Goal: Task Accomplishment & Management: Use online tool/utility

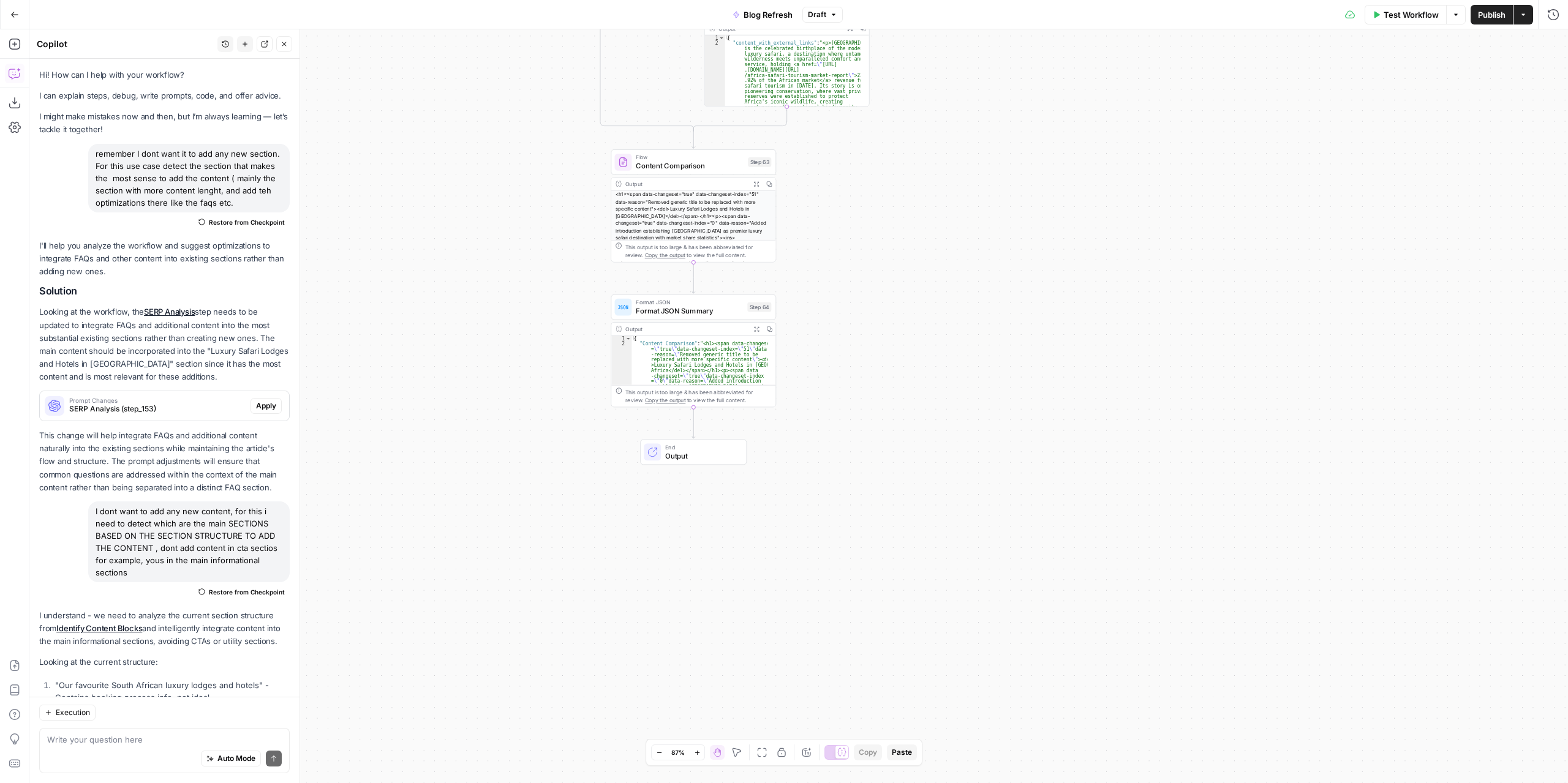
scroll to position [607, 0]
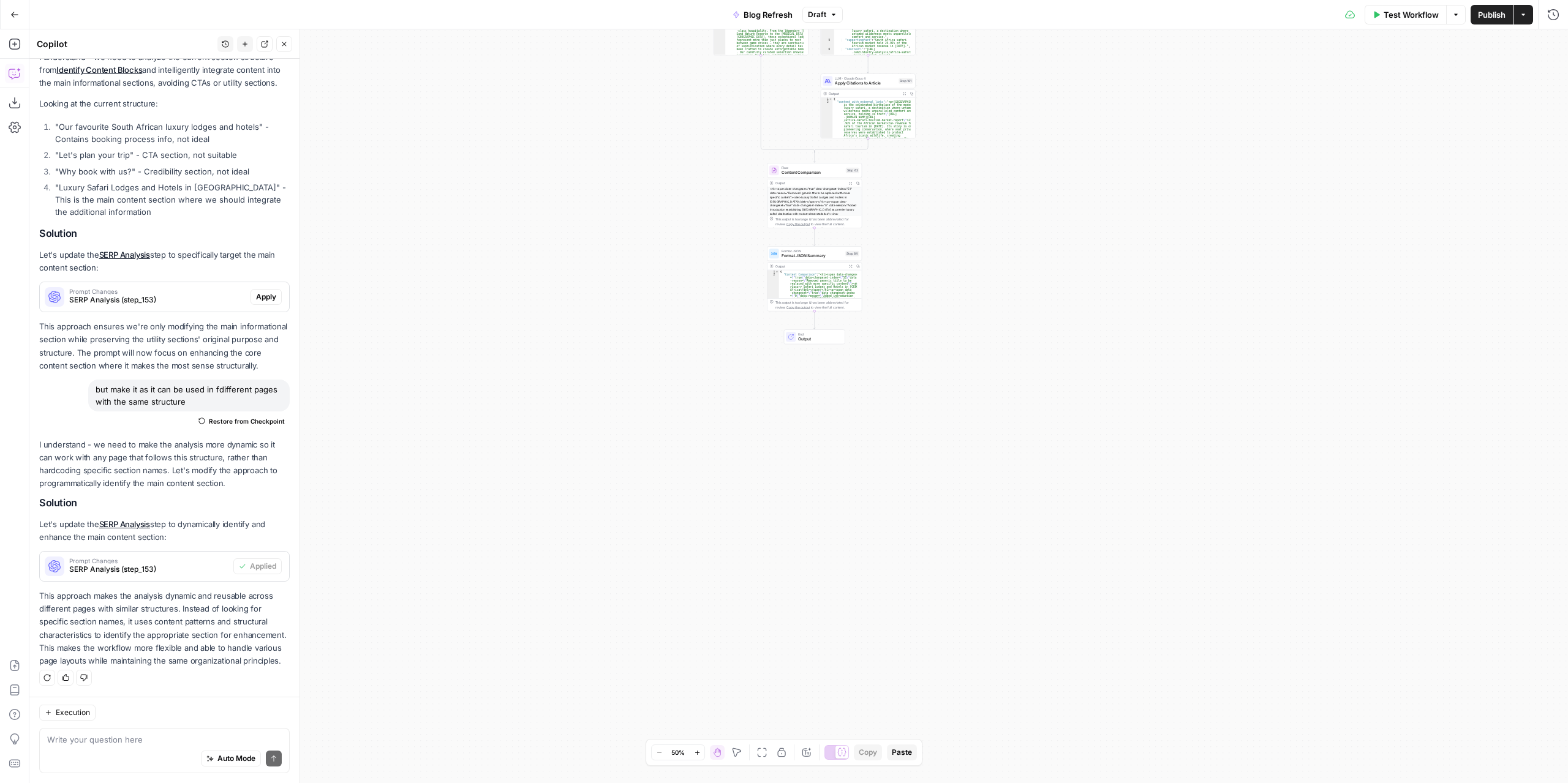
drag, startPoint x: 995, startPoint y: 172, endPoint x: 1036, endPoint y: 413, distance: 244.5
click at [1036, 413] on div "true false false true false true Workflow Set Inputs Inputs Power Agent Identif…" at bounding box center [799, 406] width 1539 height 754
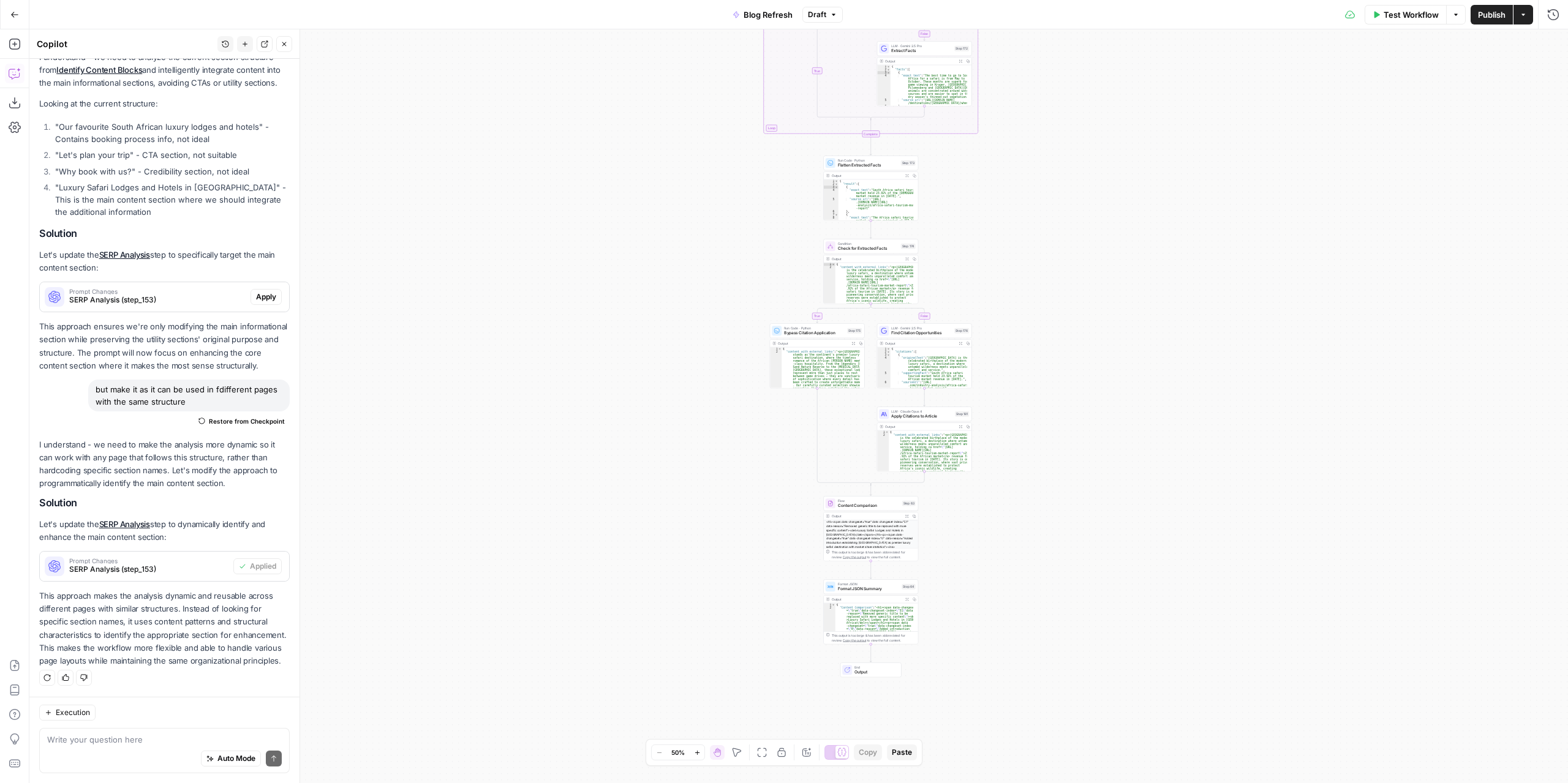
drag, startPoint x: 1012, startPoint y: 218, endPoint x: 1035, endPoint y: 480, distance: 263.0
click at [1035, 482] on div "true false false true false true Workflow Set Inputs Inputs Power Agent Identif…" at bounding box center [799, 406] width 1539 height 754
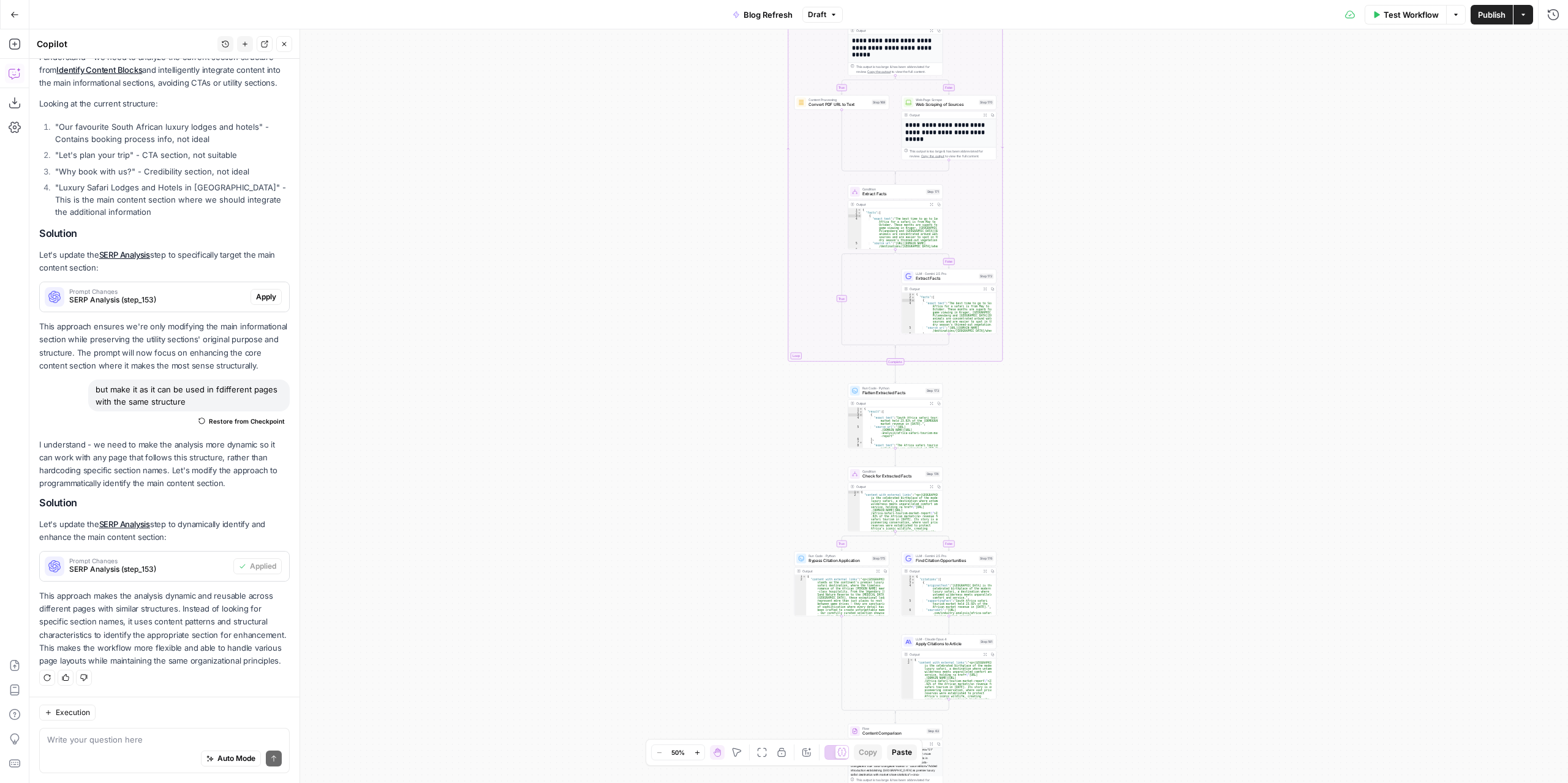
drag, startPoint x: 1032, startPoint y: 263, endPoint x: 1057, endPoint y: 525, distance: 263.2
click at [1057, 531] on div "true false false true false true Workflow Set Inputs Inputs Power Agent Identif…" at bounding box center [799, 406] width 1539 height 754
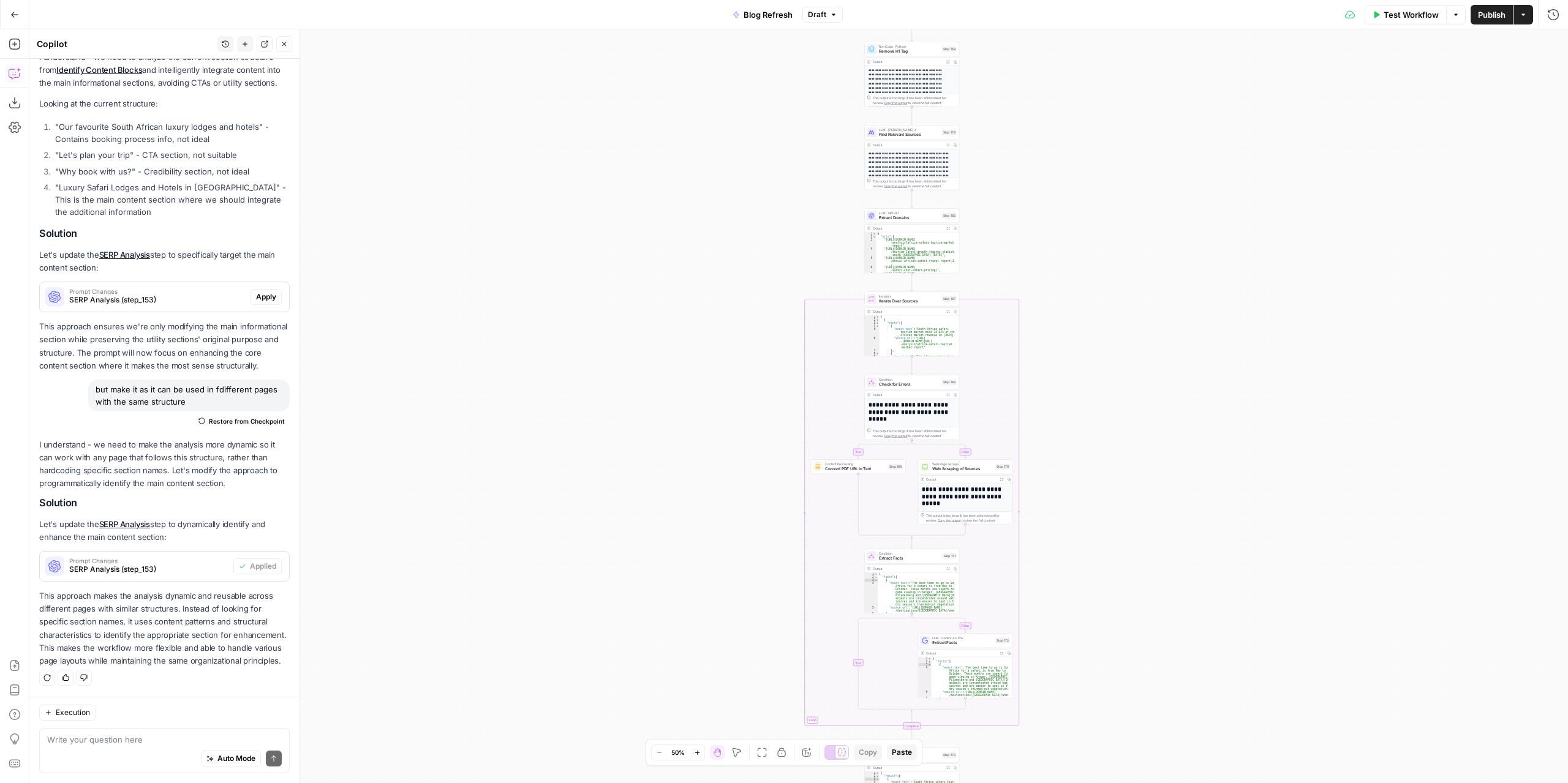
drag, startPoint x: 1128, startPoint y: 253, endPoint x: 1102, endPoint y: 469, distance: 217.6
click at [1102, 474] on div "true false false true false true Workflow Set Inputs Inputs Power Agent Identif…" at bounding box center [799, 406] width 1539 height 754
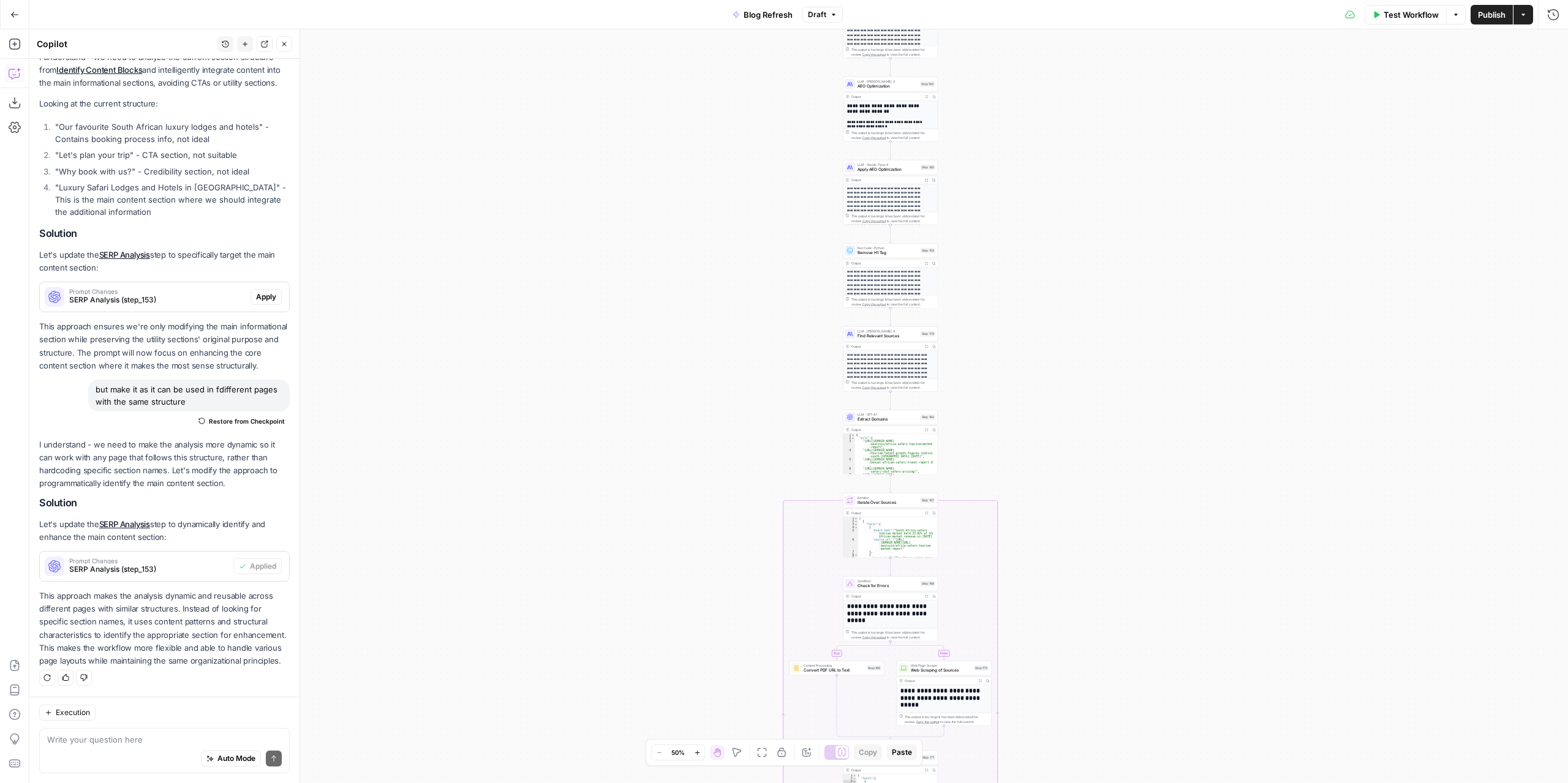
drag, startPoint x: 1077, startPoint y: 279, endPoint x: 1073, endPoint y: 430, distance: 151.1
click at [1073, 430] on div "true false false true false true Workflow Set Inputs Inputs Power Agent Identif…" at bounding box center [799, 406] width 1539 height 754
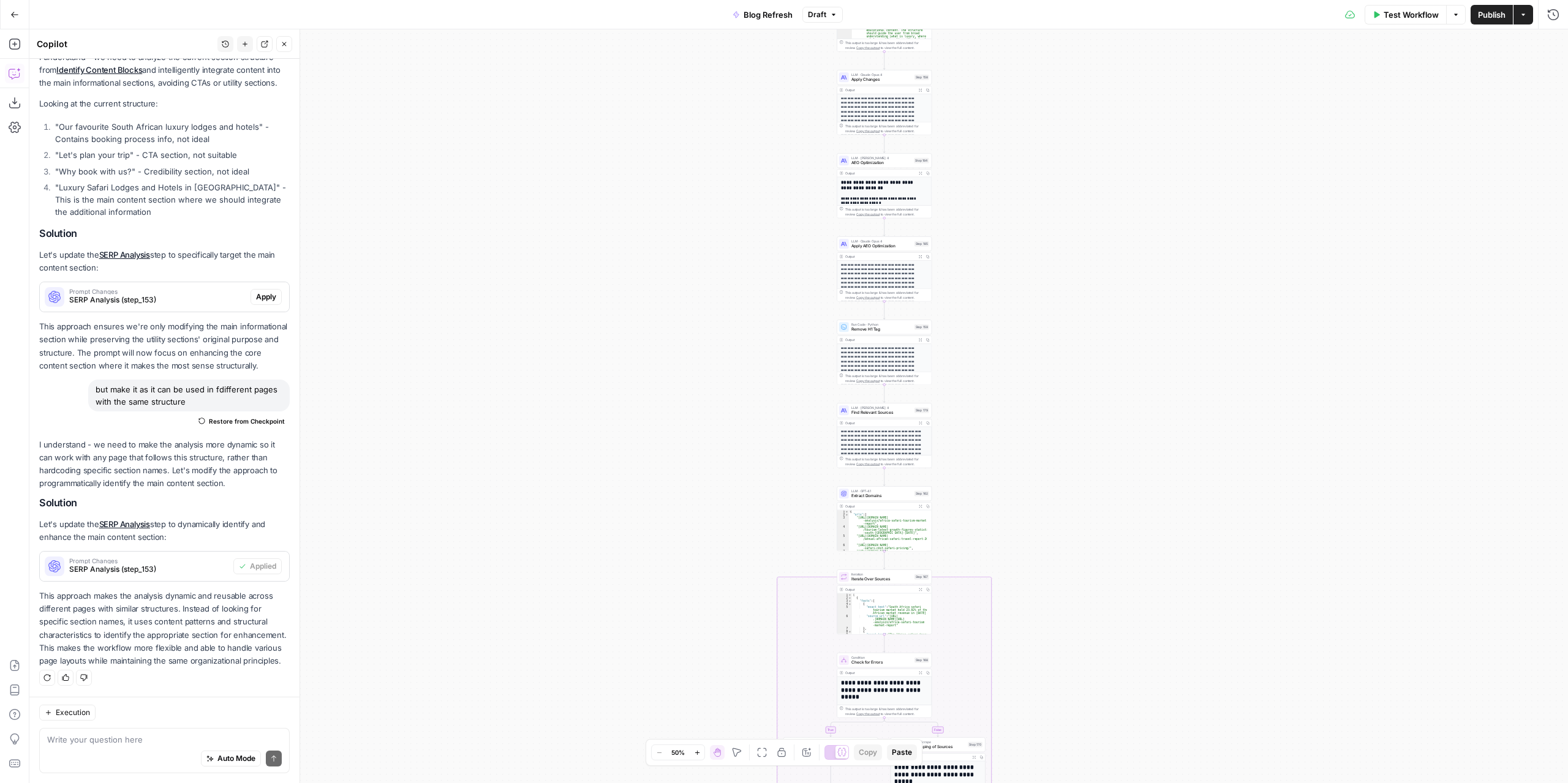
drag, startPoint x: 1015, startPoint y: 470, endPoint x: 1019, endPoint y: 167, distance: 303.0
click at [1006, 130] on div "true false false true false true Workflow Set Inputs Inputs Power Agent Identif…" at bounding box center [799, 406] width 1539 height 754
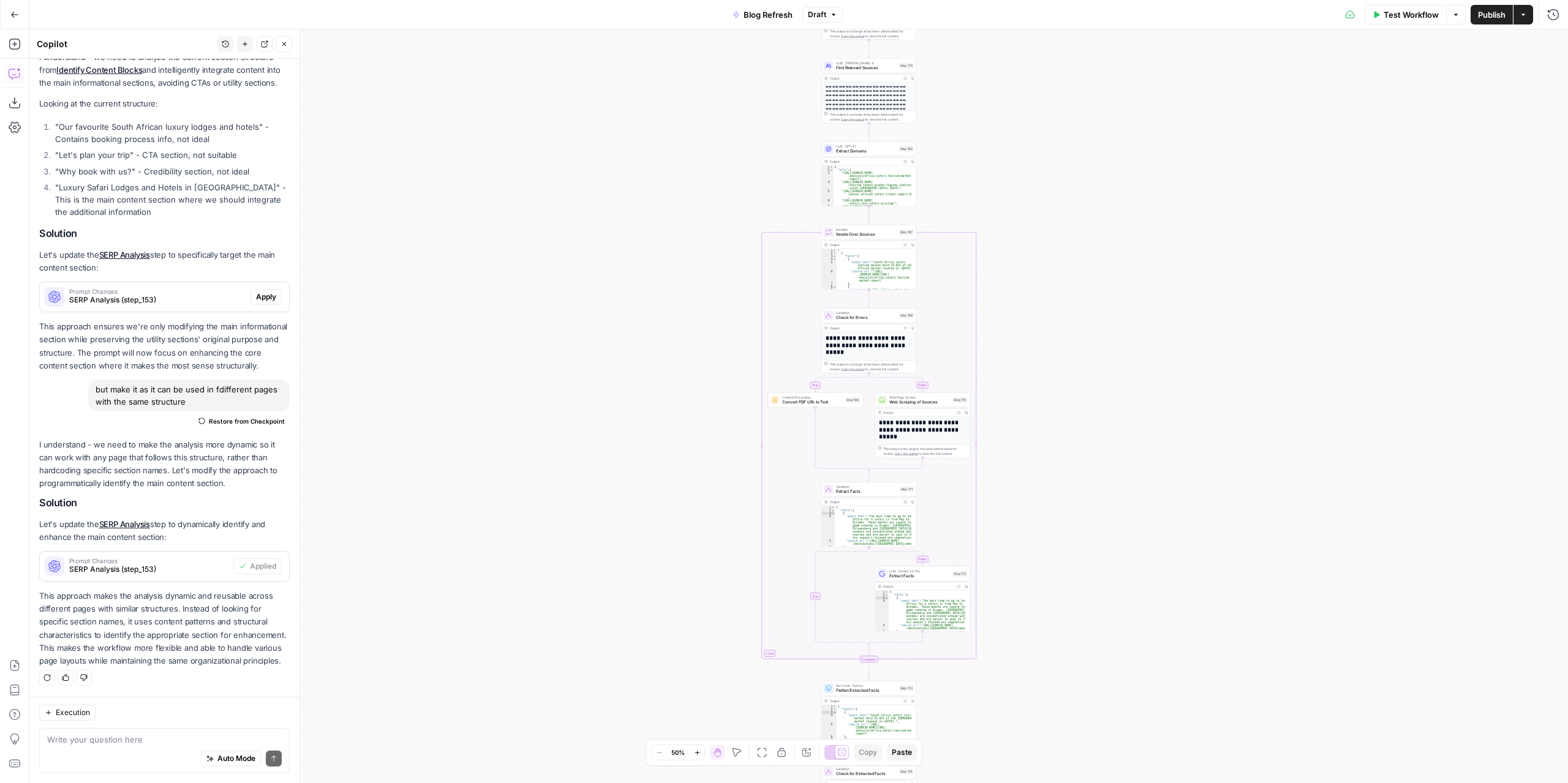
drag, startPoint x: 1051, startPoint y: 396, endPoint x: 1039, endPoint y: 176, distance: 220.3
click at [1040, 176] on div "true false false true false true Workflow Set Inputs Inputs Power Agent Identif…" at bounding box center [799, 406] width 1539 height 754
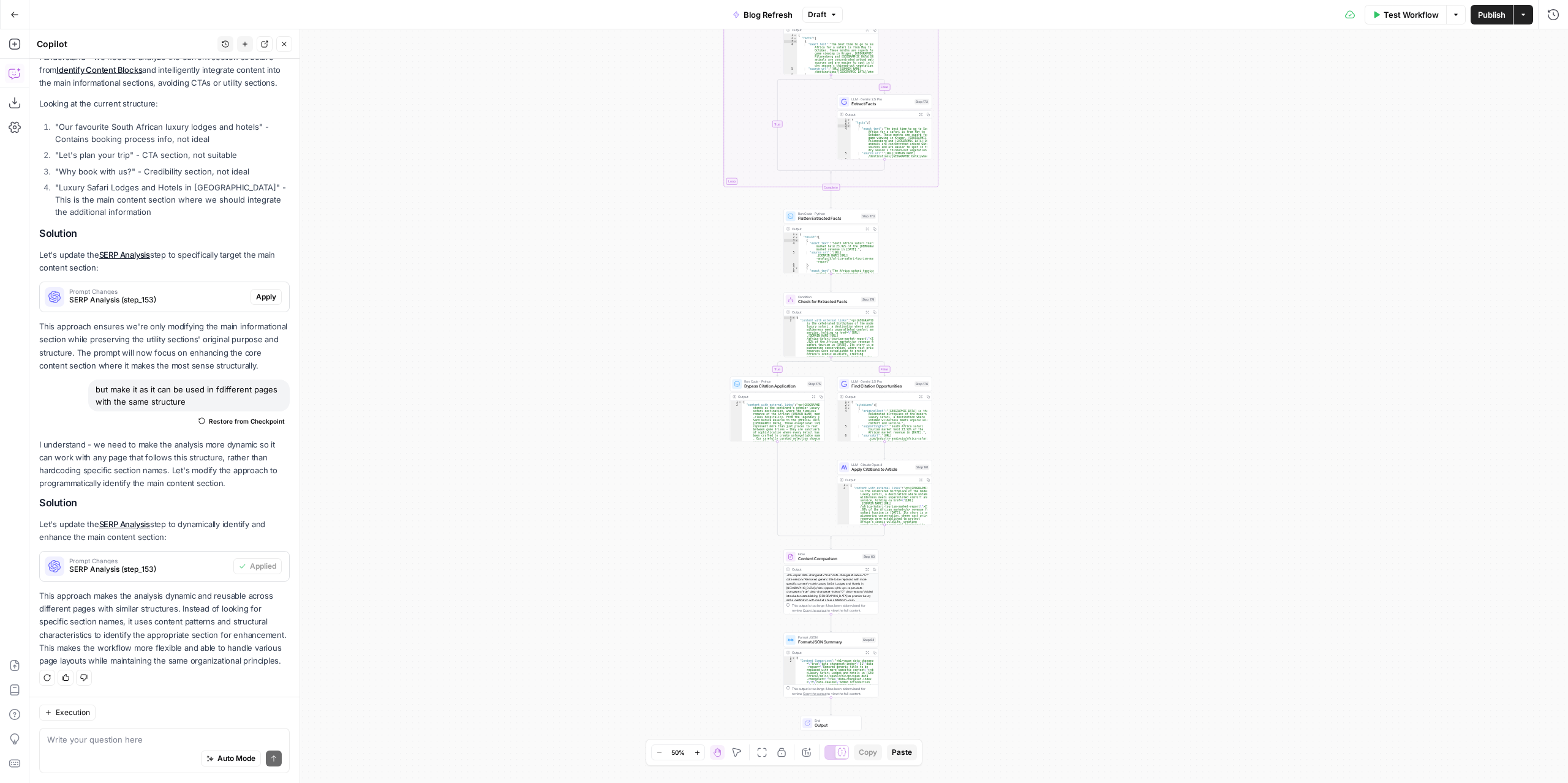
drag, startPoint x: 1044, startPoint y: 373, endPoint x: 1027, endPoint y: 265, distance: 109.3
click at [1020, 148] on div "true false false true false true Workflow Set Inputs Inputs Power Agent Identif…" at bounding box center [799, 406] width 1539 height 754
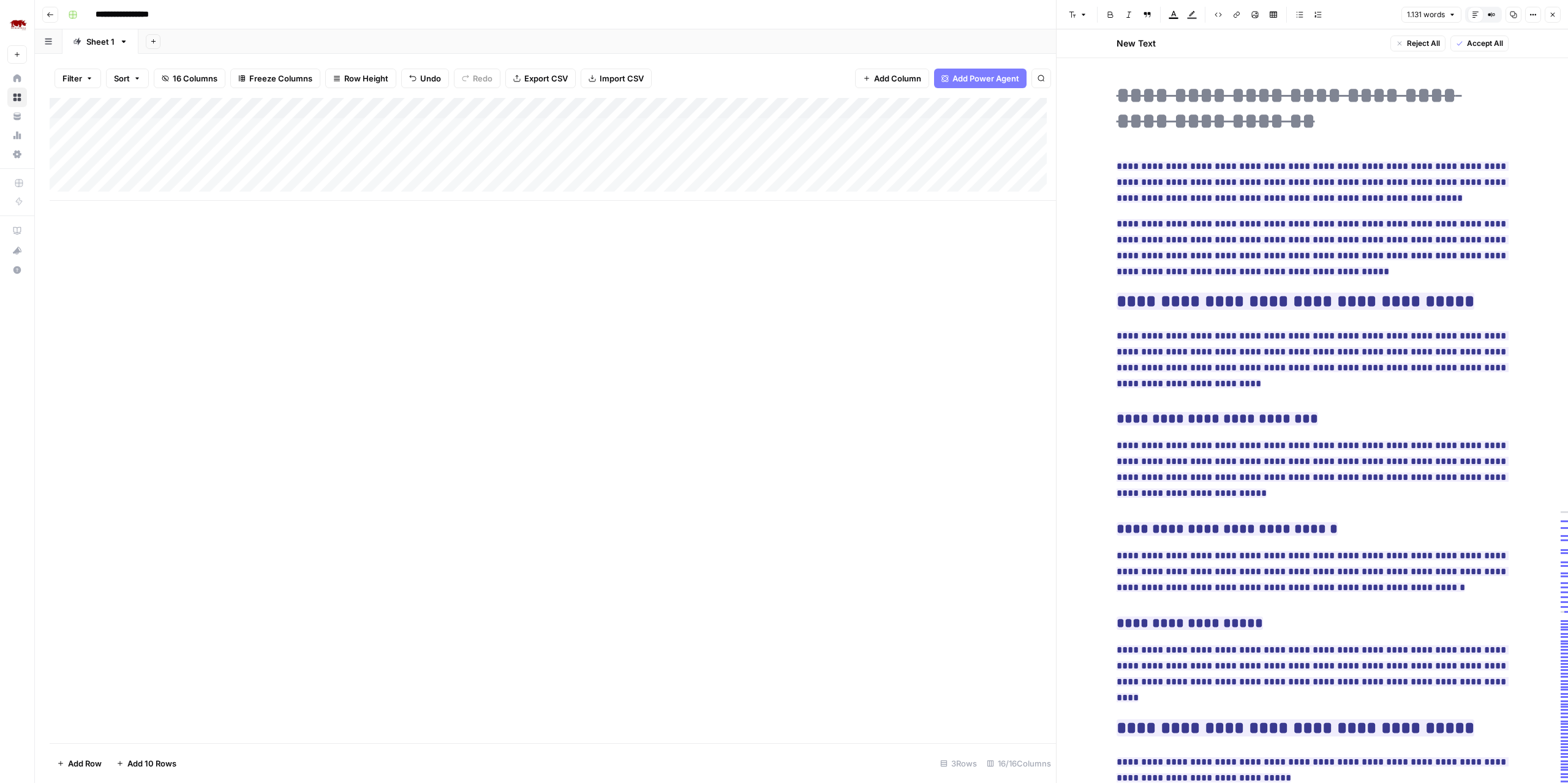
scroll to position [4163, 0]
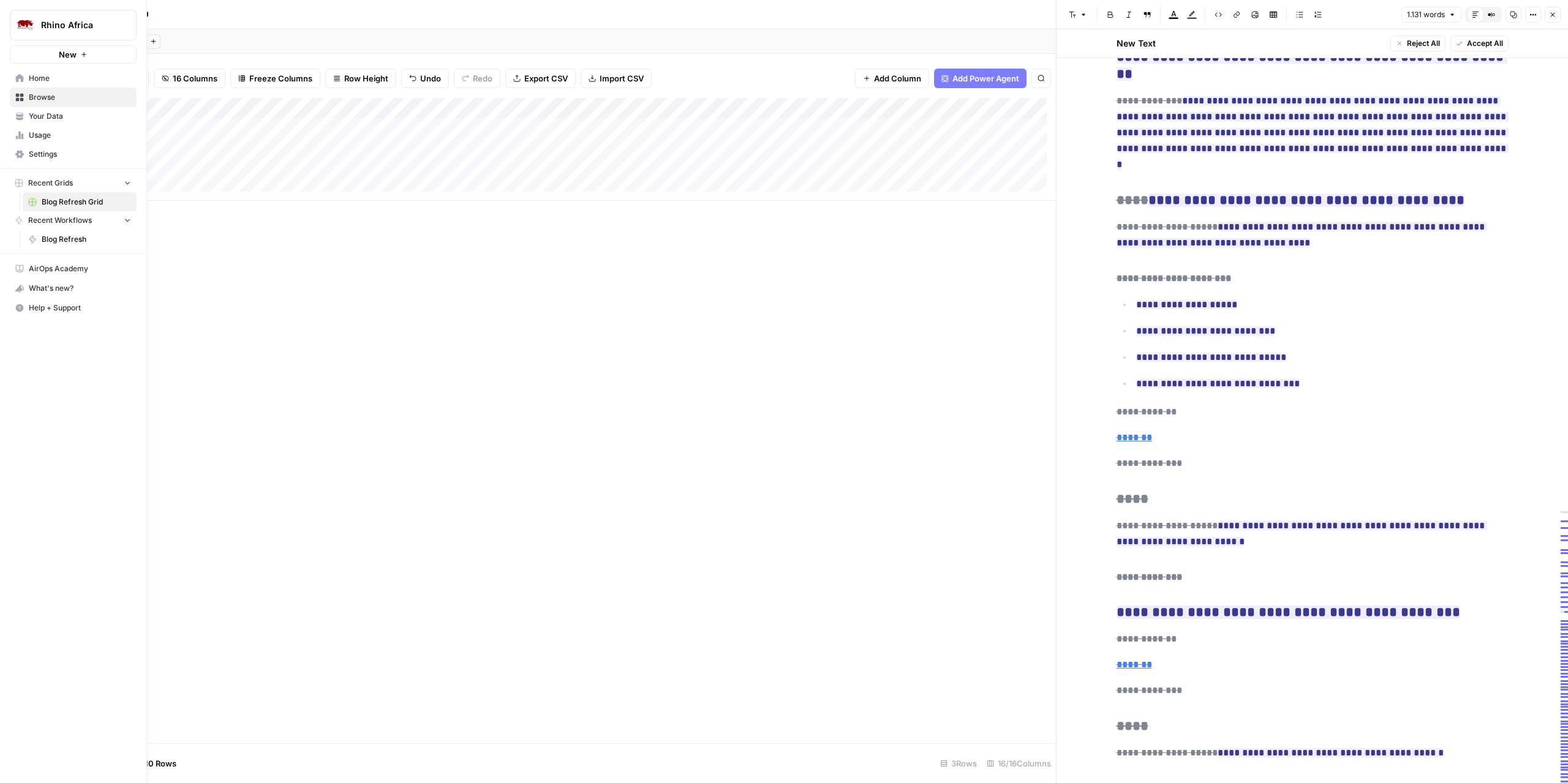
click at [24, 25] on img "Workspace: Rhino Africa" at bounding box center [25, 25] width 22 height 22
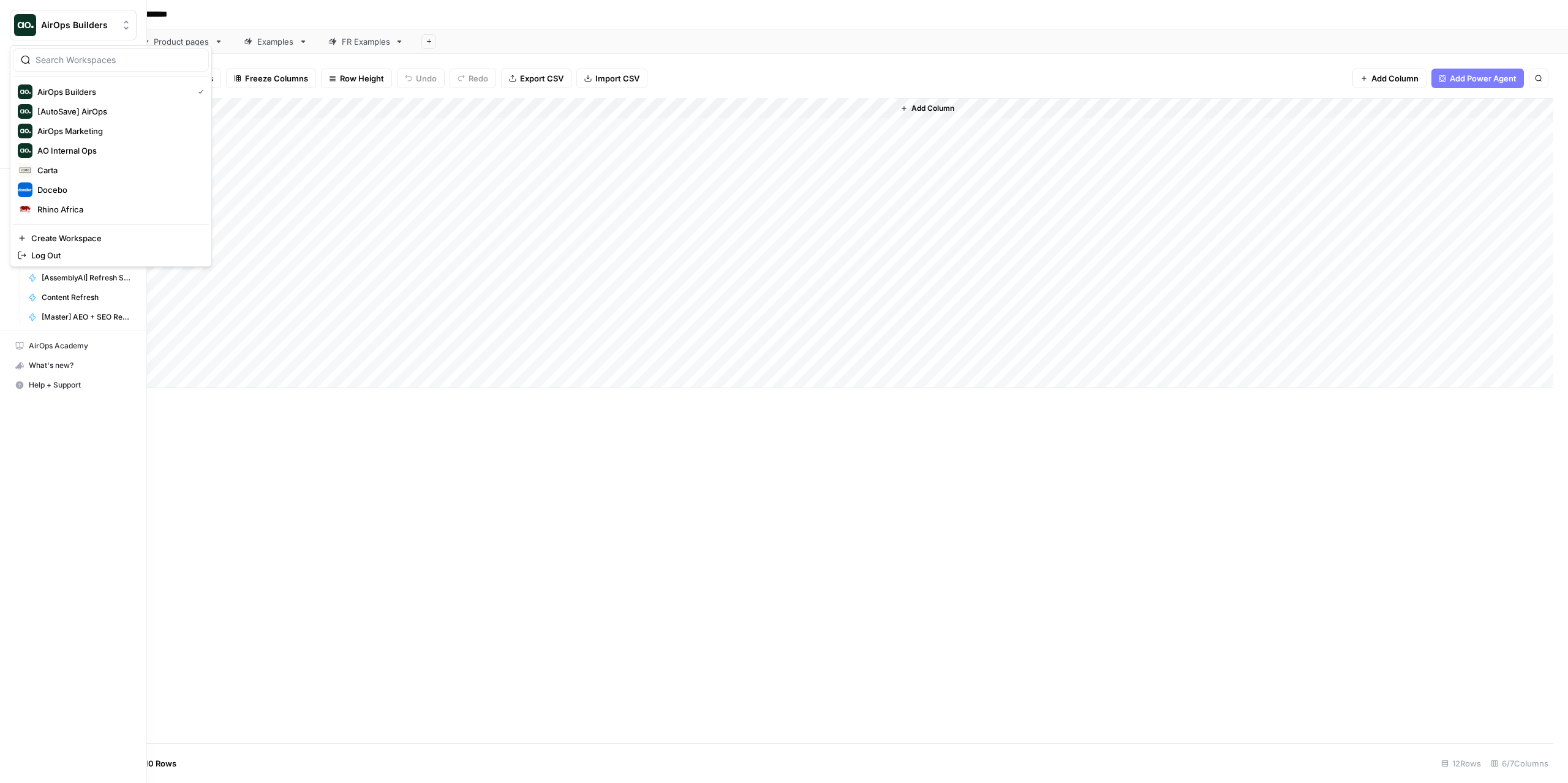
click at [27, 24] on img "Workspace: AirOps Builders" at bounding box center [25, 25] width 22 height 22
click at [92, 88] on span "AirOps Builders" at bounding box center [113, 92] width 151 height 12
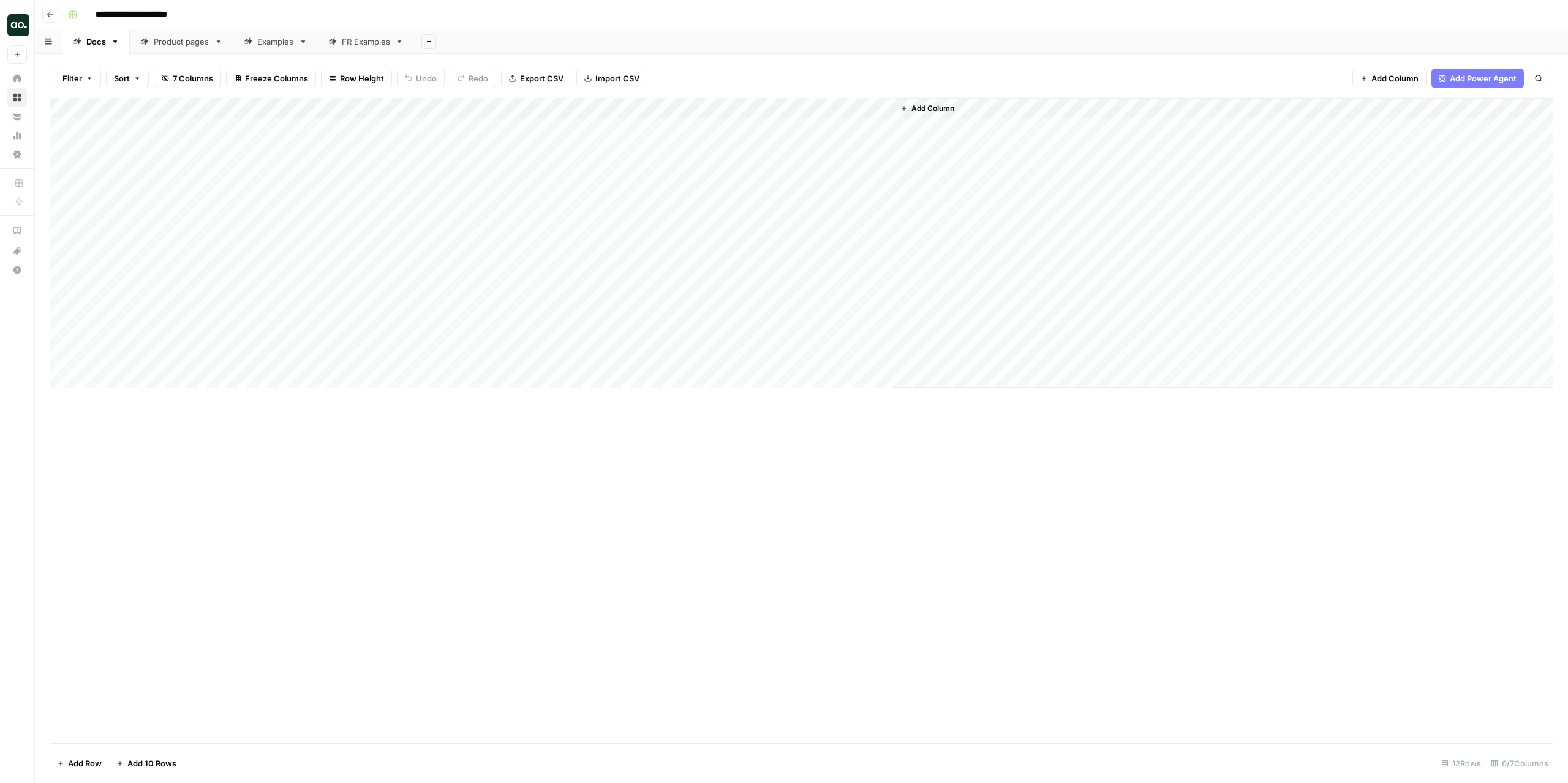
click at [486, 145] on div "Add Column" at bounding box center [801, 243] width 1504 height 290
click at [519, 423] on div "Add Column" at bounding box center [801, 421] width 1504 height 645
drag, startPoint x: 375, startPoint y: 104, endPoint x: 524, endPoint y: 113, distance: 149.3
click at [524, 113] on div "Add Column" at bounding box center [801, 243] width 1504 height 290
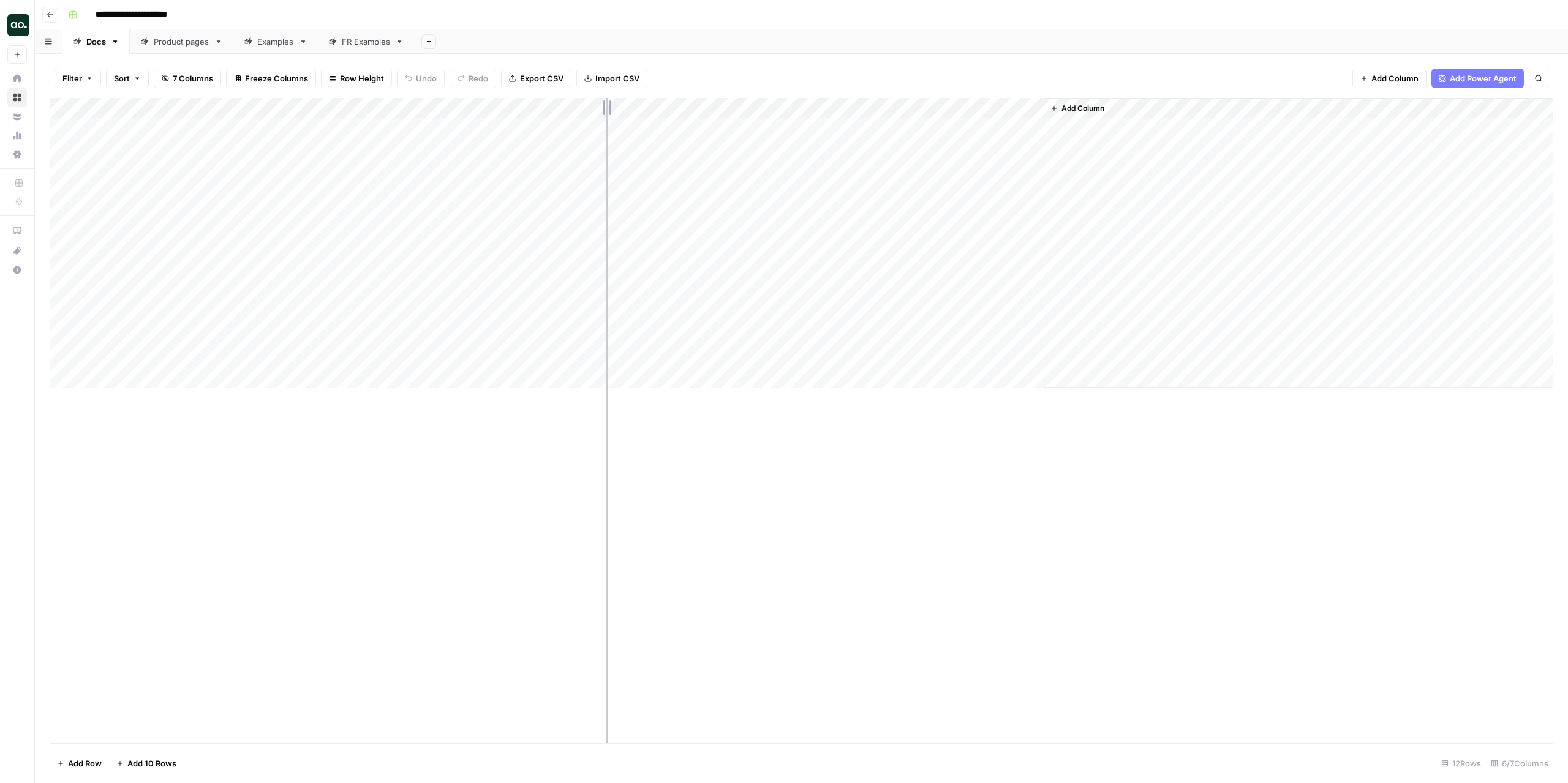
drag, startPoint x: 524, startPoint y: 113, endPoint x: 607, endPoint y: 112, distance: 83.0
click at [607, 112] on div "Add Column" at bounding box center [801, 243] width 1504 height 290
drag, startPoint x: 607, startPoint y: 112, endPoint x: 663, endPoint y: 116, distance: 56.1
click at [663, 116] on div "Add Column" at bounding box center [801, 243] width 1504 height 290
click at [599, 132] on div "Add Column" at bounding box center [801, 243] width 1504 height 290
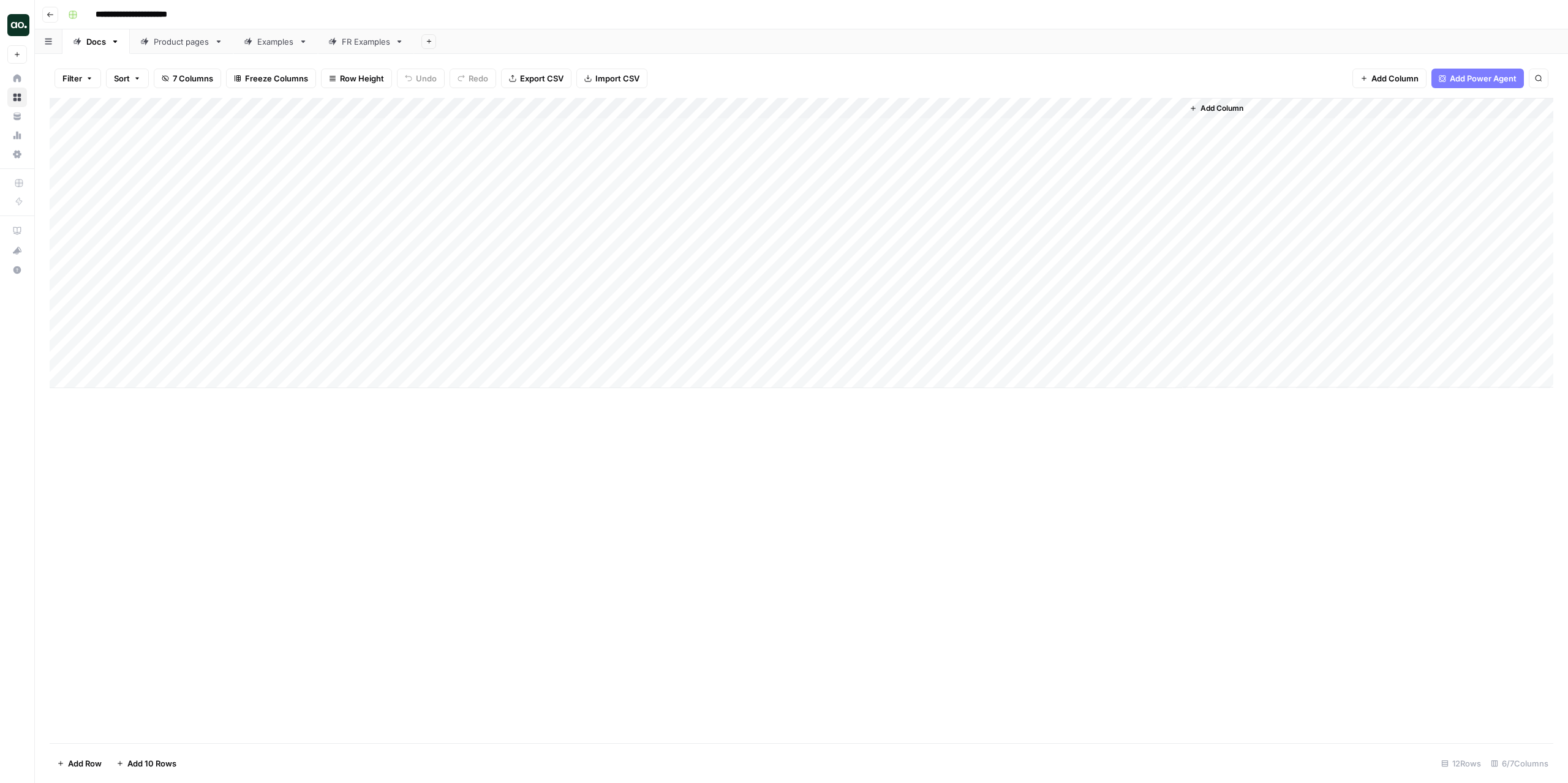
click at [570, 108] on div "Add Column" at bounding box center [801, 243] width 1504 height 290
click at [397, 401] on div "Add Column" at bounding box center [801, 421] width 1504 height 645
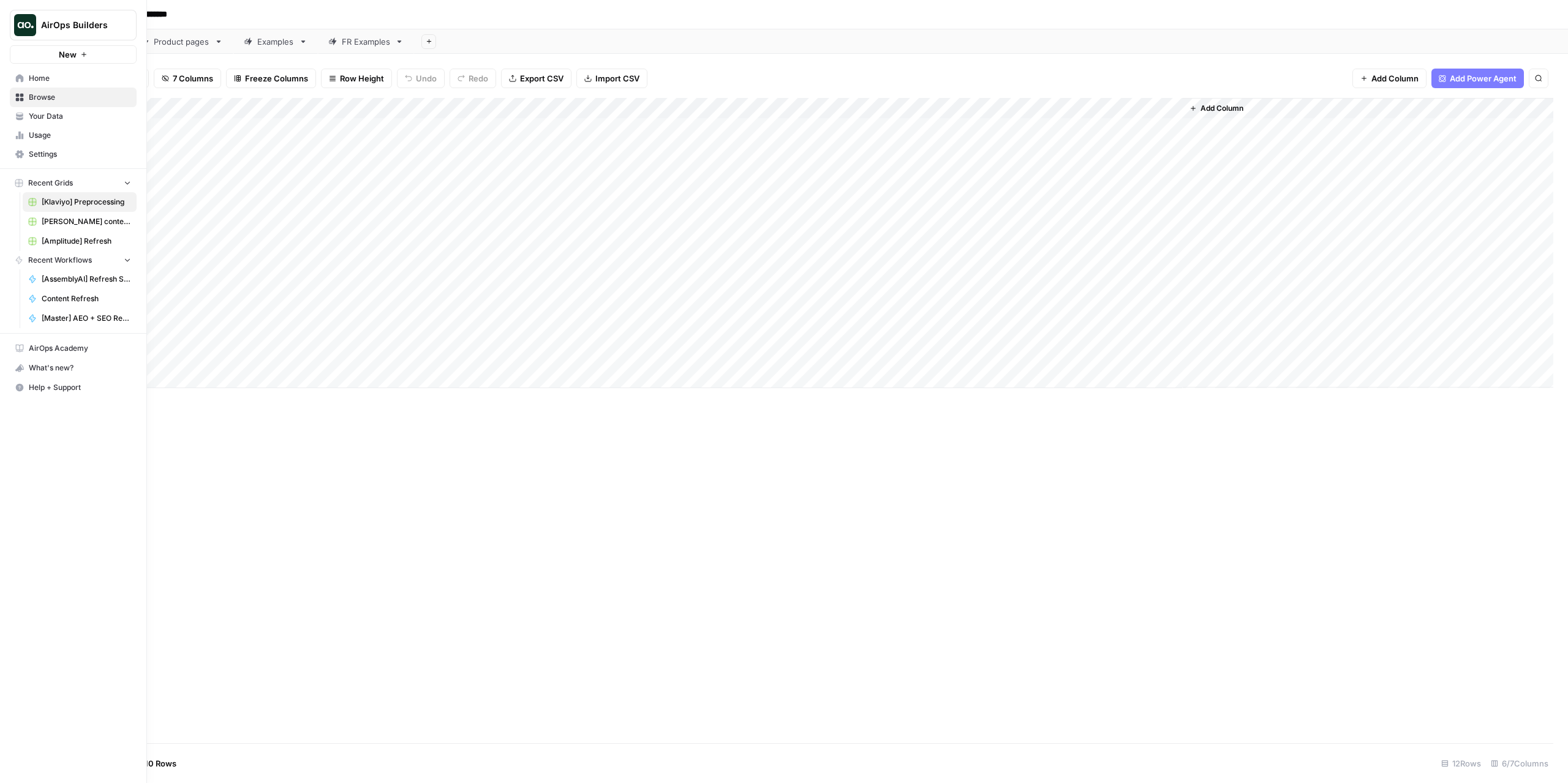
click at [62, 122] on link "Your Data" at bounding box center [73, 116] width 127 height 20
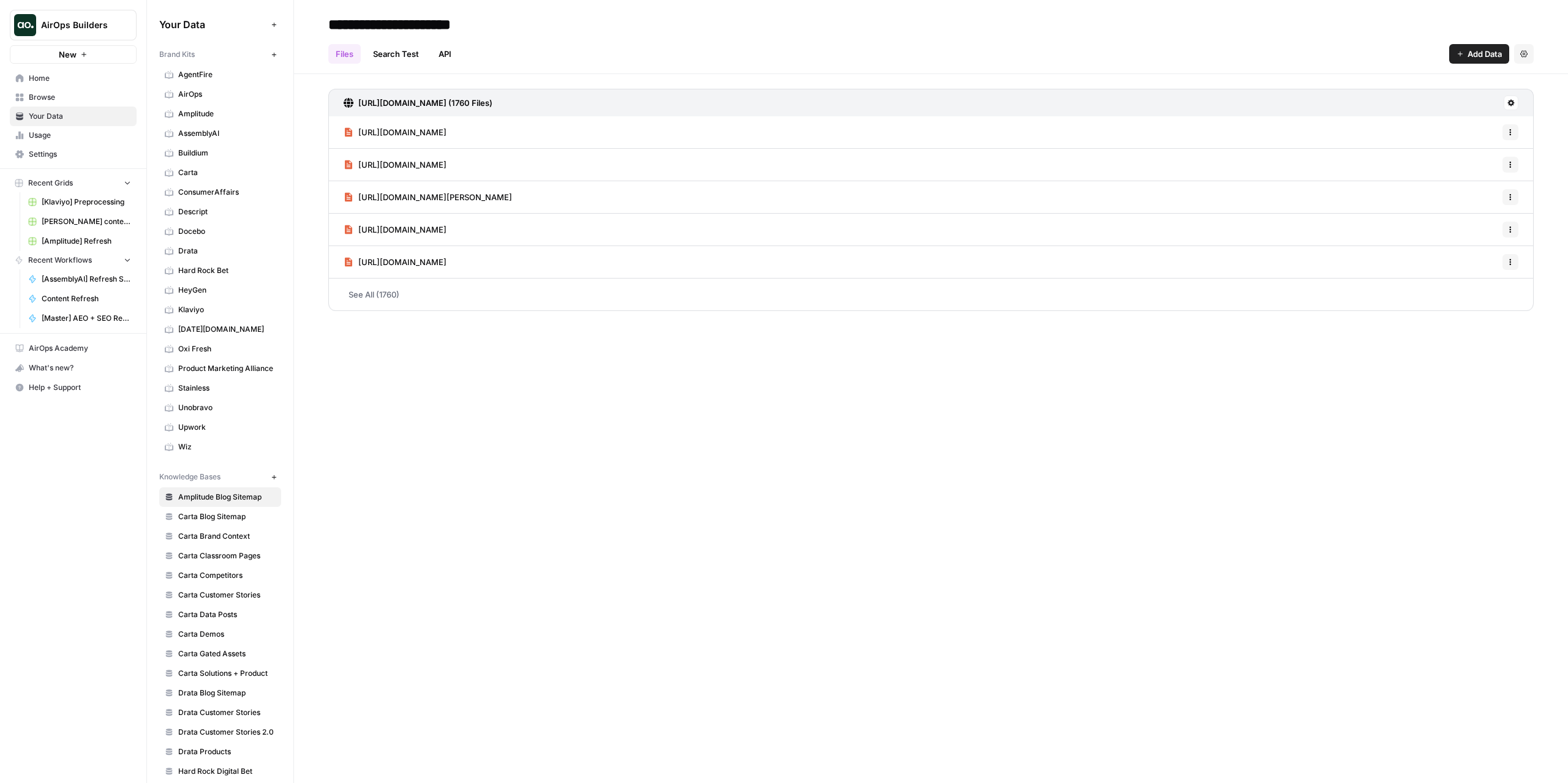
click at [68, 134] on span "Usage" at bounding box center [80, 135] width 103 height 11
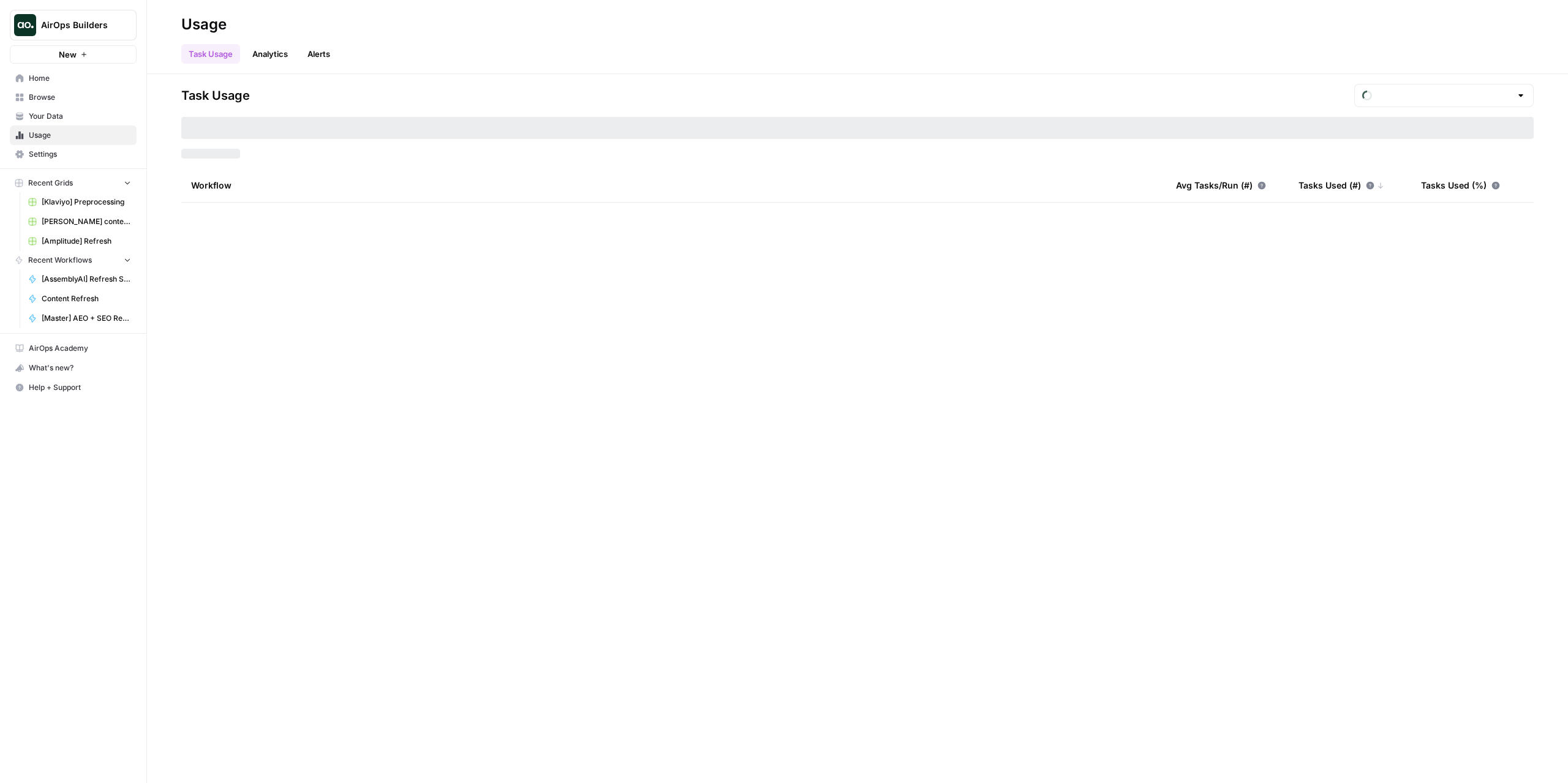
type input "August Tasks"
click at [80, 150] on span "Settings" at bounding box center [80, 154] width 103 height 11
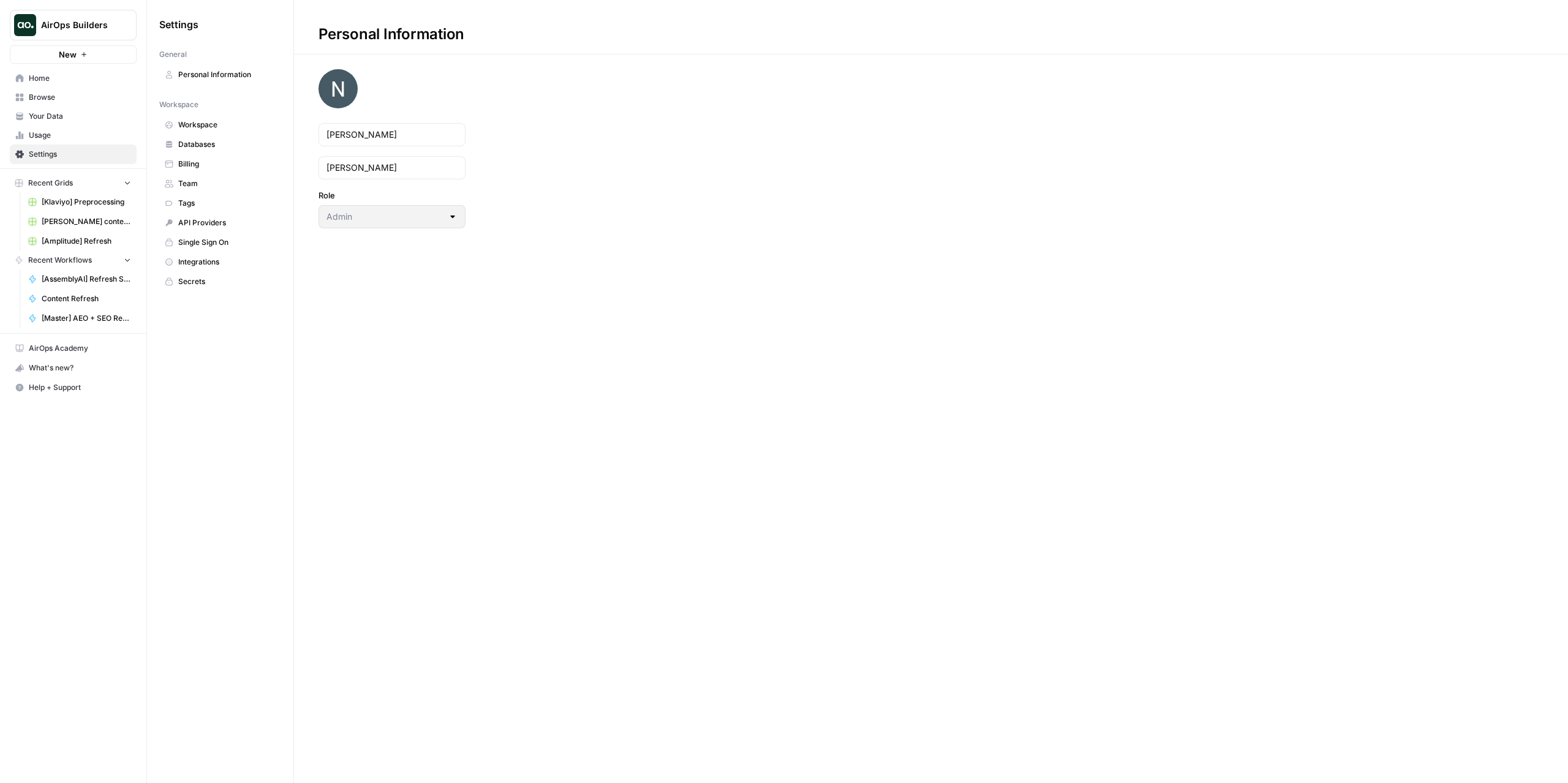
click at [214, 213] on link "API Providers" at bounding box center [220, 223] width 122 height 20
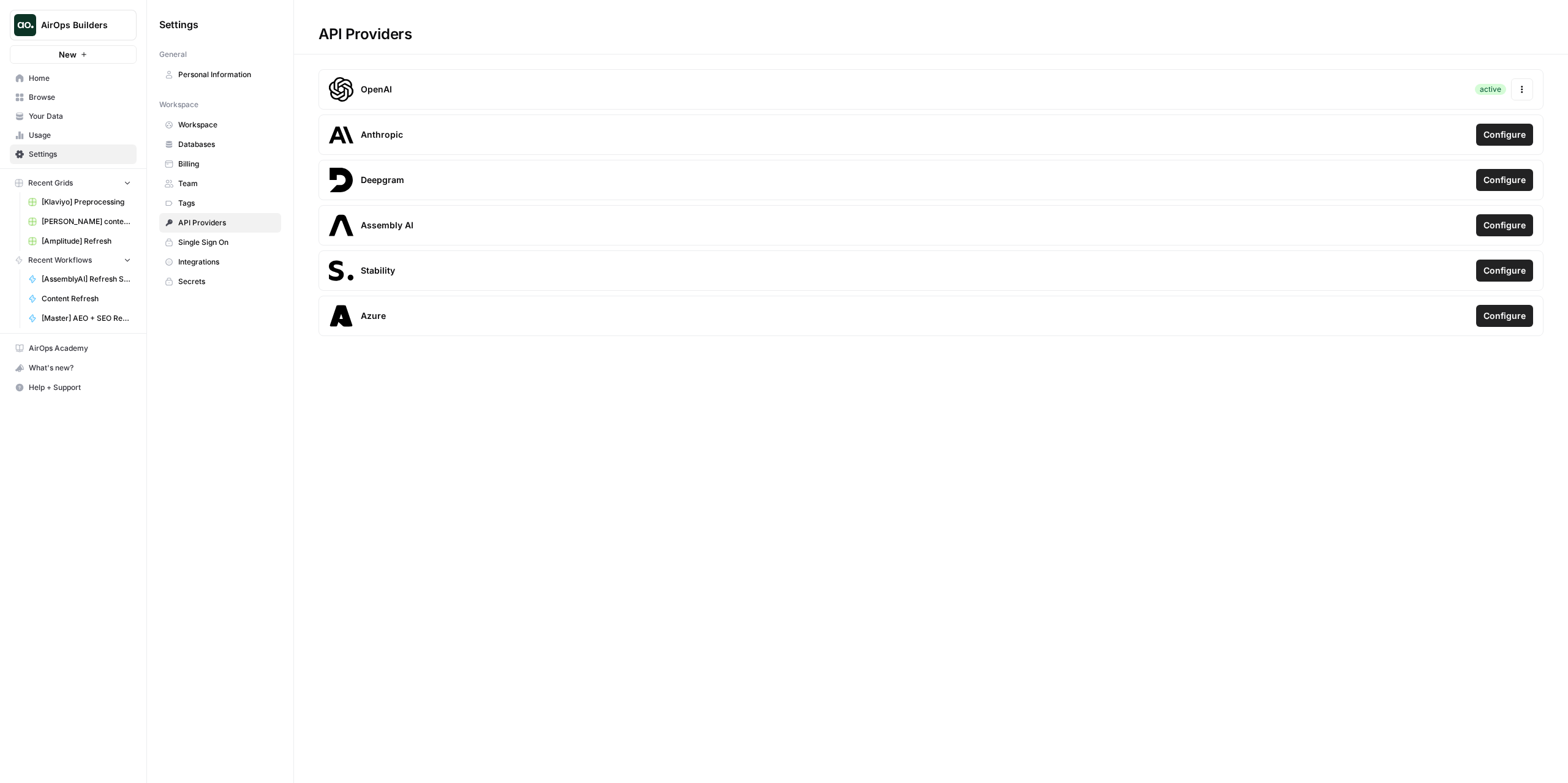
click at [219, 257] on span "Integrations" at bounding box center [227, 262] width 97 height 11
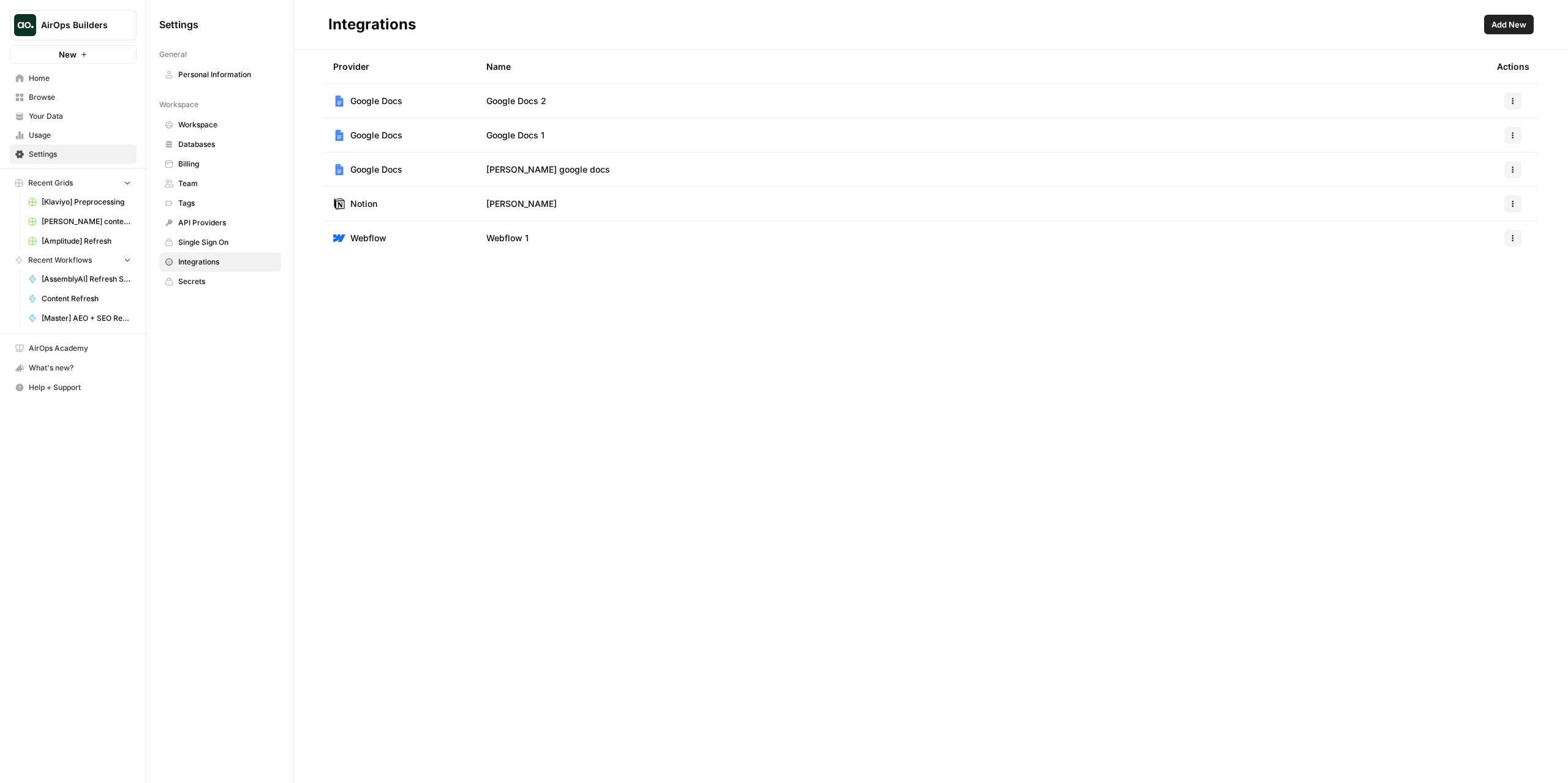
click at [104, 100] on span "Browse" at bounding box center [80, 97] width 103 height 11
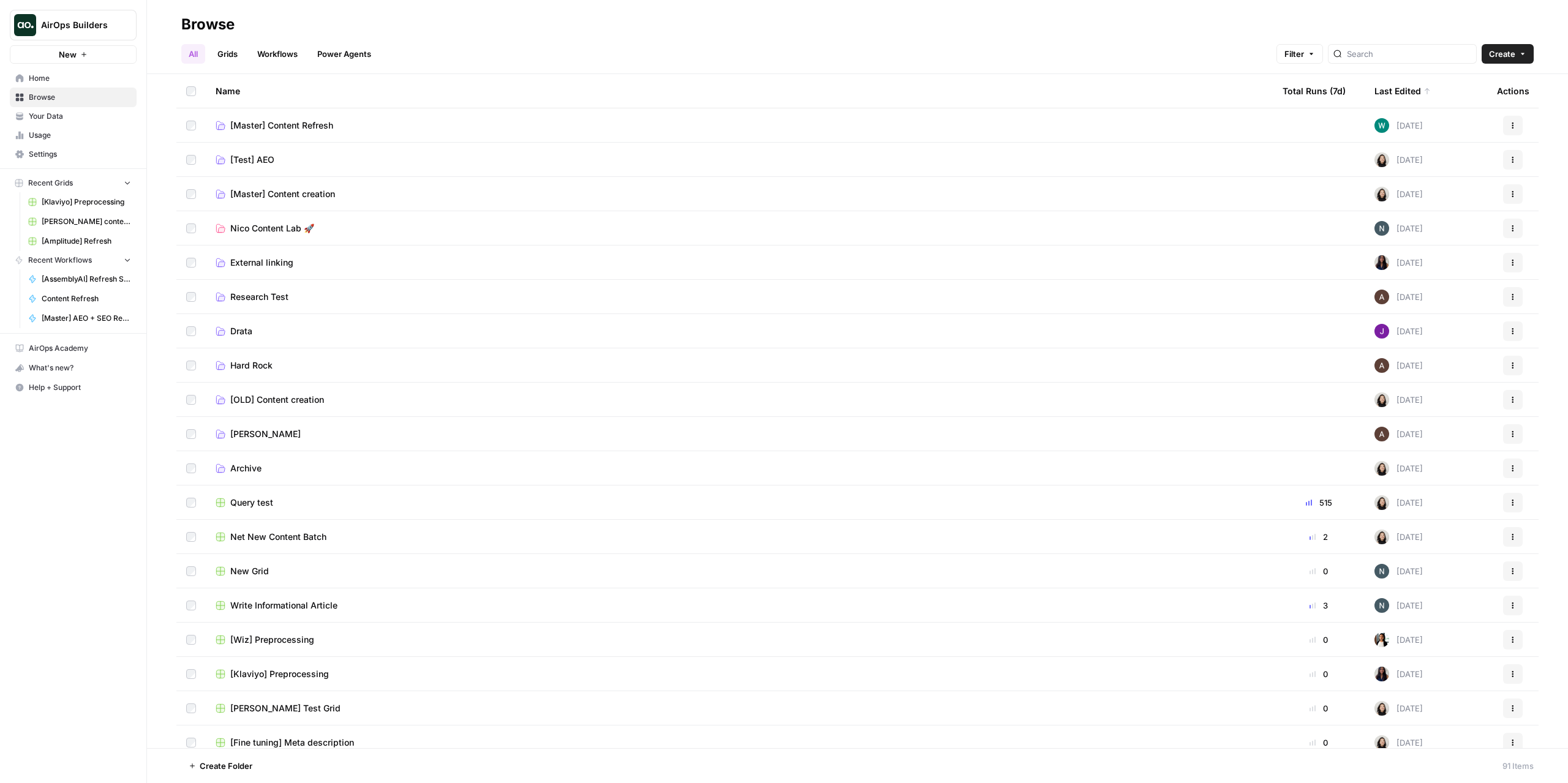
click at [387, 183] on td "[Master] Content creation" at bounding box center [739, 194] width 1067 height 34
click at [334, 188] on span "[Master] Content creation" at bounding box center [283, 194] width 104 height 12
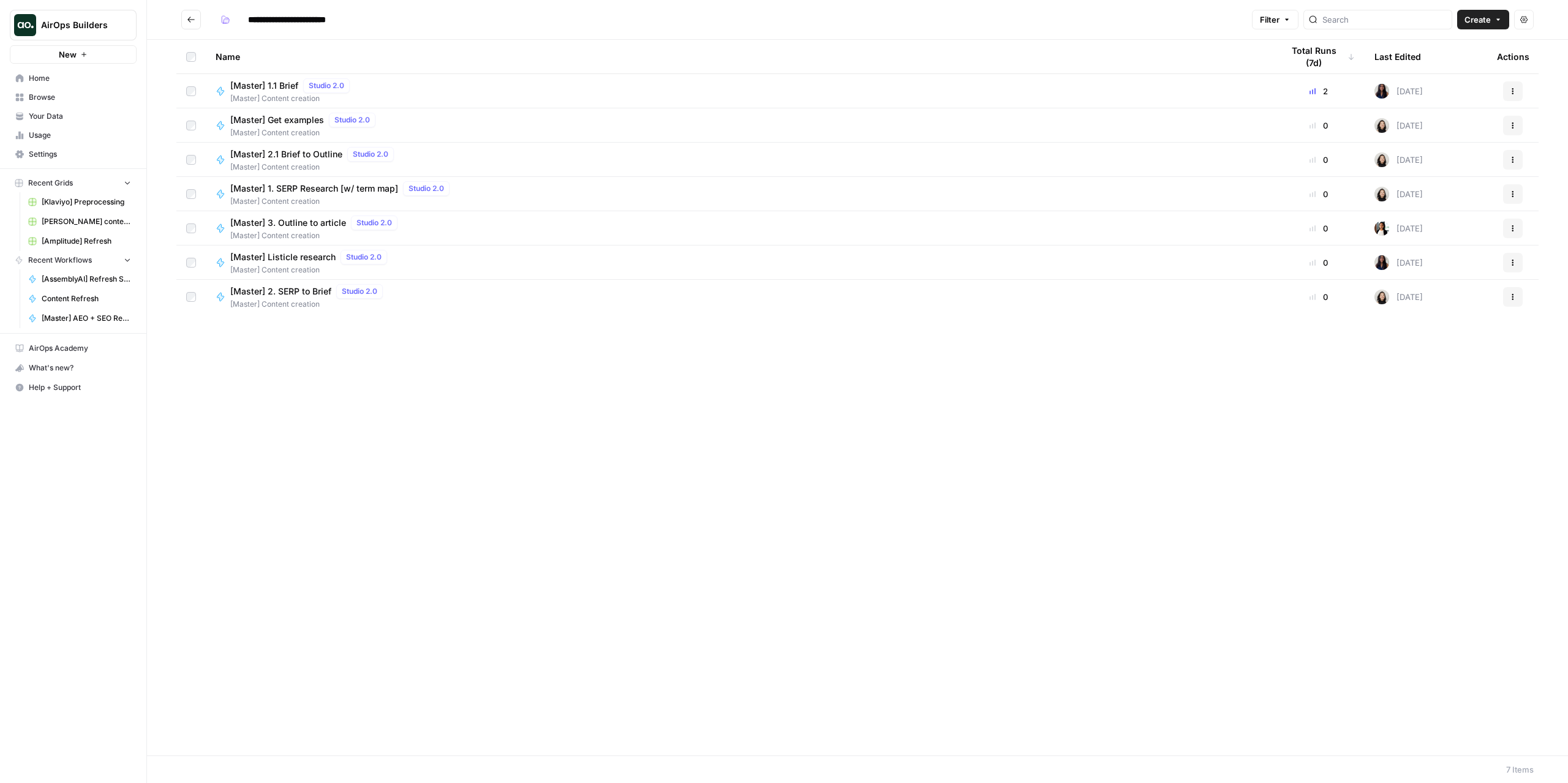
click at [199, 21] on button "Go back" at bounding box center [191, 19] width 20 height 20
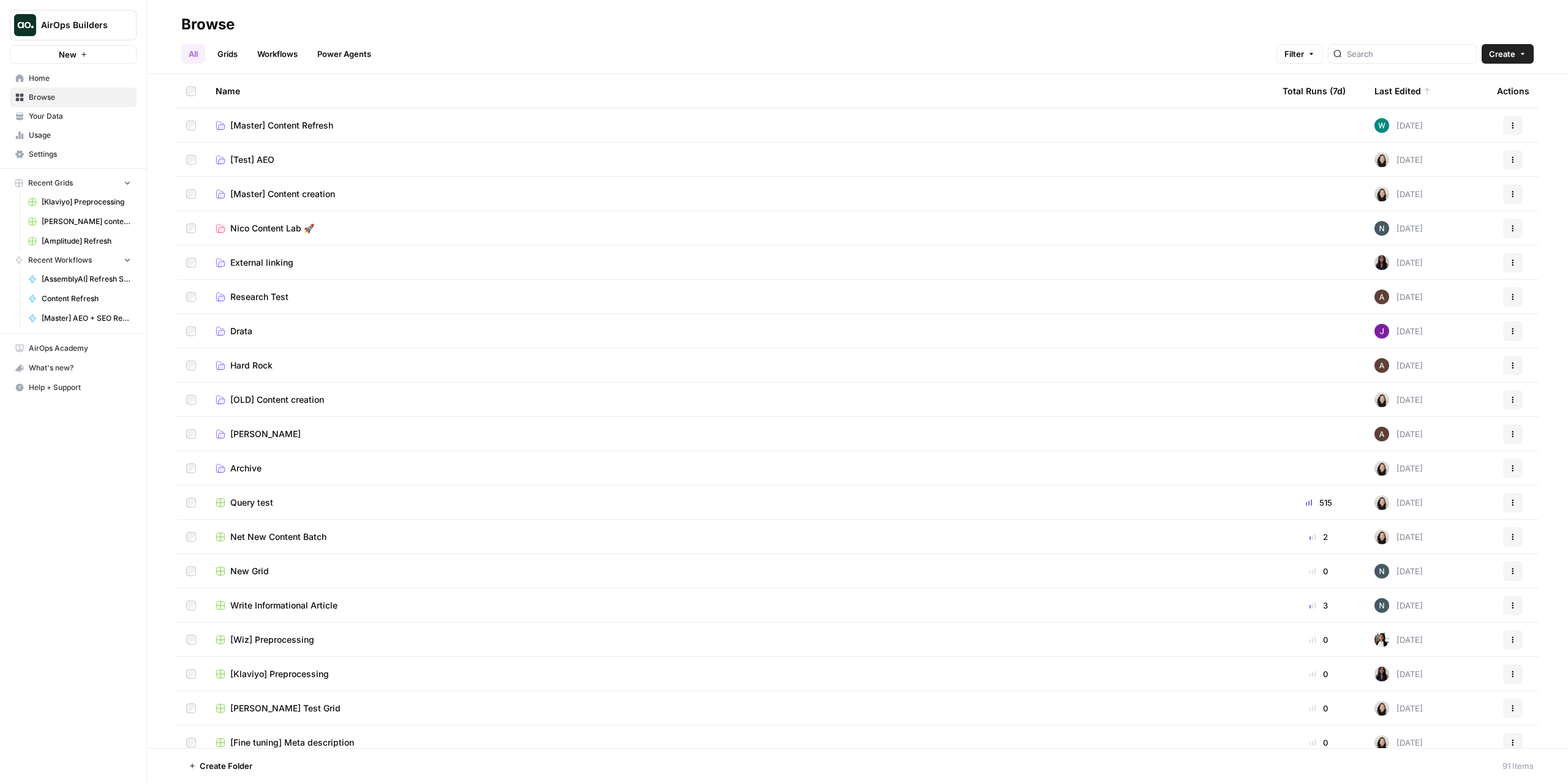
click at [321, 260] on link "External linking" at bounding box center [739, 262] width 1047 height 12
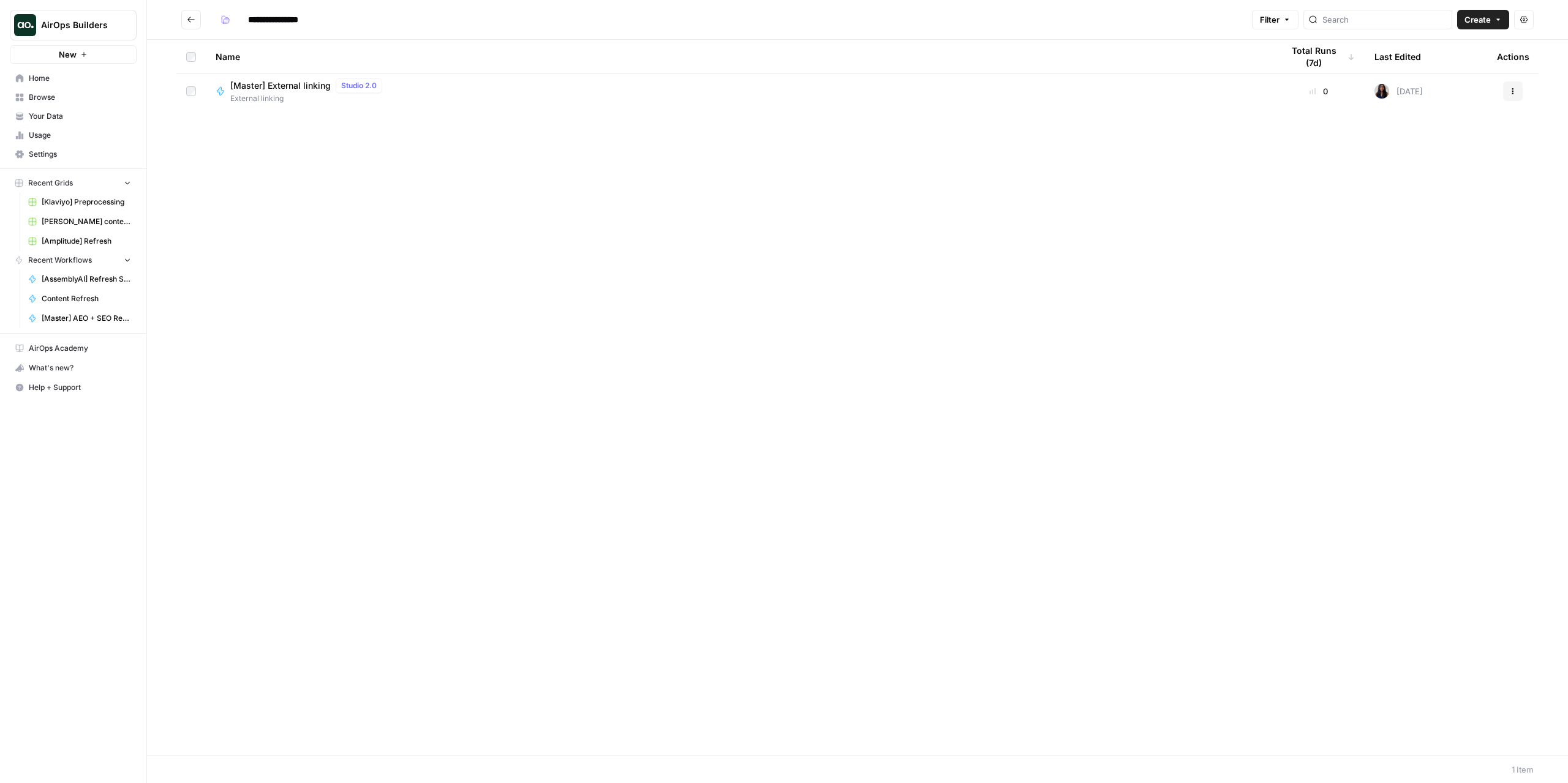
click at [196, 20] on button "Go back" at bounding box center [191, 19] width 20 height 20
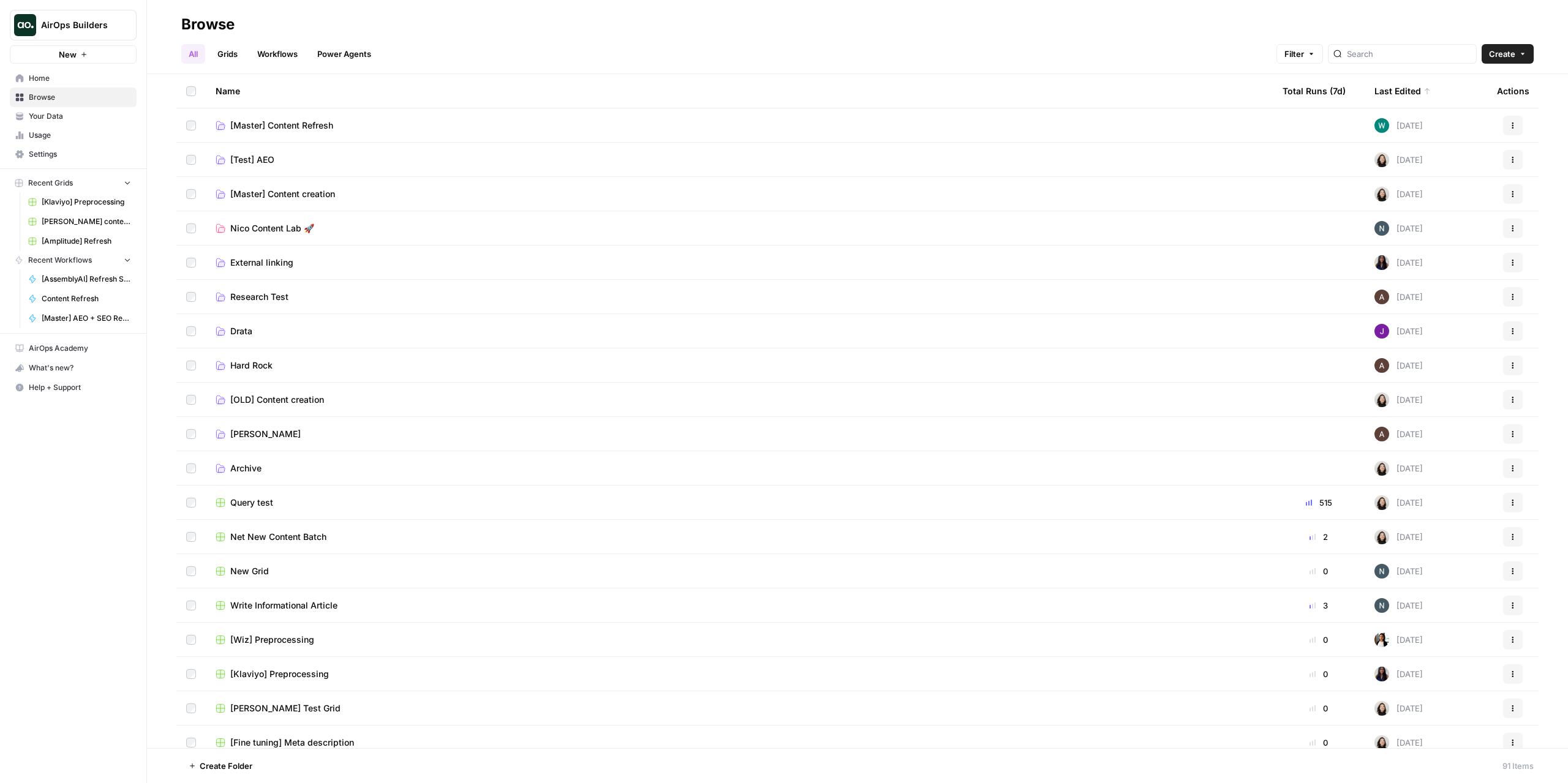
click at [306, 120] on span "[Master] Content Refresh" at bounding box center [282, 125] width 103 height 12
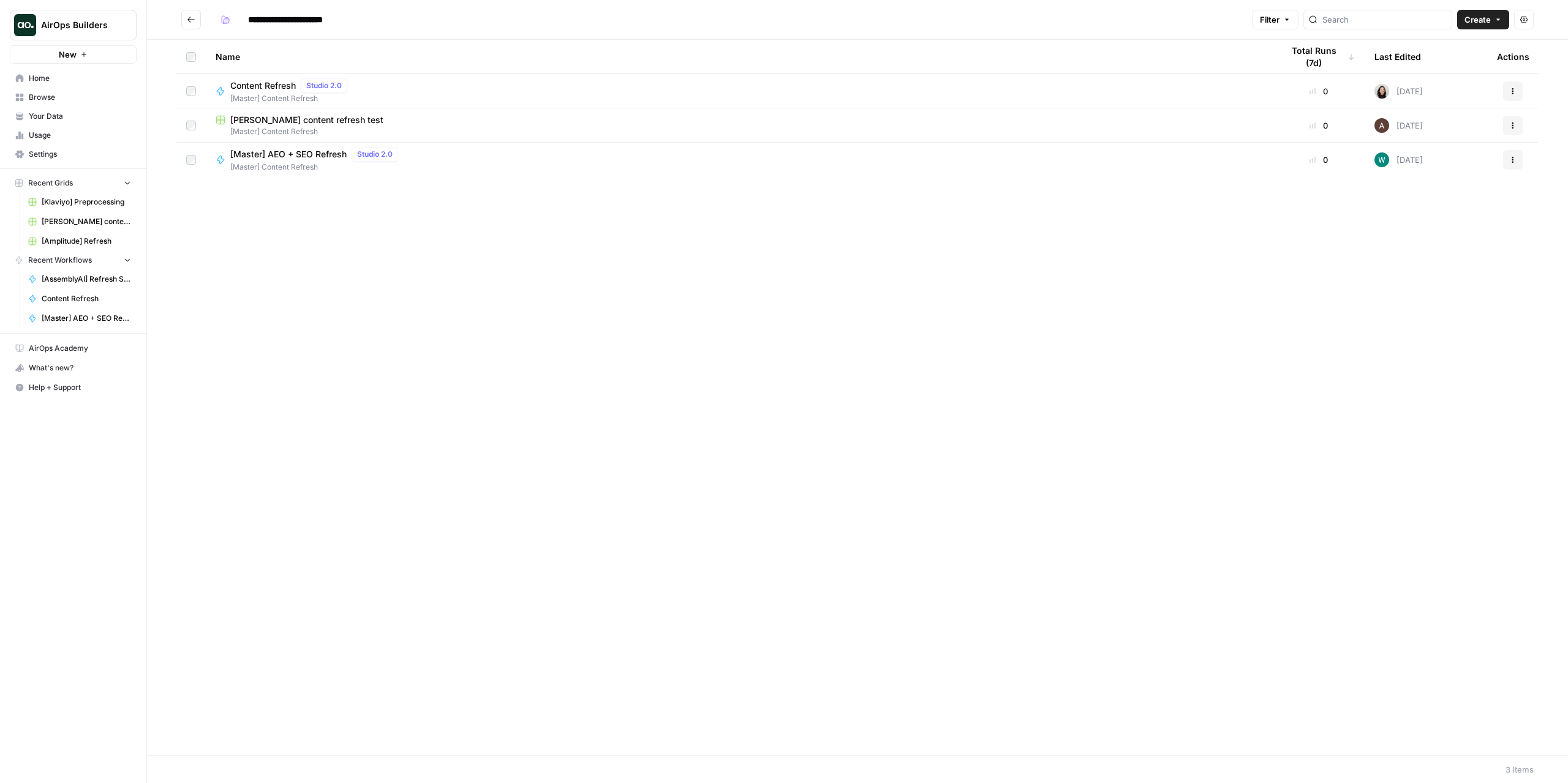
click at [278, 85] on span "Content Refresh" at bounding box center [263, 85] width 66 height 12
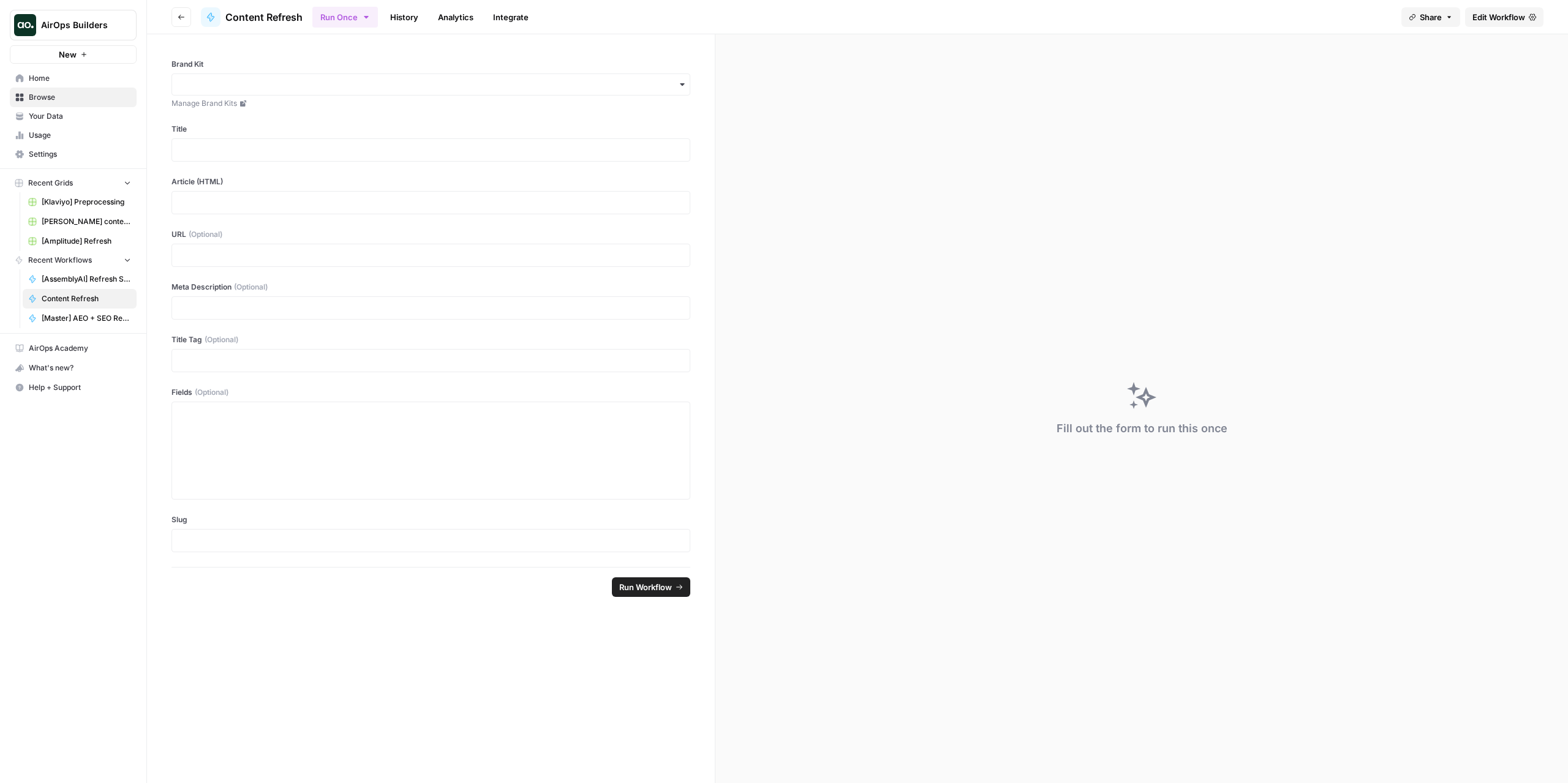
click at [1506, 14] on span "Edit Workflow" at bounding box center [1499, 17] width 53 height 12
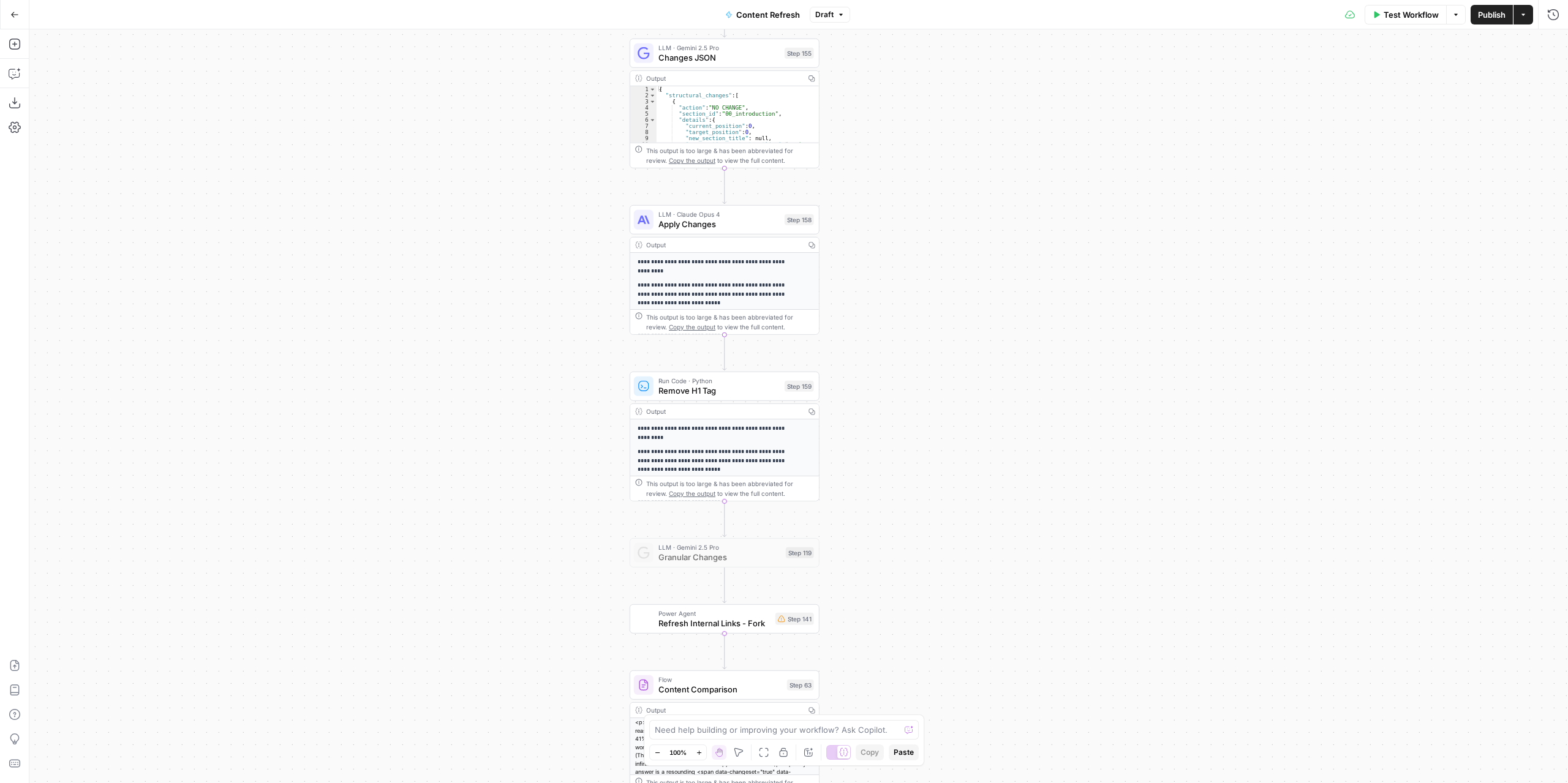
drag, startPoint x: 897, startPoint y: 402, endPoint x: 906, endPoint y: 146, distance: 256.2
click at [906, 146] on div "Workflow Set Inputs Inputs Power Agent Identify target keywords Step 148 Output…" at bounding box center [799, 406] width 1539 height 754
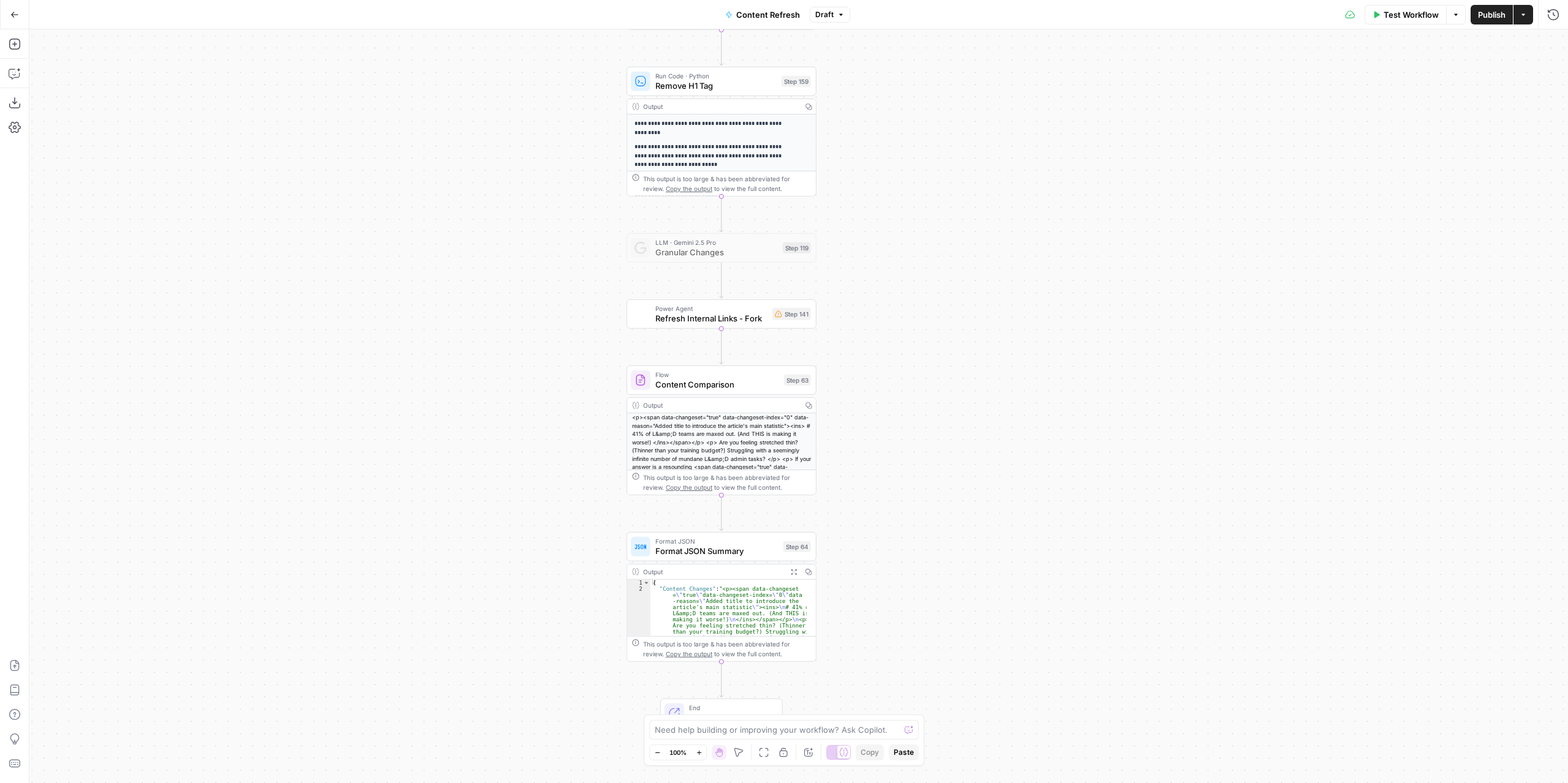
drag, startPoint x: 944, startPoint y: 397, endPoint x: 942, endPoint y: 95, distance: 302.0
click at [942, 95] on div "Workflow Set Inputs Inputs Power Agent Identify target keywords Step 148 Output…" at bounding box center [799, 406] width 1539 height 754
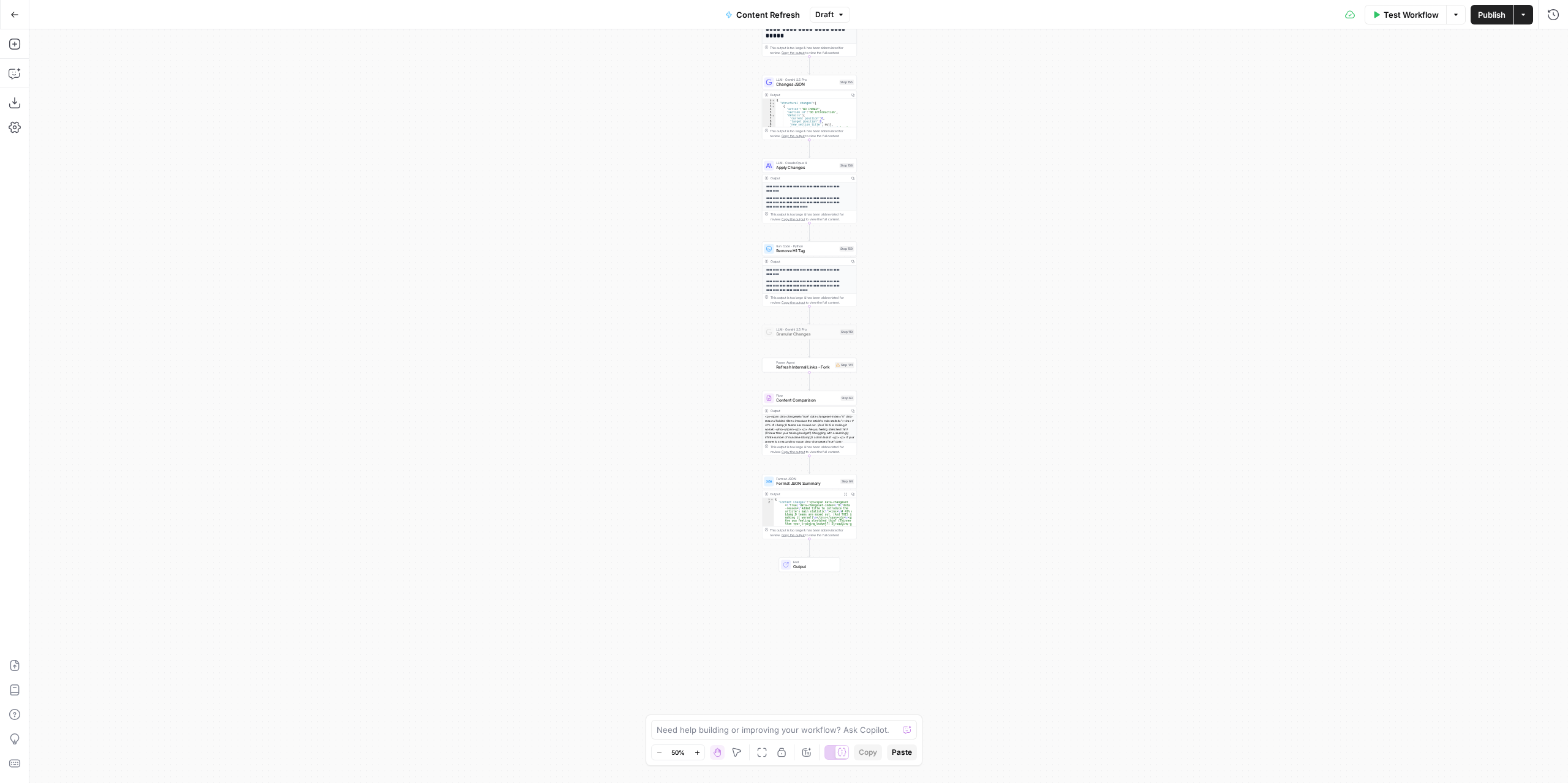
drag, startPoint x: 927, startPoint y: 295, endPoint x: 929, endPoint y: 337, distance: 42.0
click at [929, 337] on div "Workflow Set Inputs Inputs Power Agent Identify target keywords Step 148 Output…" at bounding box center [799, 406] width 1539 height 754
click at [19, 11] on button "Go Back" at bounding box center [15, 15] width 22 height 22
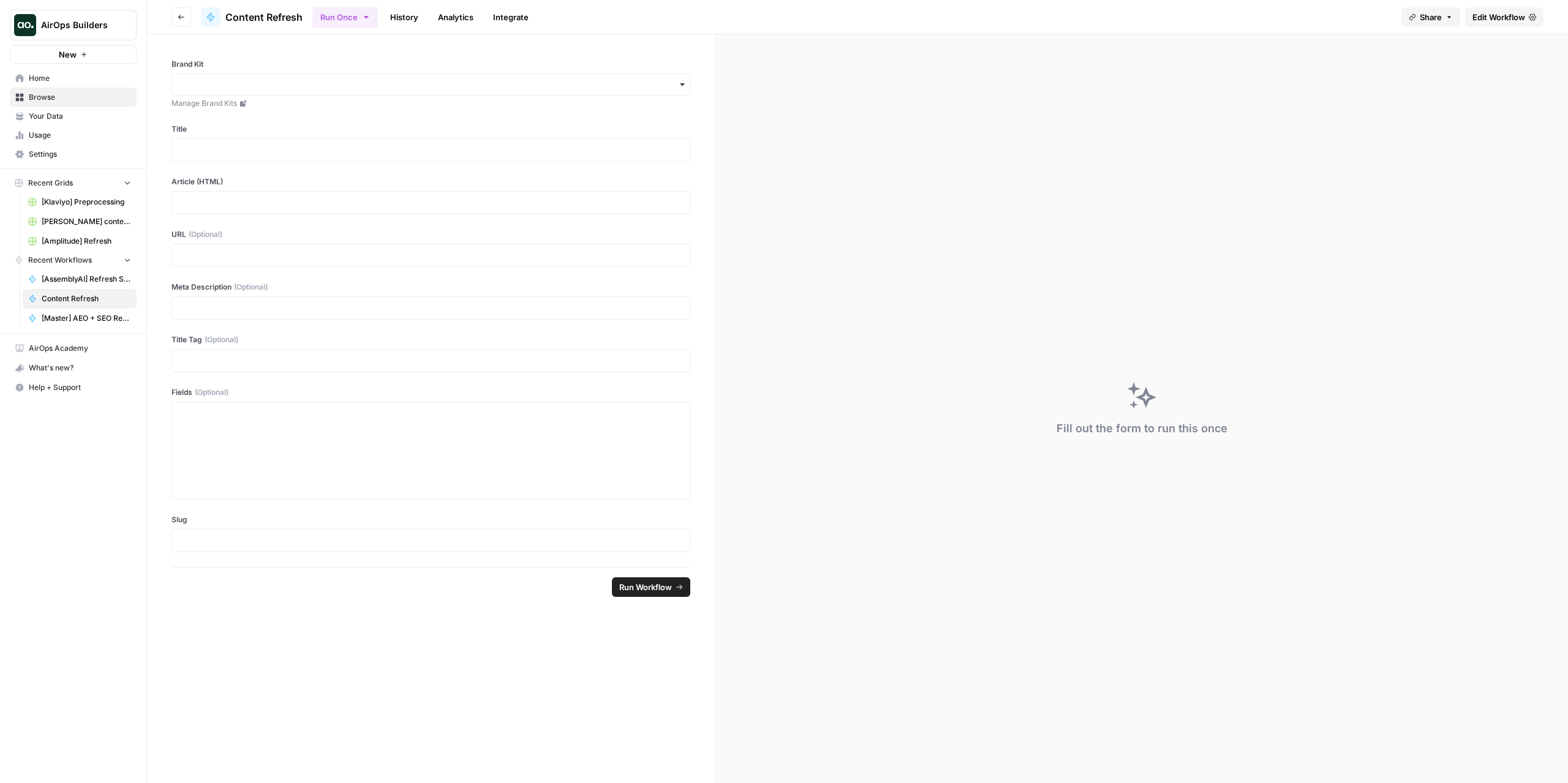
click at [182, 11] on button "Go back" at bounding box center [181, 17] width 20 height 20
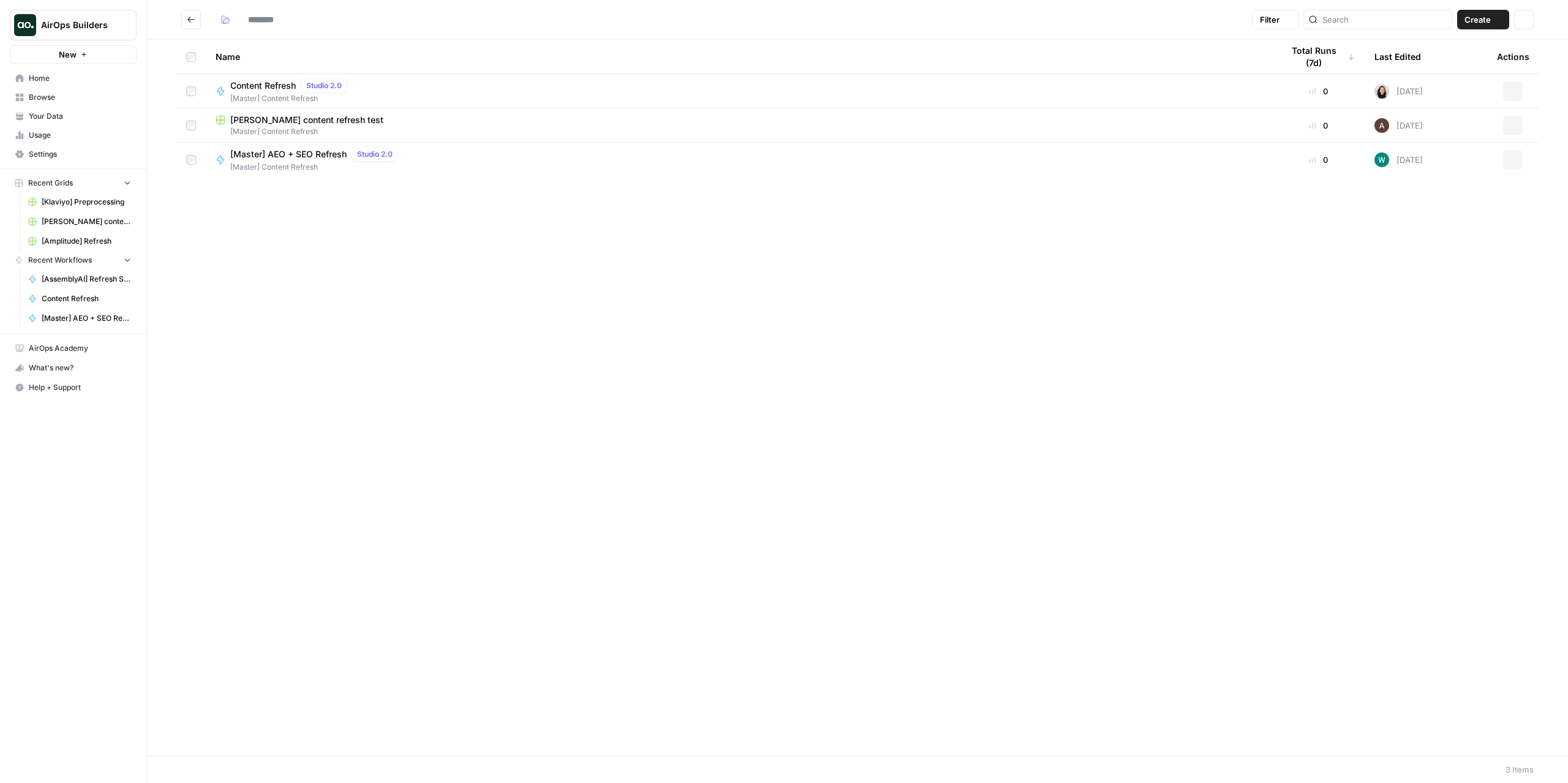
type input "**********"
click at [1190, 143] on td "[Master] AEO + SEO Refresh Studio 2.0 [Master] Content Refresh" at bounding box center [739, 160] width 1067 height 34
click at [1191, 152] on div "[Master] AEO + SEO Refresh Studio 2.0 [Master] Content Refresh" at bounding box center [739, 160] width 1047 height 25
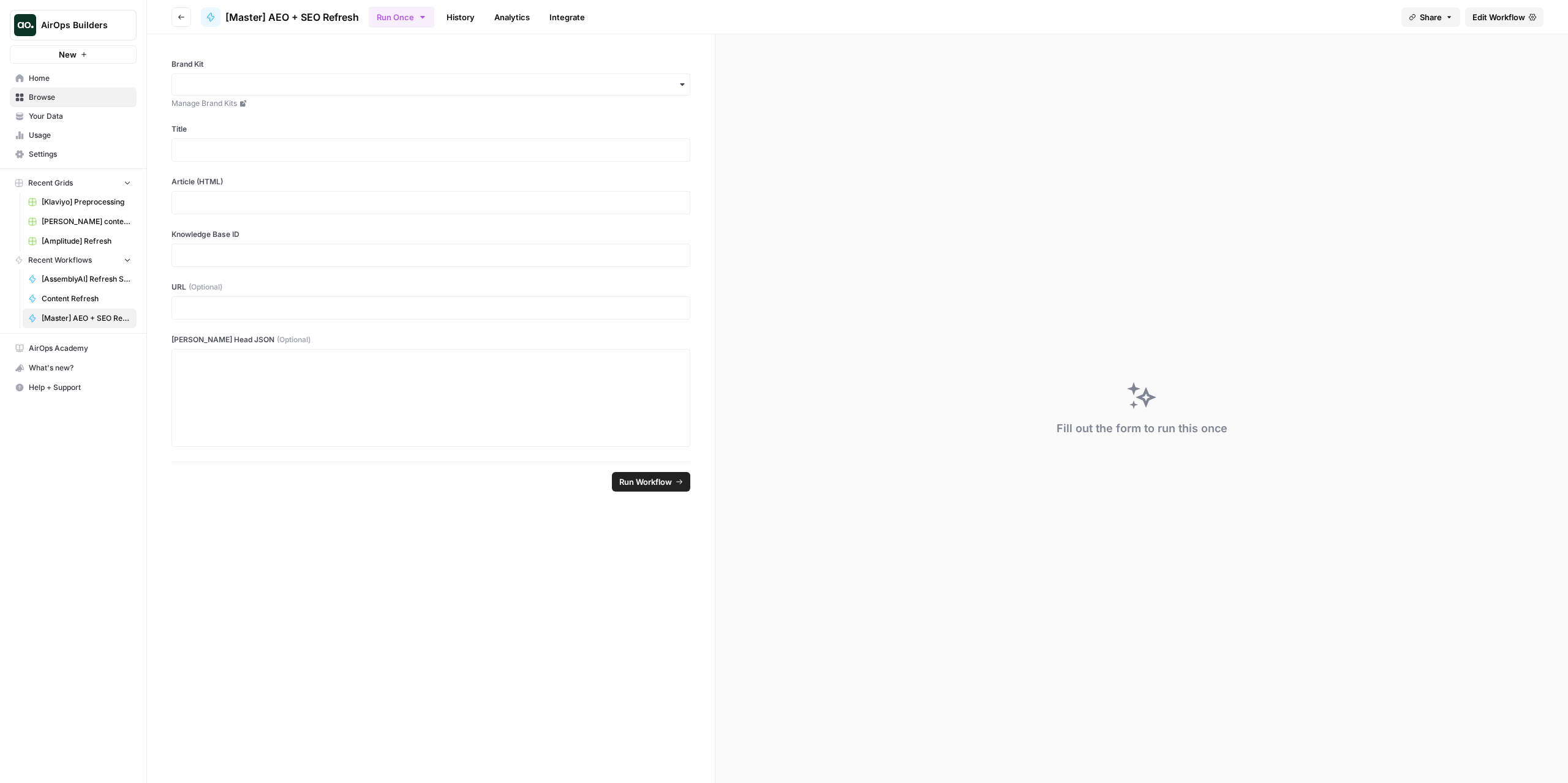
click at [1476, 21] on span "Edit Workflow" at bounding box center [1499, 17] width 53 height 12
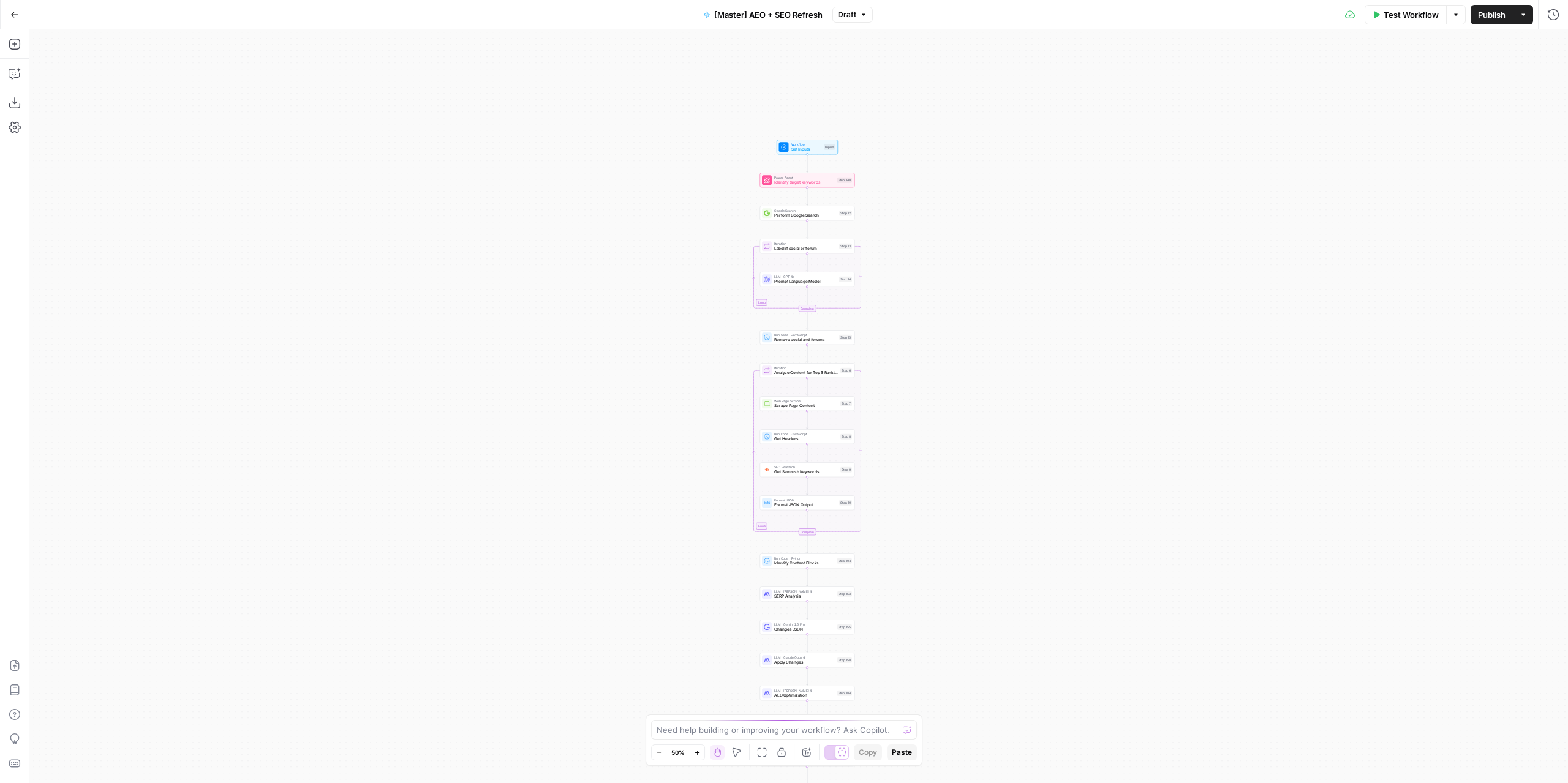
drag, startPoint x: 931, startPoint y: 231, endPoint x: 939, endPoint y: 544, distance: 313.1
click at [939, 540] on div "true false true false true false Workflow Set Inputs Inputs Power Agent Identif…" at bounding box center [799, 406] width 1539 height 754
drag, startPoint x: 936, startPoint y: 472, endPoint x: 947, endPoint y: 152, distance: 320.2
click at [947, 152] on div "true false true false true false Workflow Set Inputs Inputs Power Agent Identif…" at bounding box center [799, 406] width 1539 height 754
drag, startPoint x: 1027, startPoint y: 437, endPoint x: 1002, endPoint y: 160, distance: 278.1
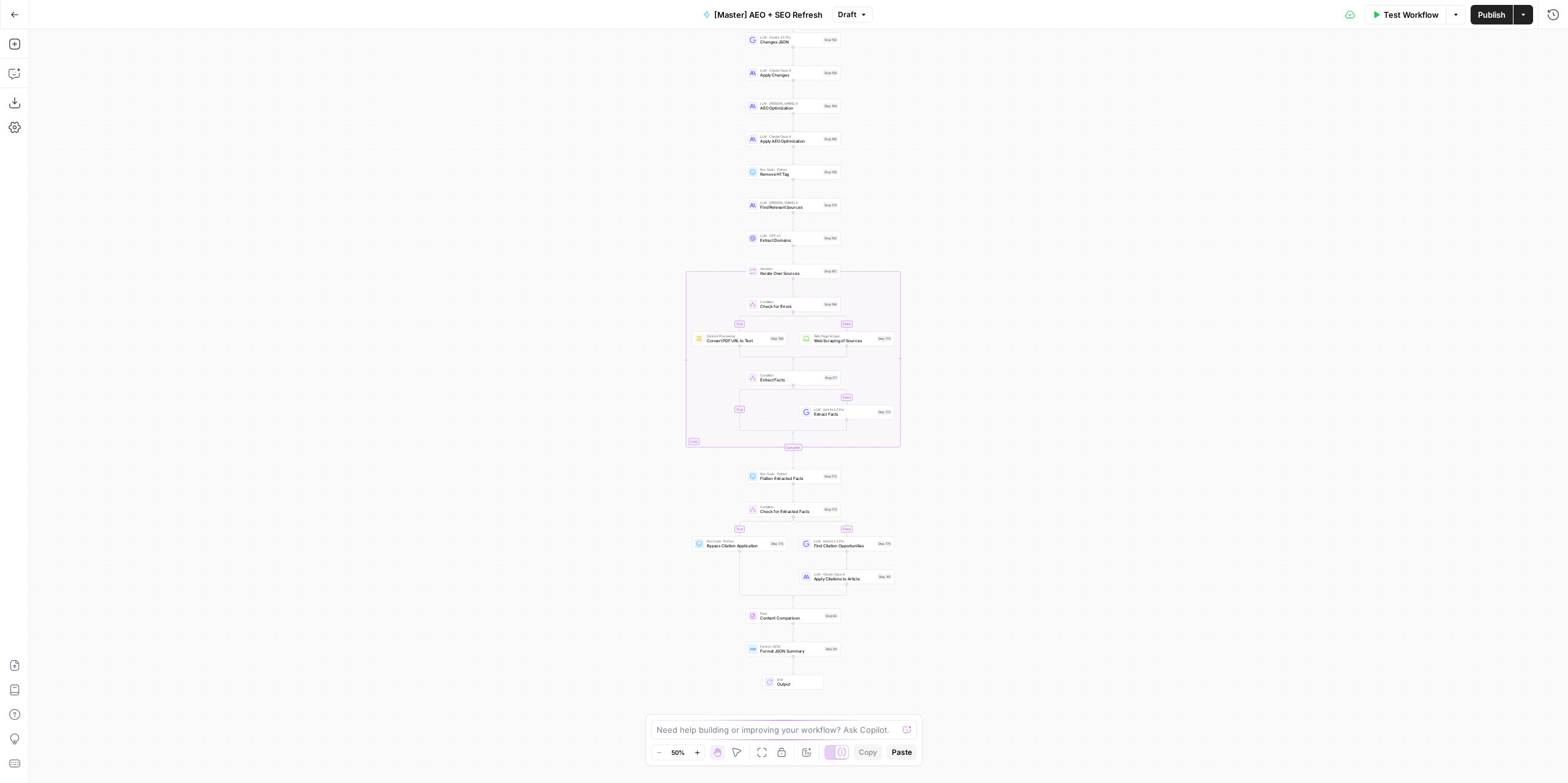
click at [1002, 160] on div "true false true false true false Workflow Set Inputs Inputs Power Agent Identif…" at bounding box center [799, 406] width 1539 height 754
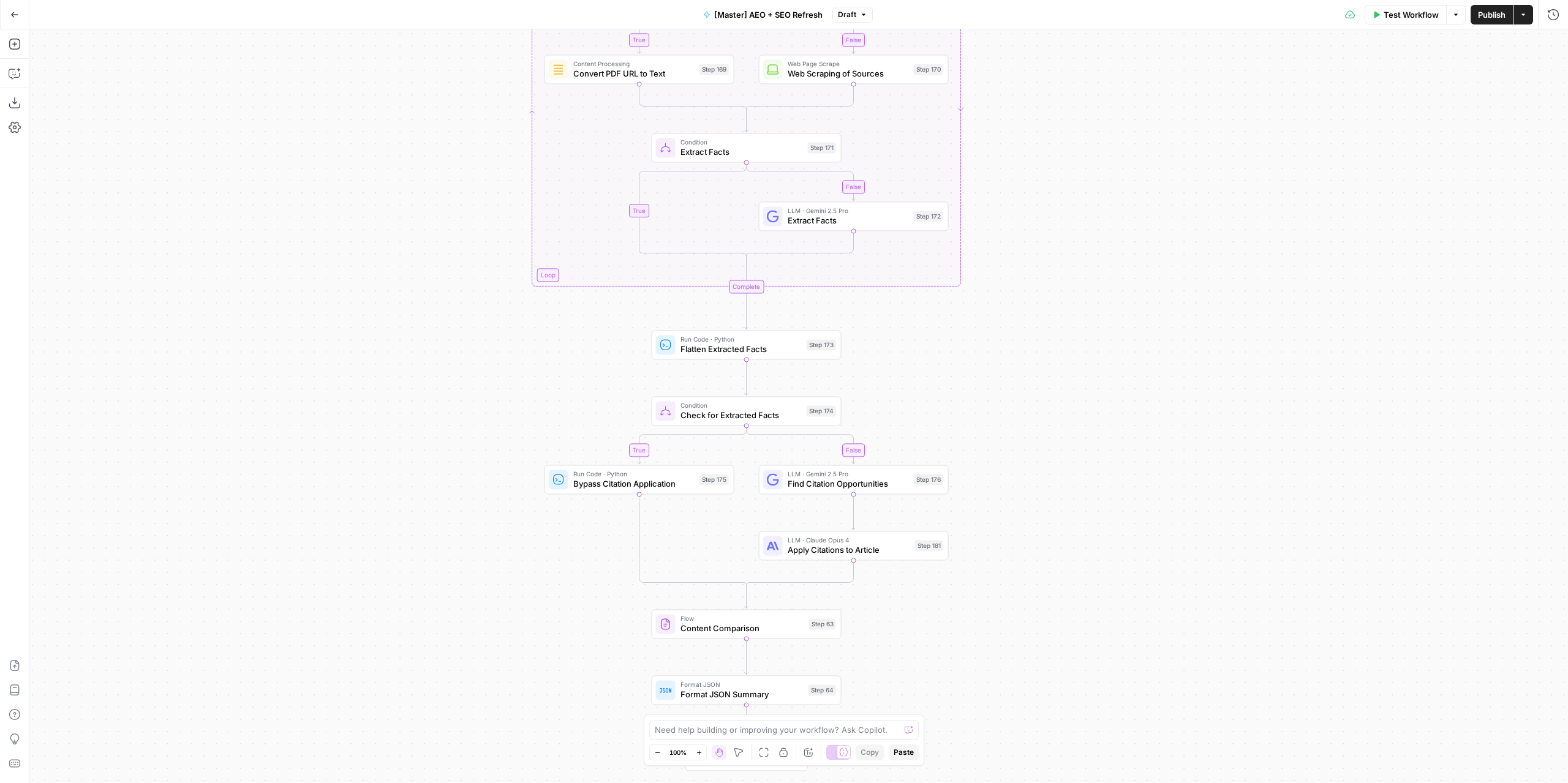
drag, startPoint x: 1057, startPoint y: 386, endPoint x: 1036, endPoint y: 122, distance: 264.8
click at [1036, 122] on div "true false true false true false Workflow Set Inputs Inputs Power Agent Identif…" at bounding box center [799, 406] width 1539 height 754
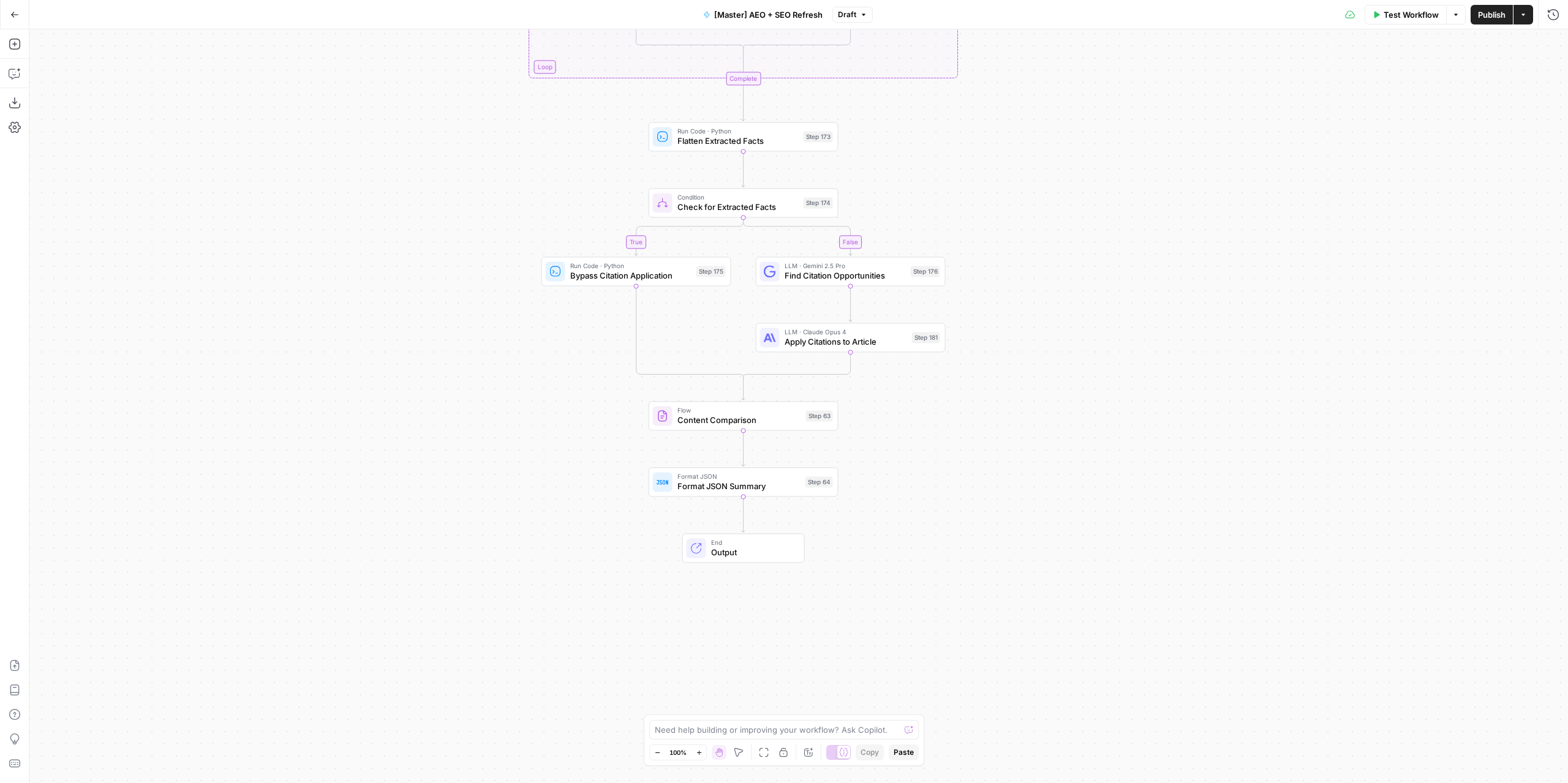
drag, startPoint x: 1045, startPoint y: 476, endPoint x: 1044, endPoint y: 273, distance: 203.0
click at [1044, 273] on div "true false true false true false Workflow Set Inputs Inputs Power Agent Identif…" at bounding box center [799, 406] width 1539 height 754
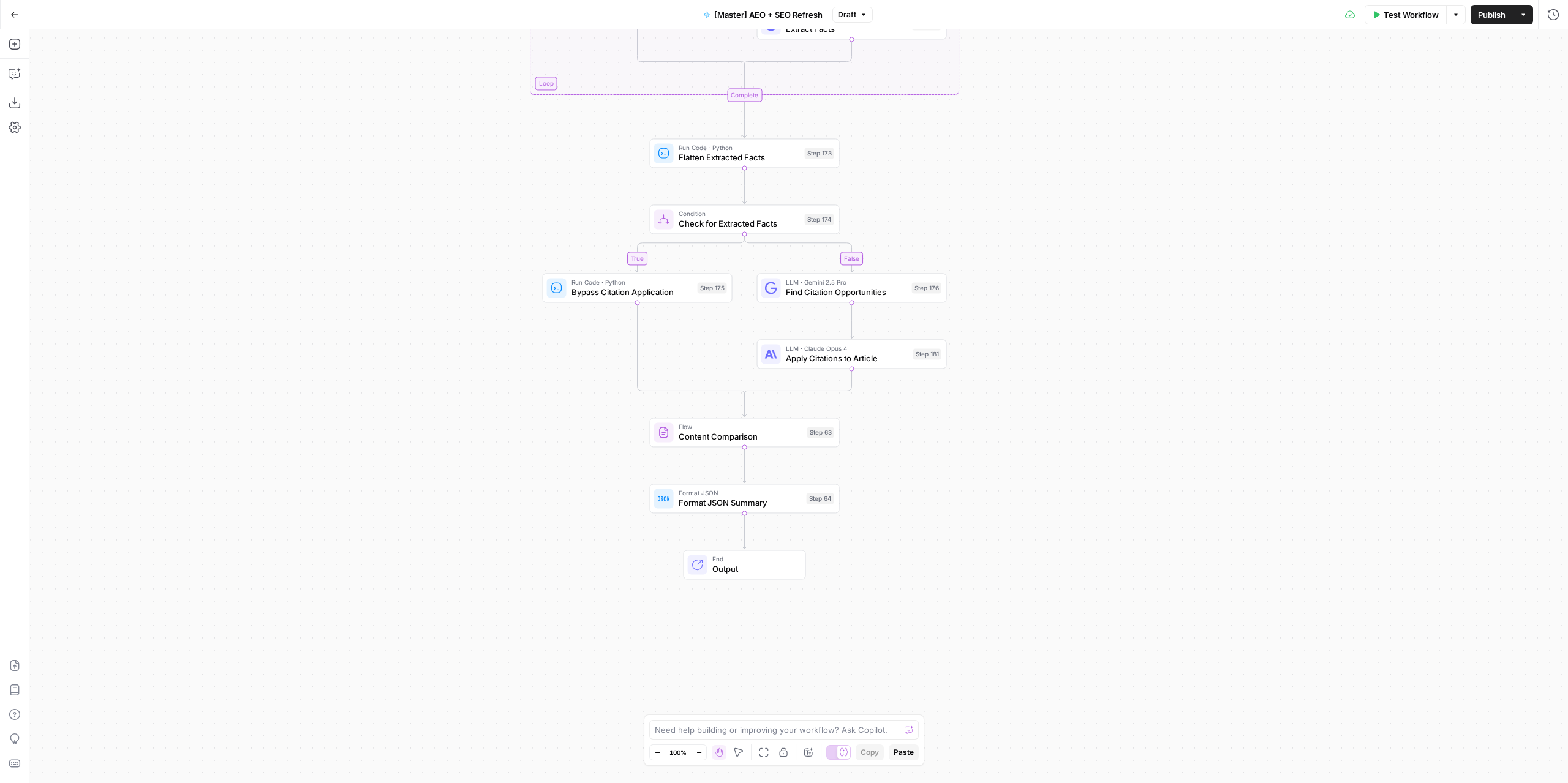
drag, startPoint x: 967, startPoint y: 173, endPoint x: 965, endPoint y: 476, distance: 303.0
click at [964, 473] on div "true false true false true false Workflow Set Inputs Inputs Power Agent Identif…" at bounding box center [799, 406] width 1539 height 754
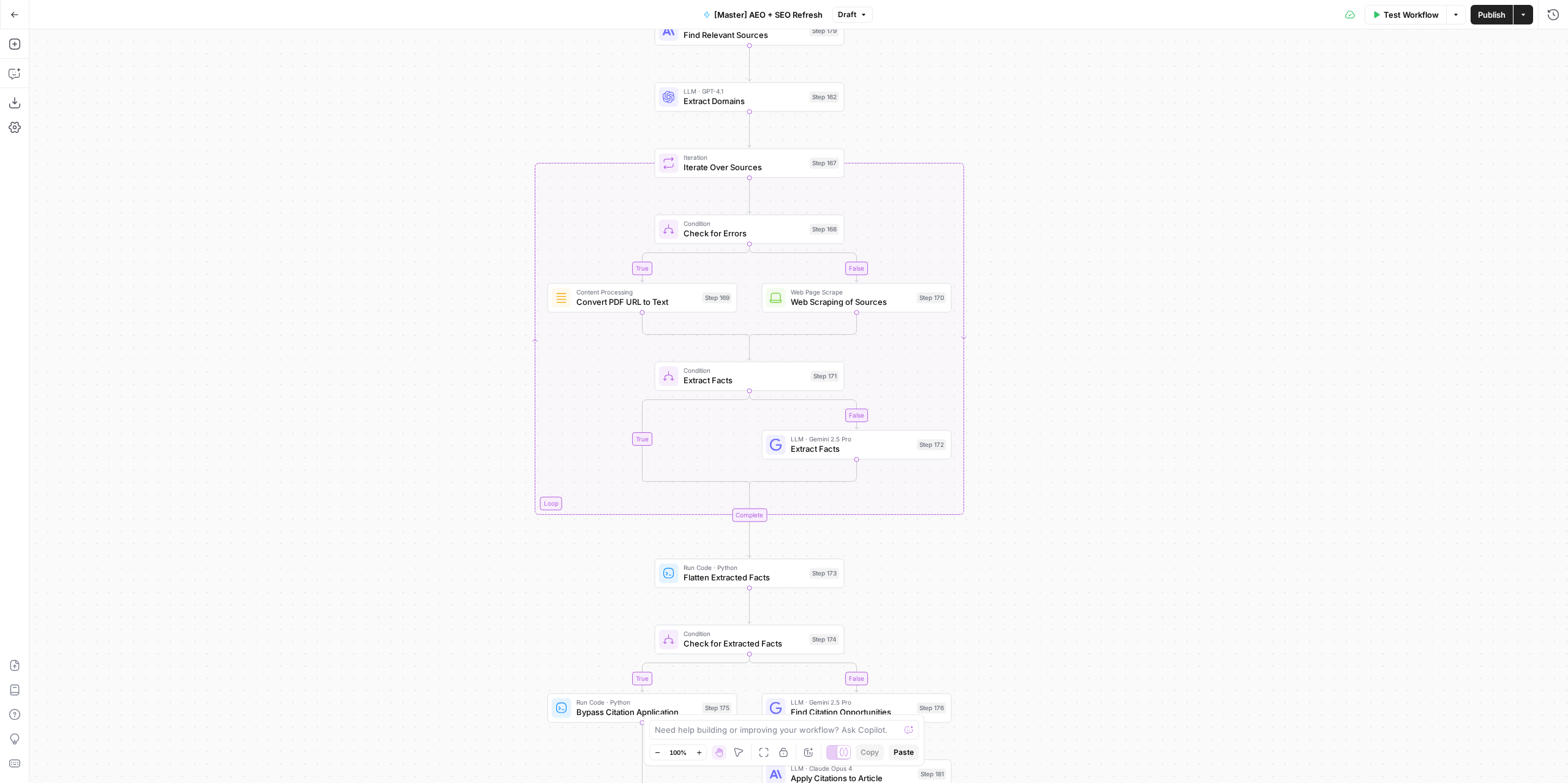
drag, startPoint x: 1033, startPoint y: 232, endPoint x: 1040, endPoint y: 452, distance: 220.1
click at [1040, 455] on div "true false true false true false Workflow Set Inputs Inputs Power Agent Identif…" at bounding box center [799, 406] width 1539 height 754
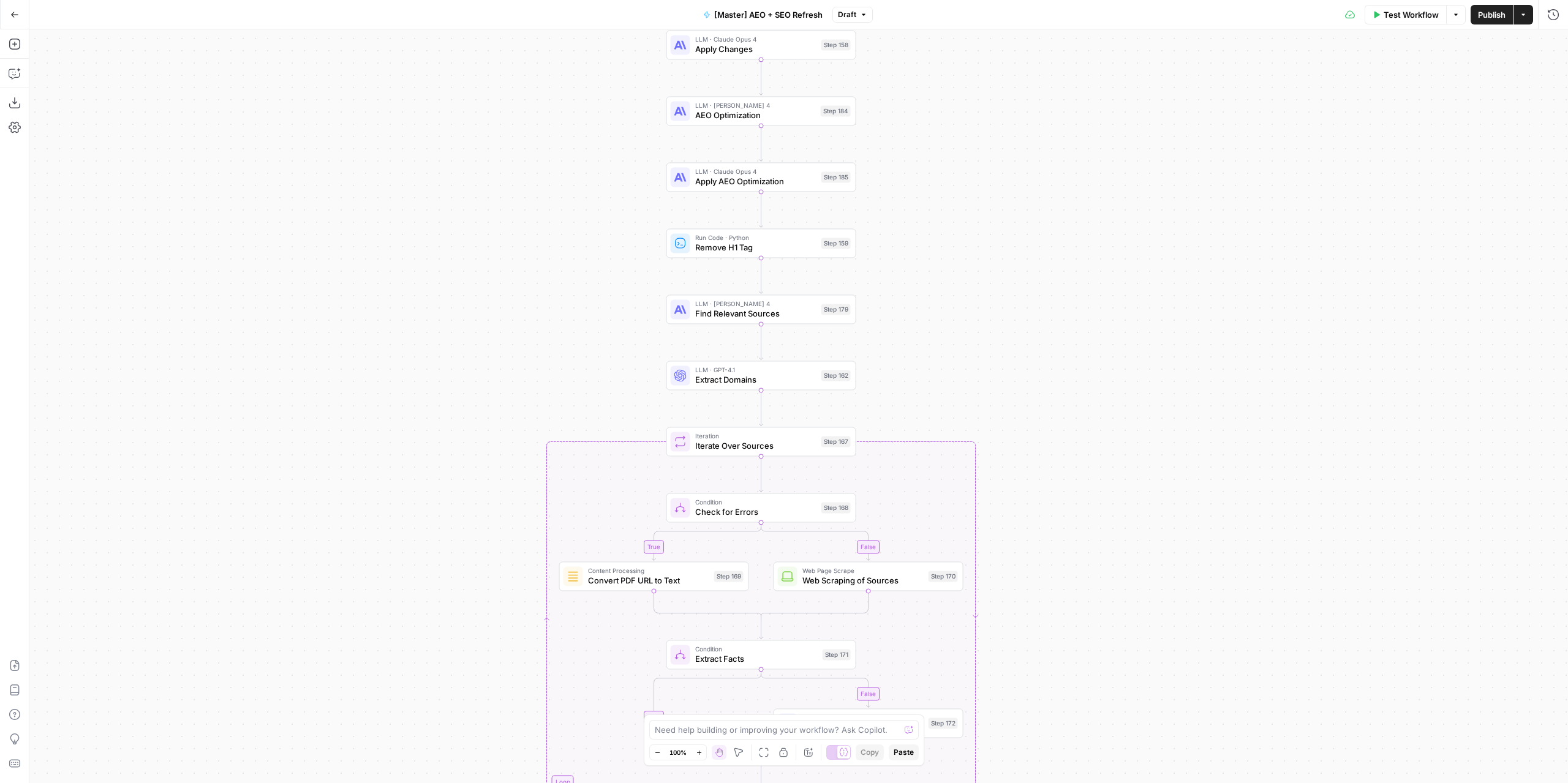
drag, startPoint x: 1021, startPoint y: 185, endPoint x: 1032, endPoint y: 335, distance: 150.4
click at [1032, 335] on div "true false true false true false Workflow Set Inputs Inputs Power Agent Identif…" at bounding box center [799, 406] width 1539 height 754
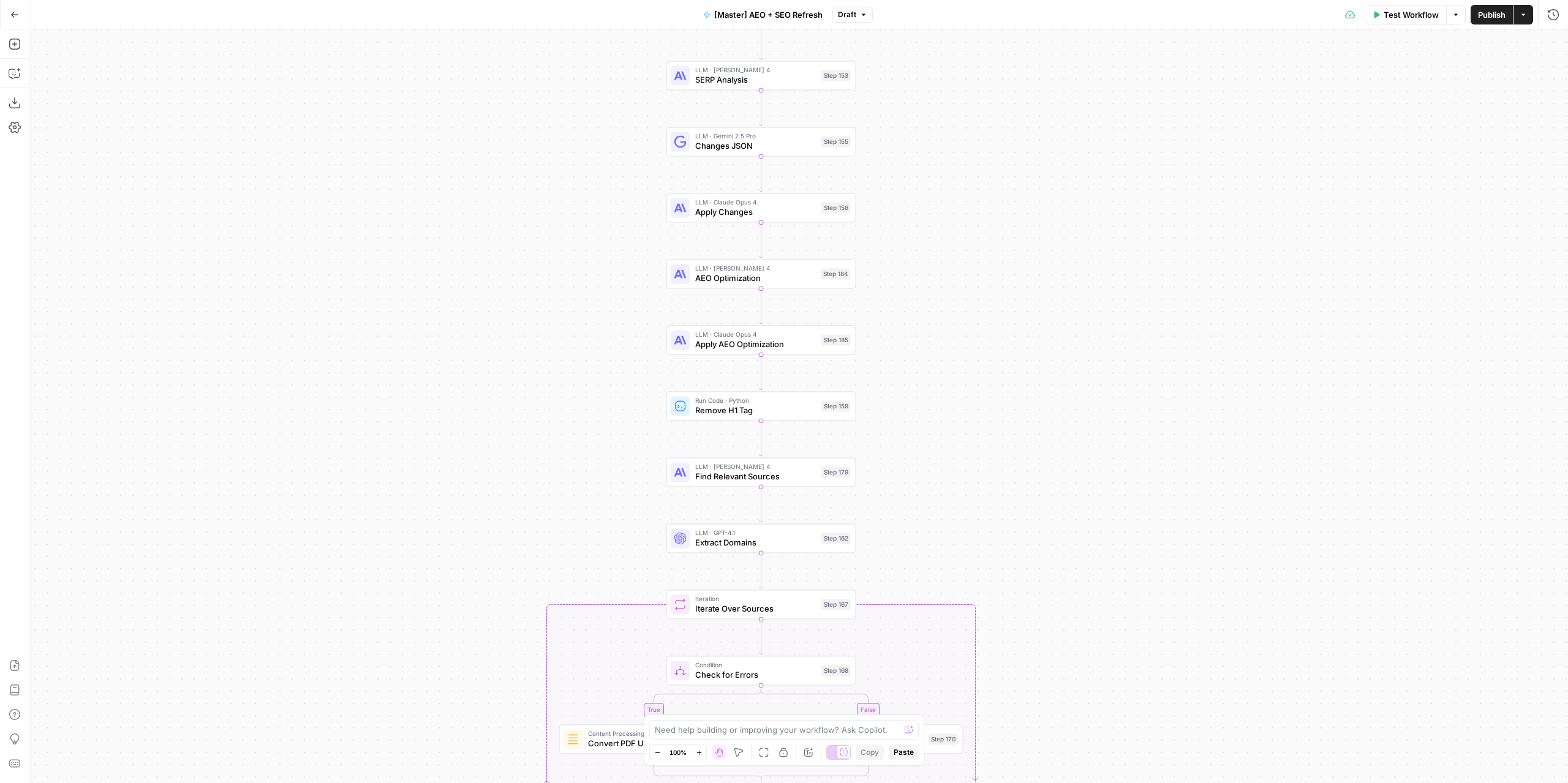
drag, startPoint x: 924, startPoint y: 208, endPoint x: 924, endPoint y: 368, distance: 160.0
click at [924, 368] on div "true false true false true false Workflow Set Inputs Inputs Power Agent Identif…" at bounding box center [799, 406] width 1539 height 754
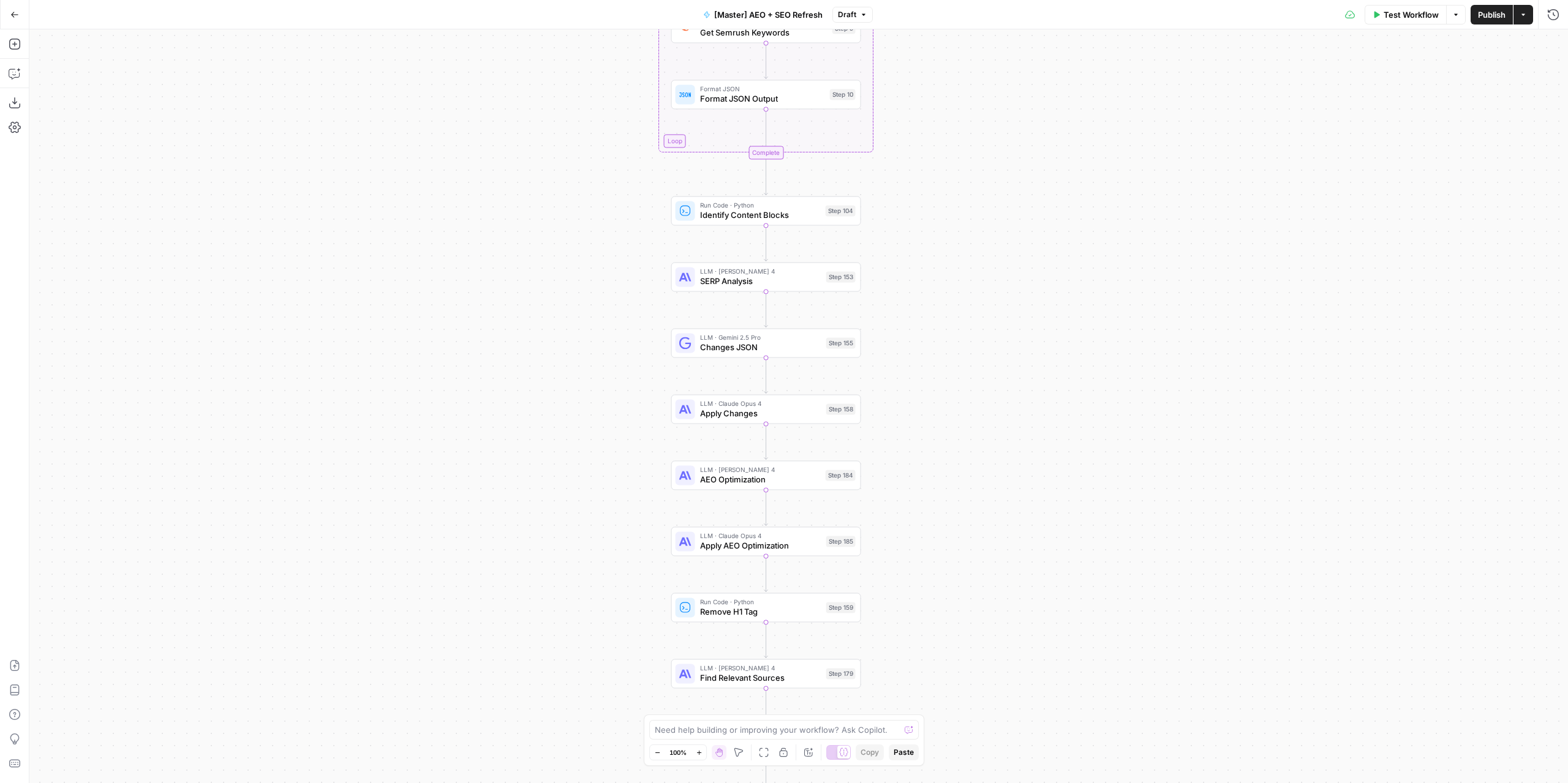
drag, startPoint x: 932, startPoint y: 237, endPoint x: 937, endPoint y: 427, distance: 190.1
click at [937, 427] on div "true false true false true false Workflow Set Inputs Inputs Power Agent Identif…" at bounding box center [799, 406] width 1539 height 754
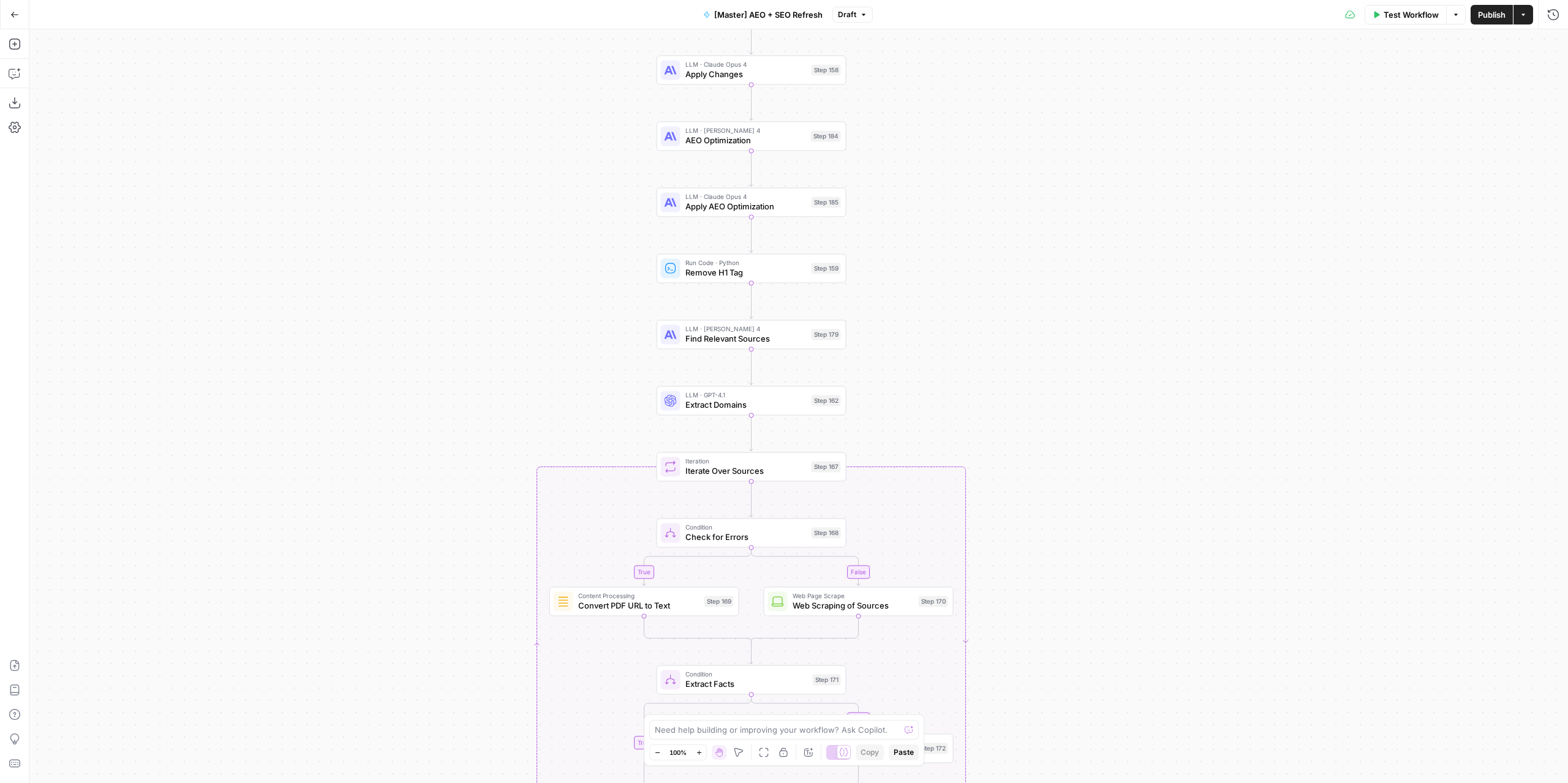
drag, startPoint x: 929, startPoint y: 399, endPoint x: 916, endPoint y: 76, distance: 323.3
click at [916, 76] on div "true false true false true false Workflow Set Inputs Inputs Power Agent Identif…" at bounding box center [799, 406] width 1539 height 754
drag, startPoint x: 919, startPoint y: 186, endPoint x: 937, endPoint y: 277, distance: 92.8
click at [937, 277] on div "true false true false true false Workflow Set Inputs Inputs Power Agent Identif…" at bounding box center [799, 406] width 1539 height 754
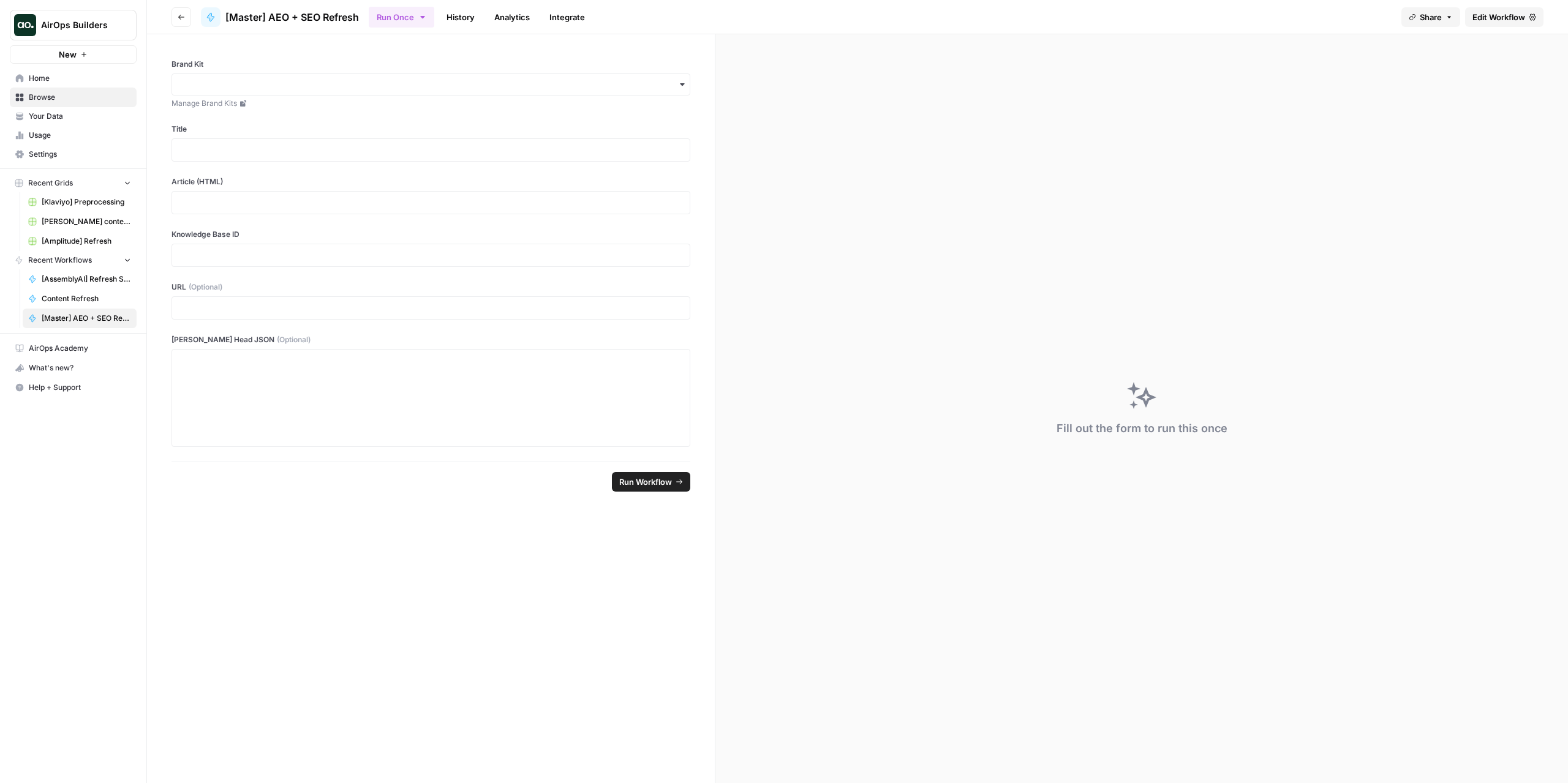
click at [174, 15] on button "Go back" at bounding box center [181, 17] width 20 height 20
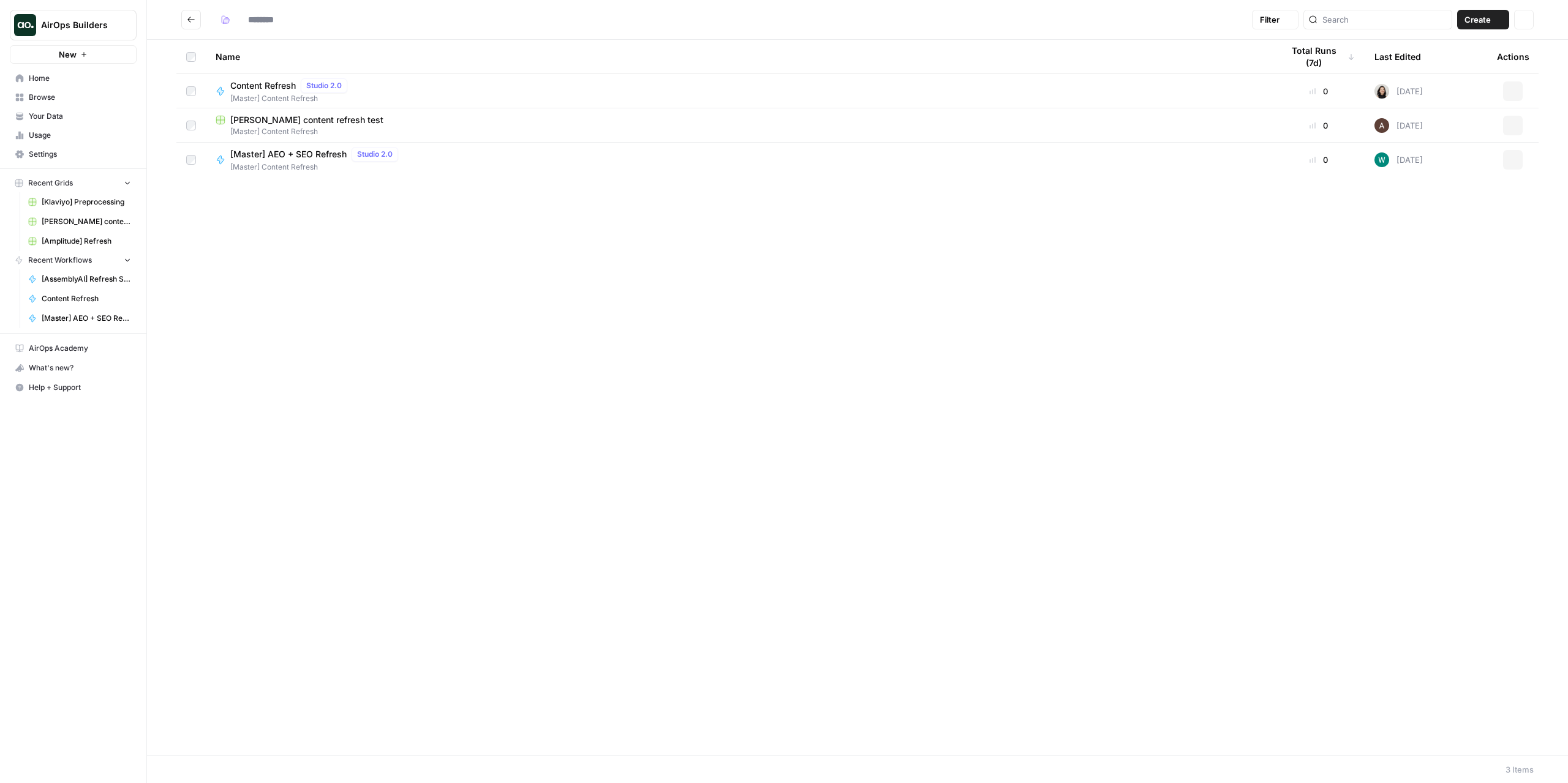
type input "**********"
click at [1517, 91] on button "Actions" at bounding box center [1513, 91] width 20 height 20
click at [1226, 90] on div "Content Refresh Studio 2.0 [Master] Content Refresh" at bounding box center [739, 91] width 1047 height 25
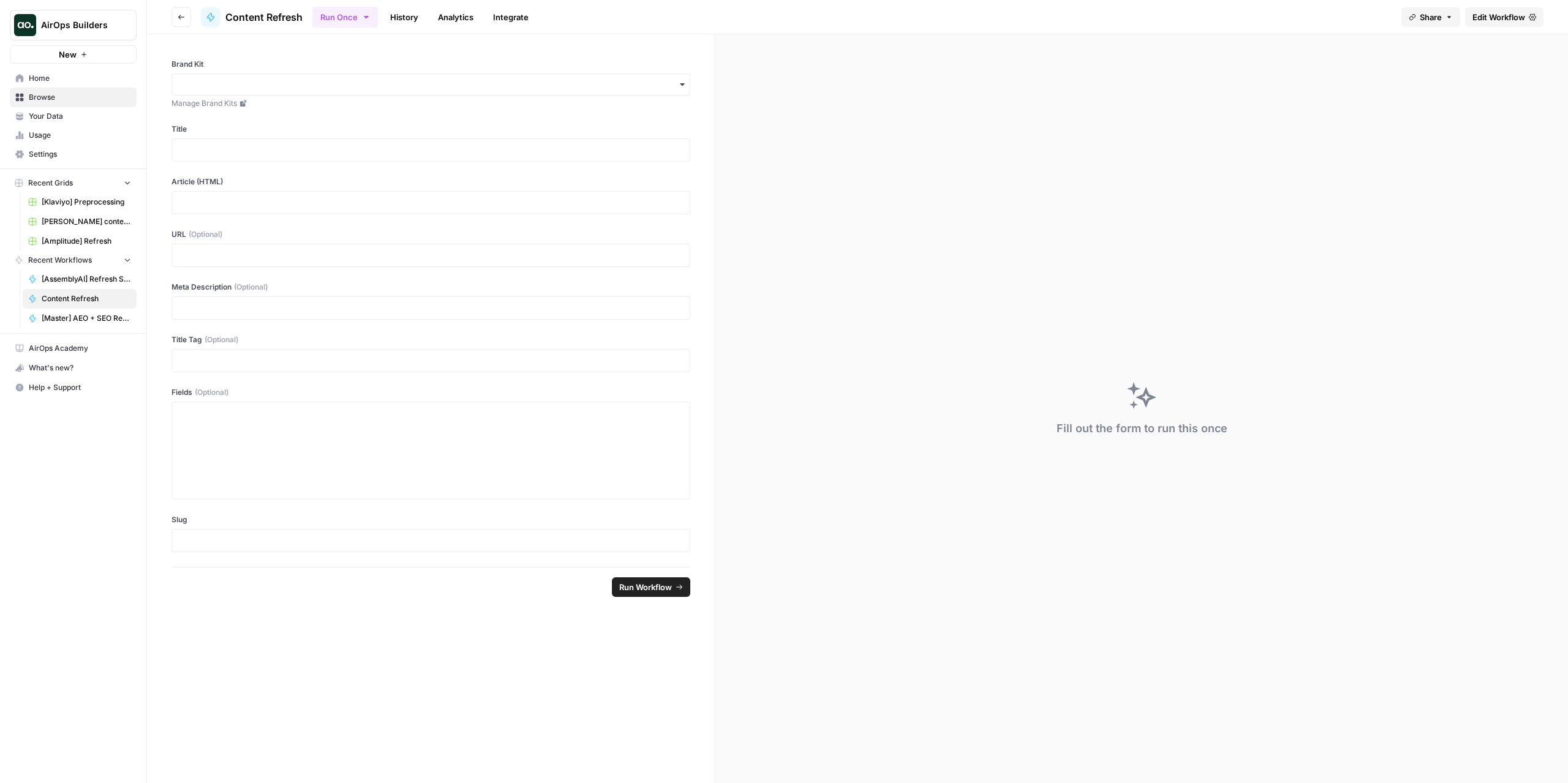
click at [1519, 18] on span "Edit Workflow" at bounding box center [1499, 17] width 53 height 12
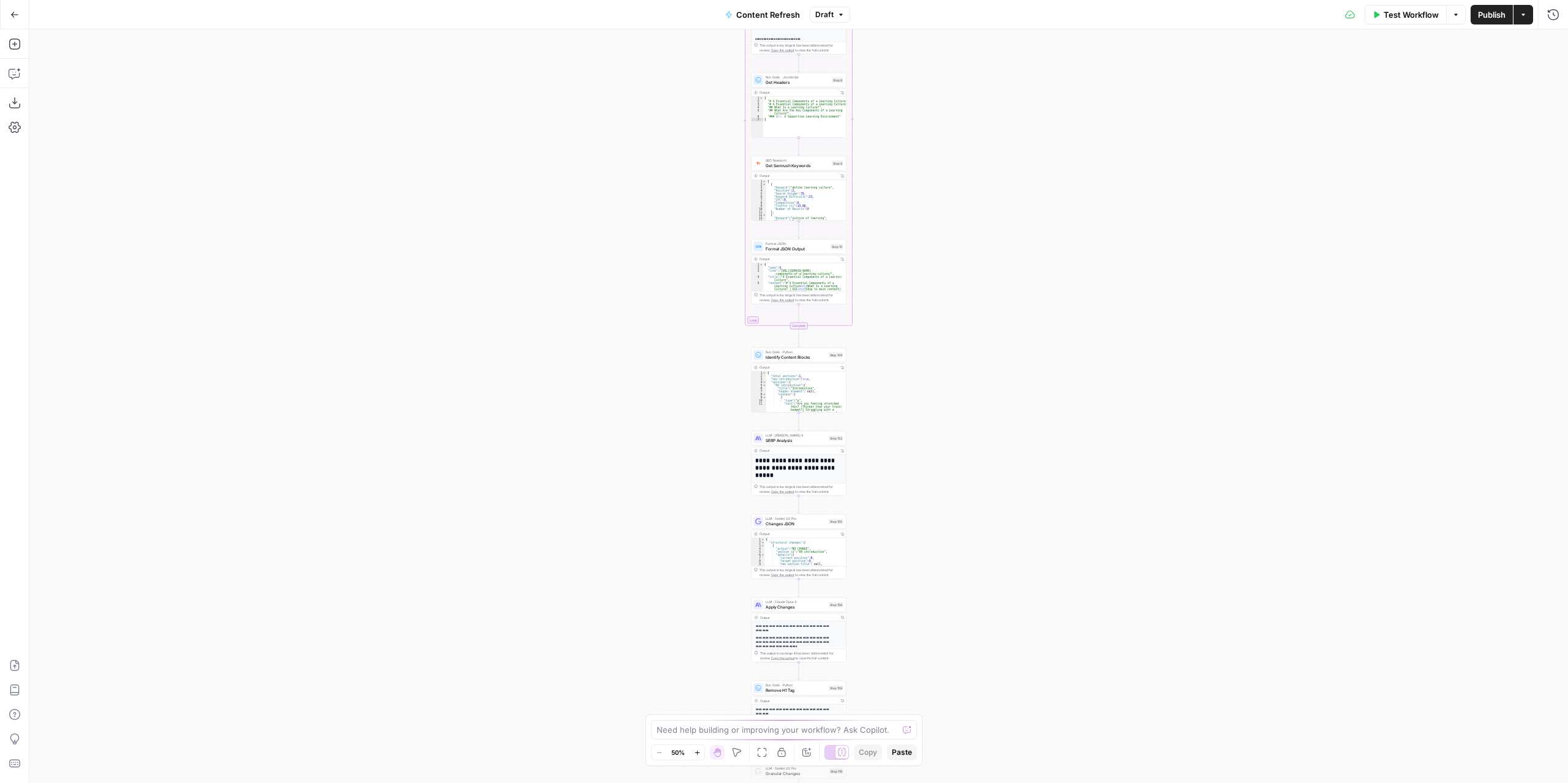
drag, startPoint x: 898, startPoint y: 387, endPoint x: 862, endPoint y: 146, distance: 243.7
click at [858, 130] on div "Workflow Set Inputs Inputs Power Agent Identify target keywords Step 148 Output…" at bounding box center [799, 406] width 1539 height 754
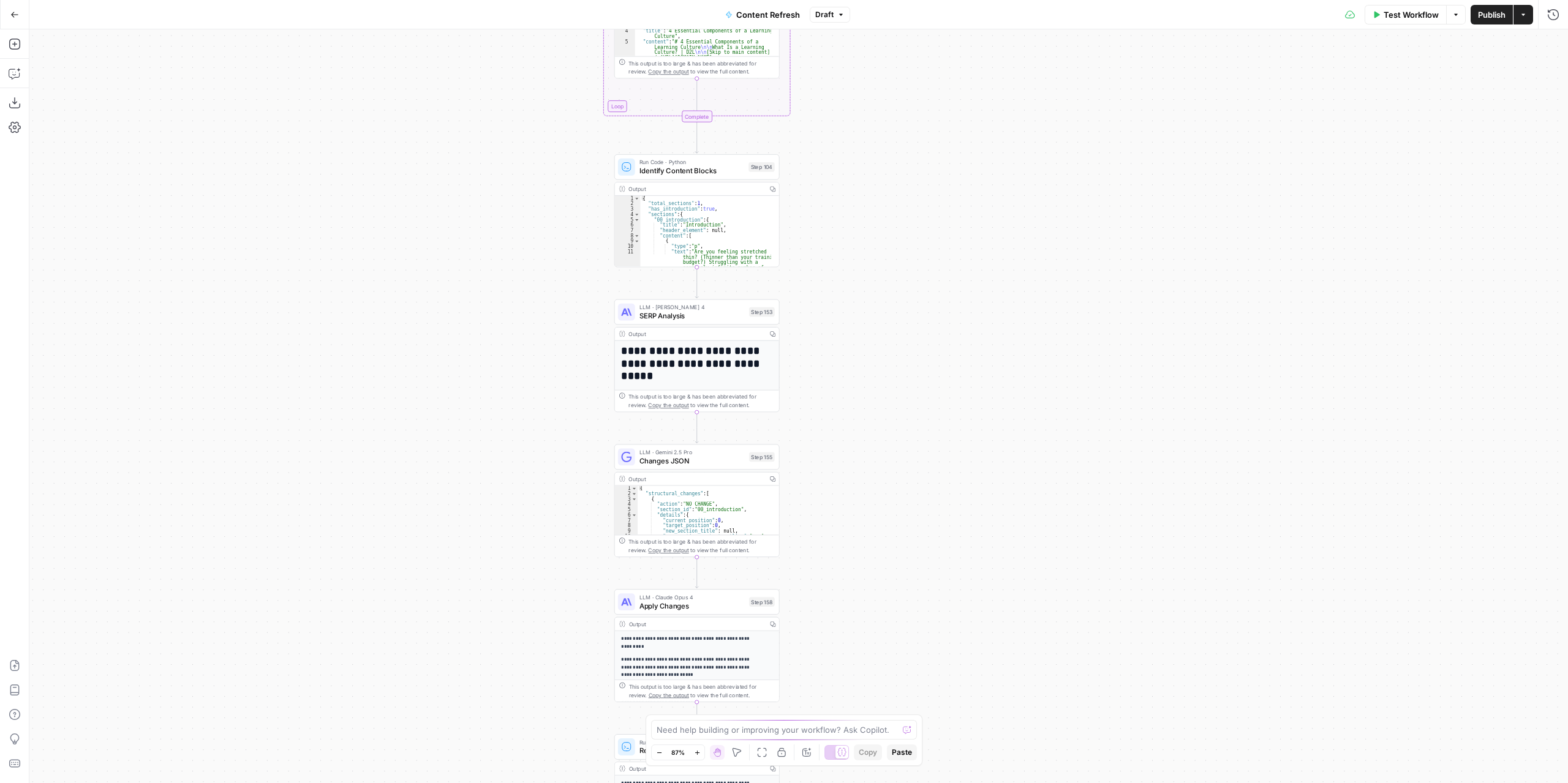
drag, startPoint x: 840, startPoint y: 345, endPoint x: 871, endPoint y: 187, distance: 161.0
click at [871, 187] on div "Workflow Set Inputs Inputs Power Agent Identify target keywords Step 148 Output…" at bounding box center [799, 406] width 1539 height 754
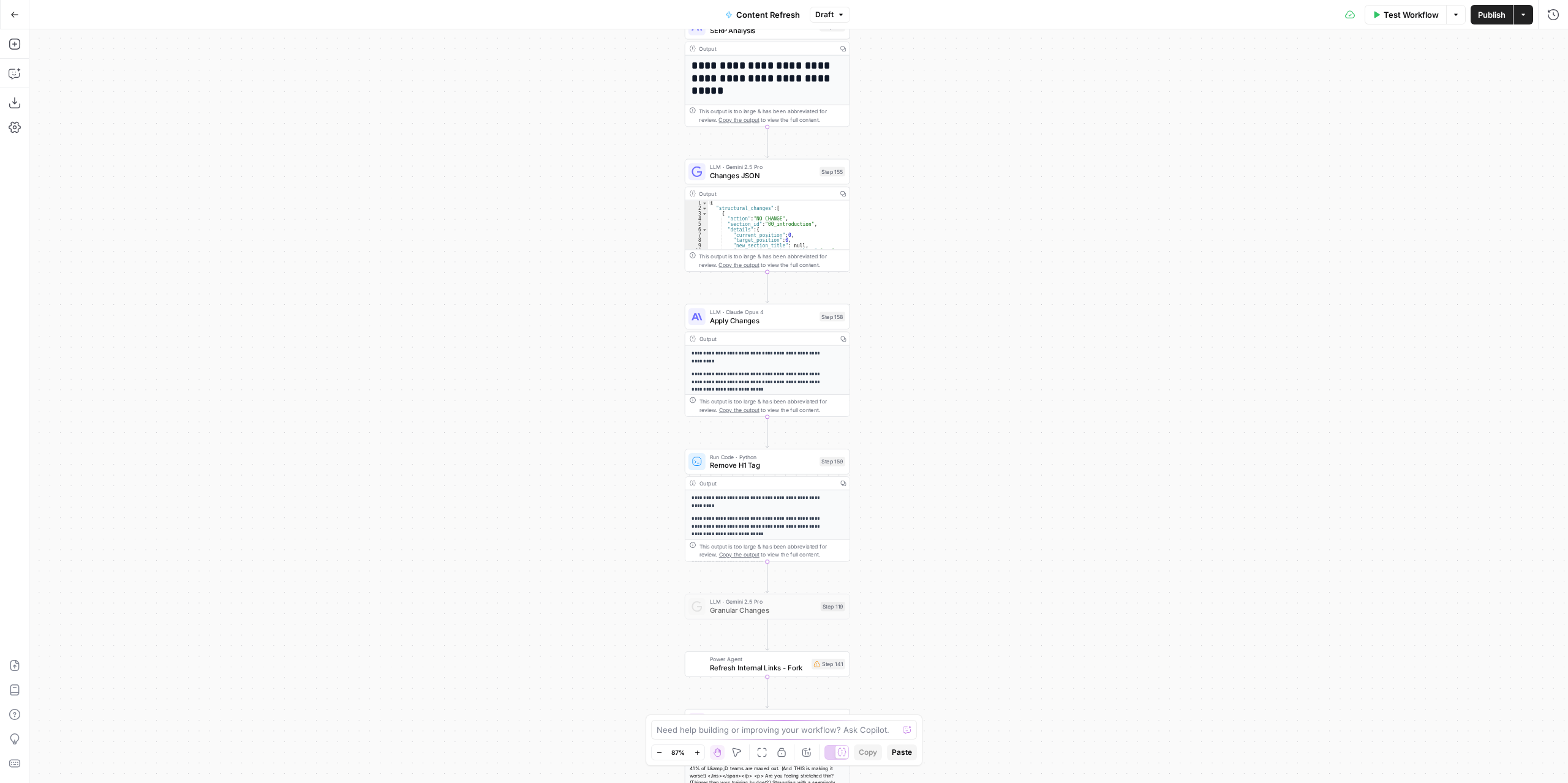
drag, startPoint x: 869, startPoint y: 307, endPoint x: 904, endPoint y: 143, distance: 167.7
click at [904, 143] on div "Workflow Set Inputs Inputs Power Agent Identify target keywords Step 148 Output…" at bounding box center [799, 406] width 1539 height 754
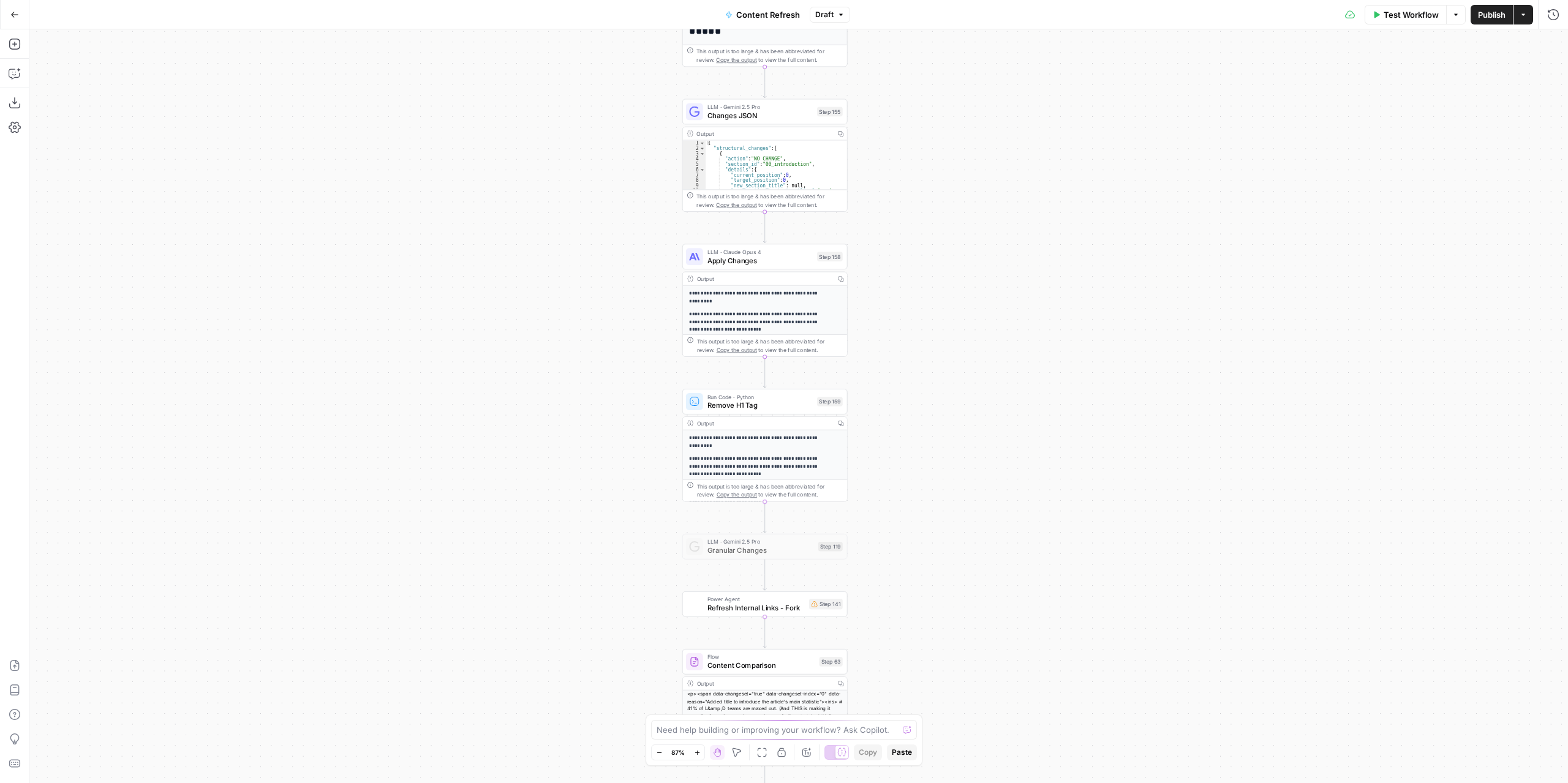
drag, startPoint x: 892, startPoint y: 307, endPoint x: 892, endPoint y: 266, distance: 41.0
click at [892, 266] on div "Workflow Set Inputs Inputs Power Agent Identify target keywords Step 148 Output…" at bounding box center [799, 406] width 1539 height 754
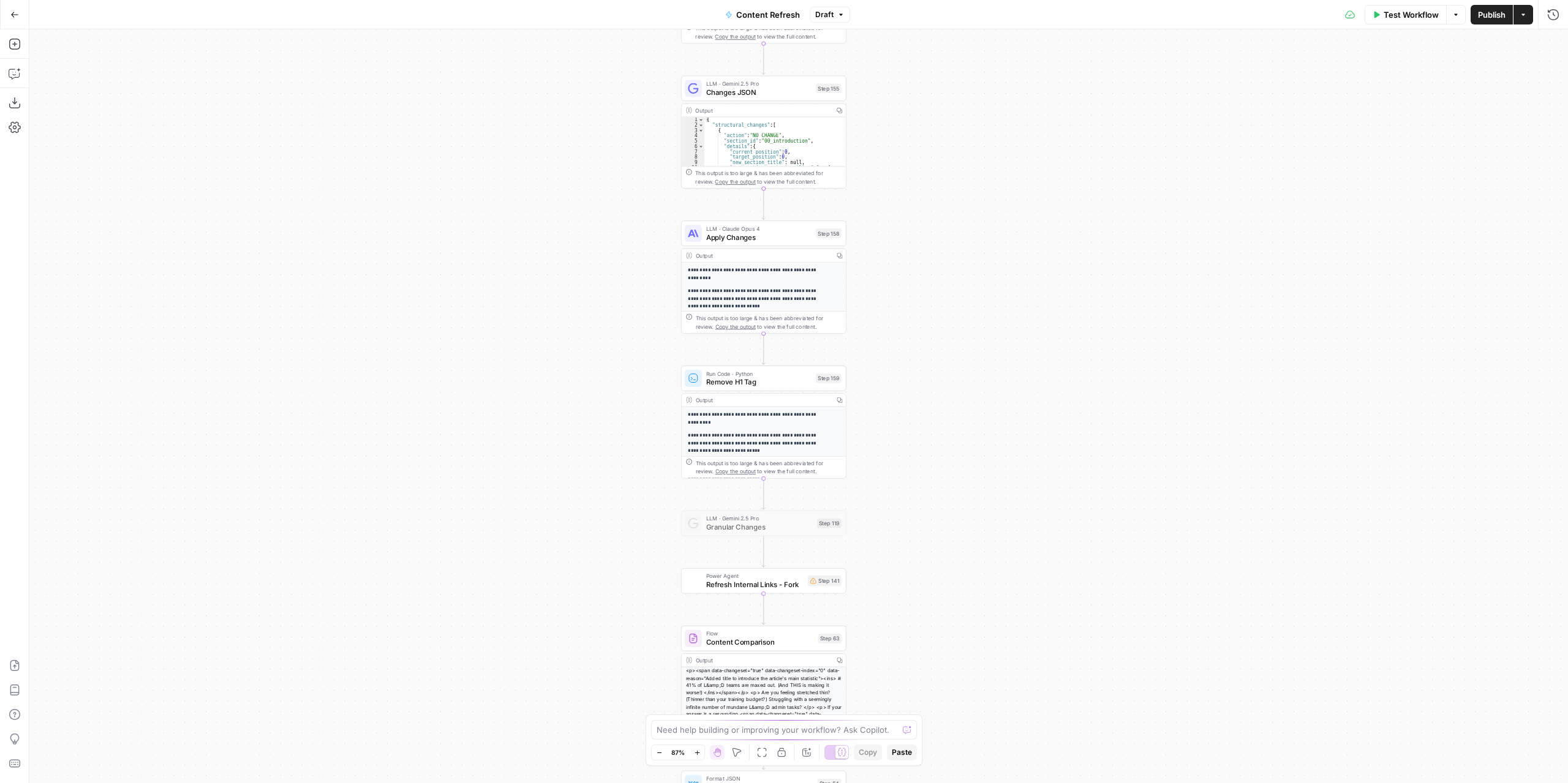
click at [778, 234] on span "Apply Changes" at bounding box center [759, 237] width 105 height 10
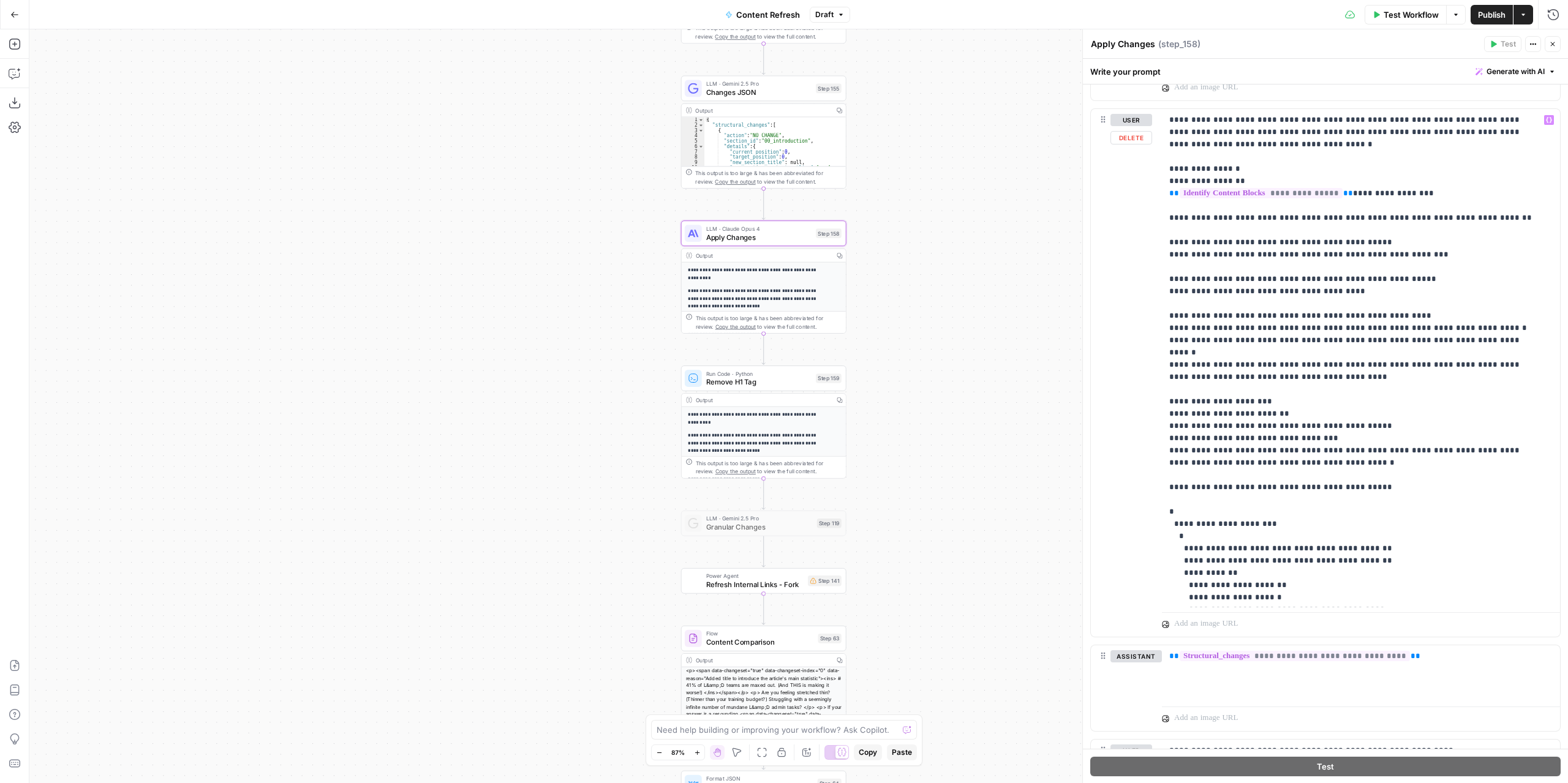
scroll to position [596, 0]
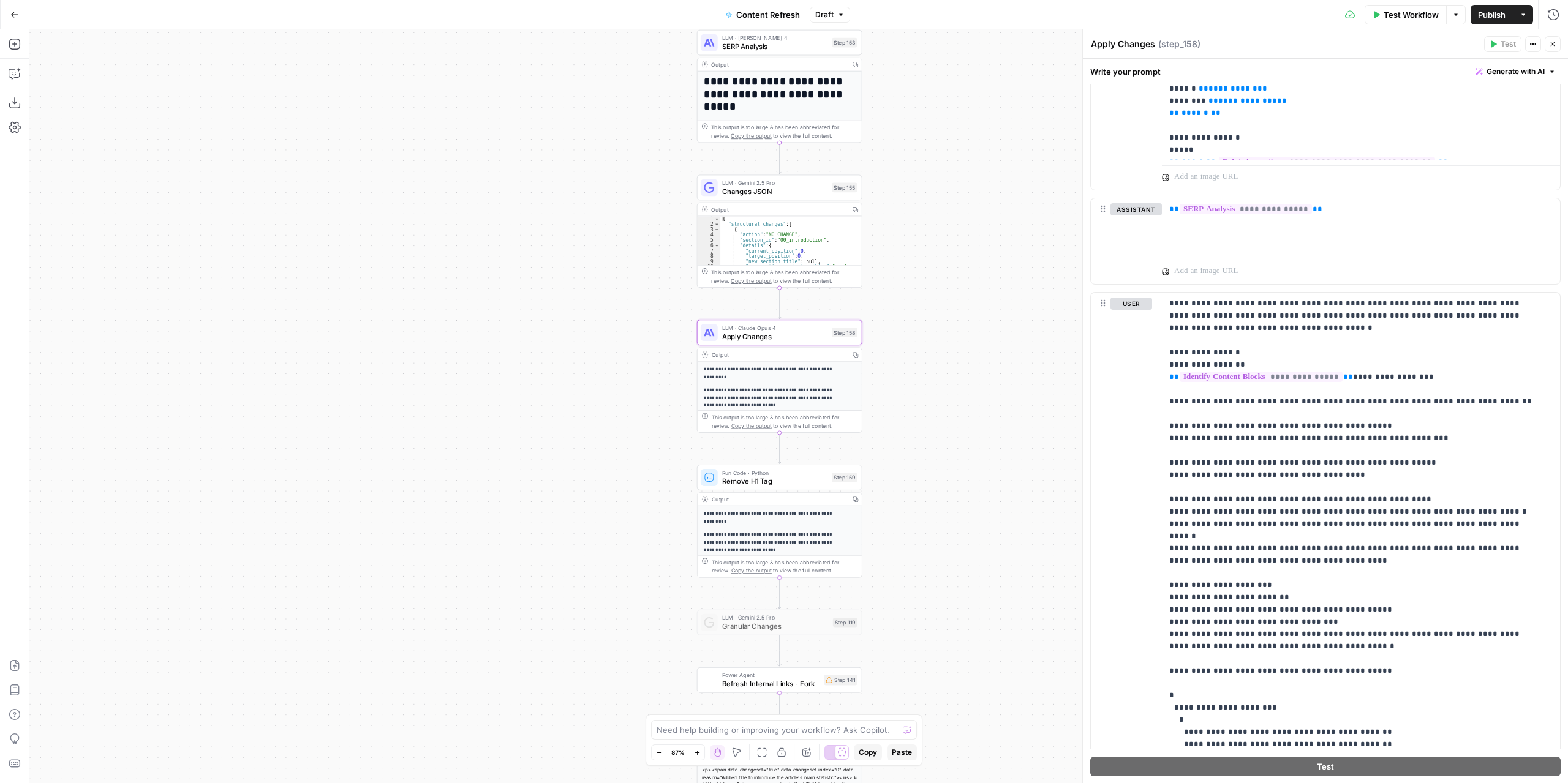
drag, startPoint x: 923, startPoint y: 242, endPoint x: 940, endPoint y: 344, distance: 103.4
click at [940, 344] on div "Workflow Set Inputs Inputs Power Agent Identify target keywords Step 148 Output…" at bounding box center [799, 406] width 1539 height 754
click at [853, 359] on icon "button" at bounding box center [856, 358] width 6 height 6
click at [821, 355] on div "Output" at bounding box center [778, 358] width 134 height 8
click at [814, 337] on span "Apply Changes" at bounding box center [775, 340] width 105 height 10
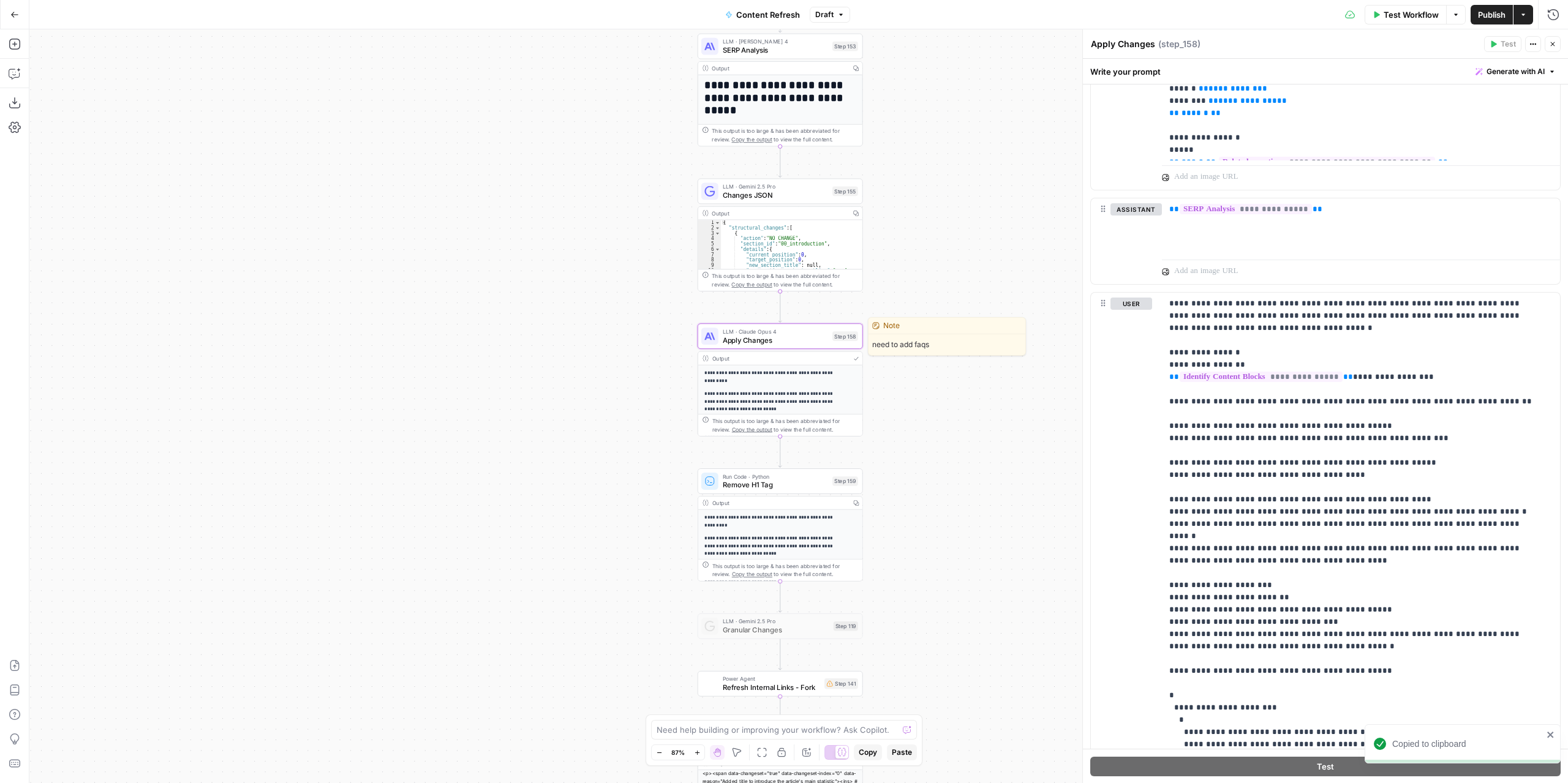
click at [814, 337] on span "Apply Changes" at bounding box center [775, 340] width 105 height 10
click at [806, 335] on span "Apply Changes" at bounding box center [775, 340] width 105 height 10
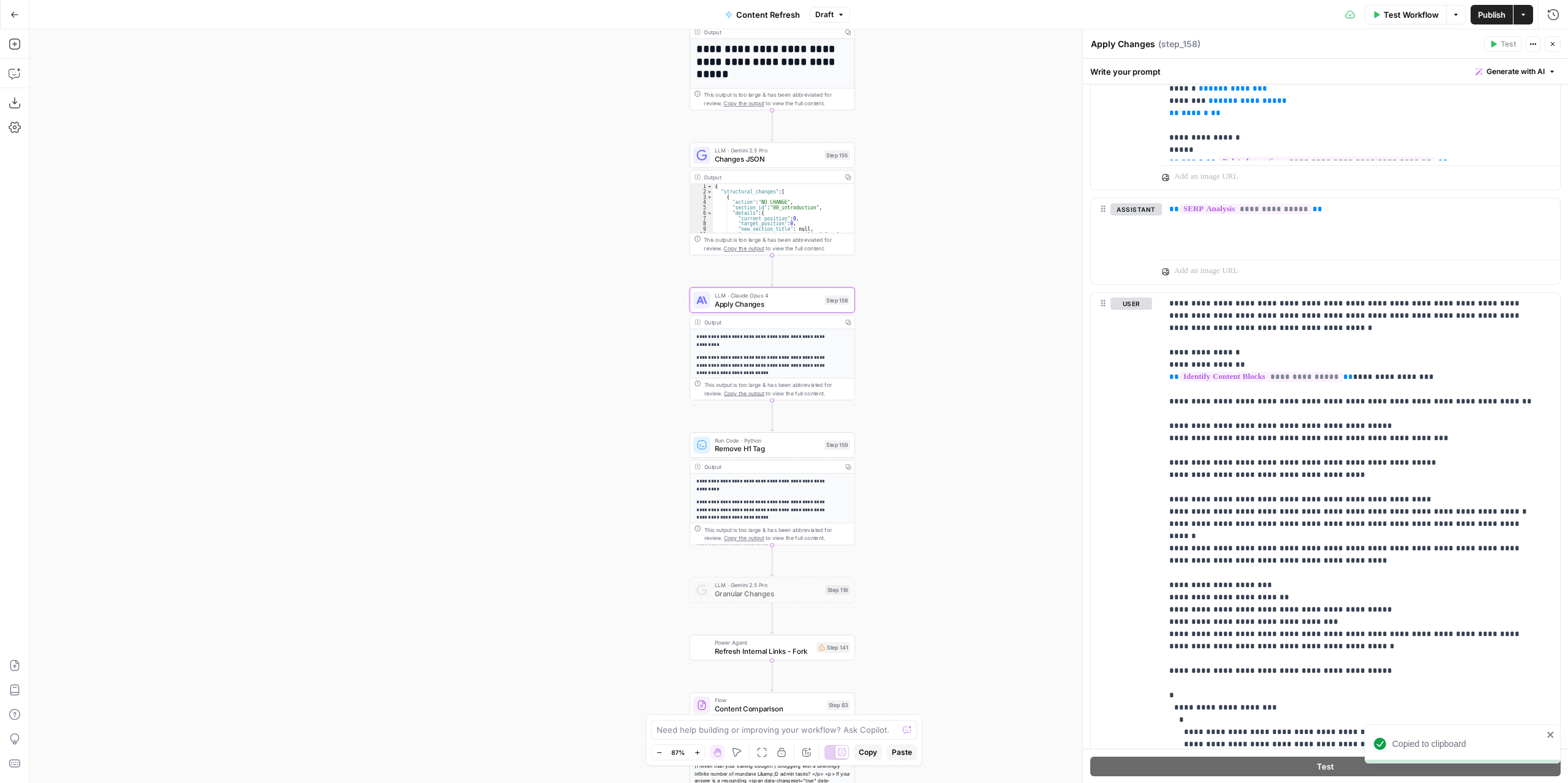
drag, startPoint x: 1008, startPoint y: 589, endPoint x: 971, endPoint y: 281, distance: 310.2
click at [973, 281] on div "Workflow Set Inputs Inputs Power Agent Identify target keywords Step 148 Output…" at bounding box center [799, 406] width 1539 height 754
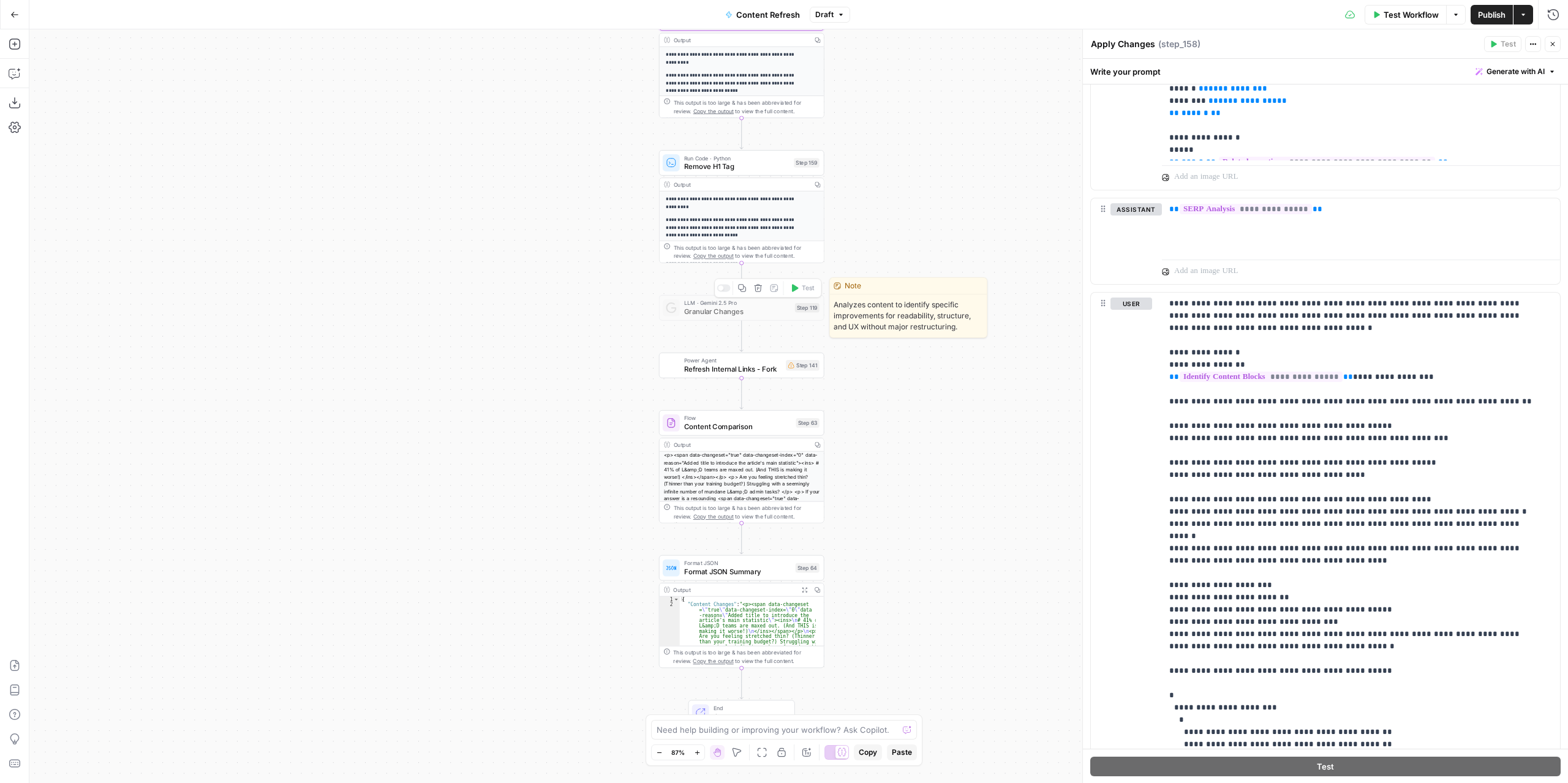
click at [763, 314] on span "Granular Changes" at bounding box center [737, 311] width 106 height 10
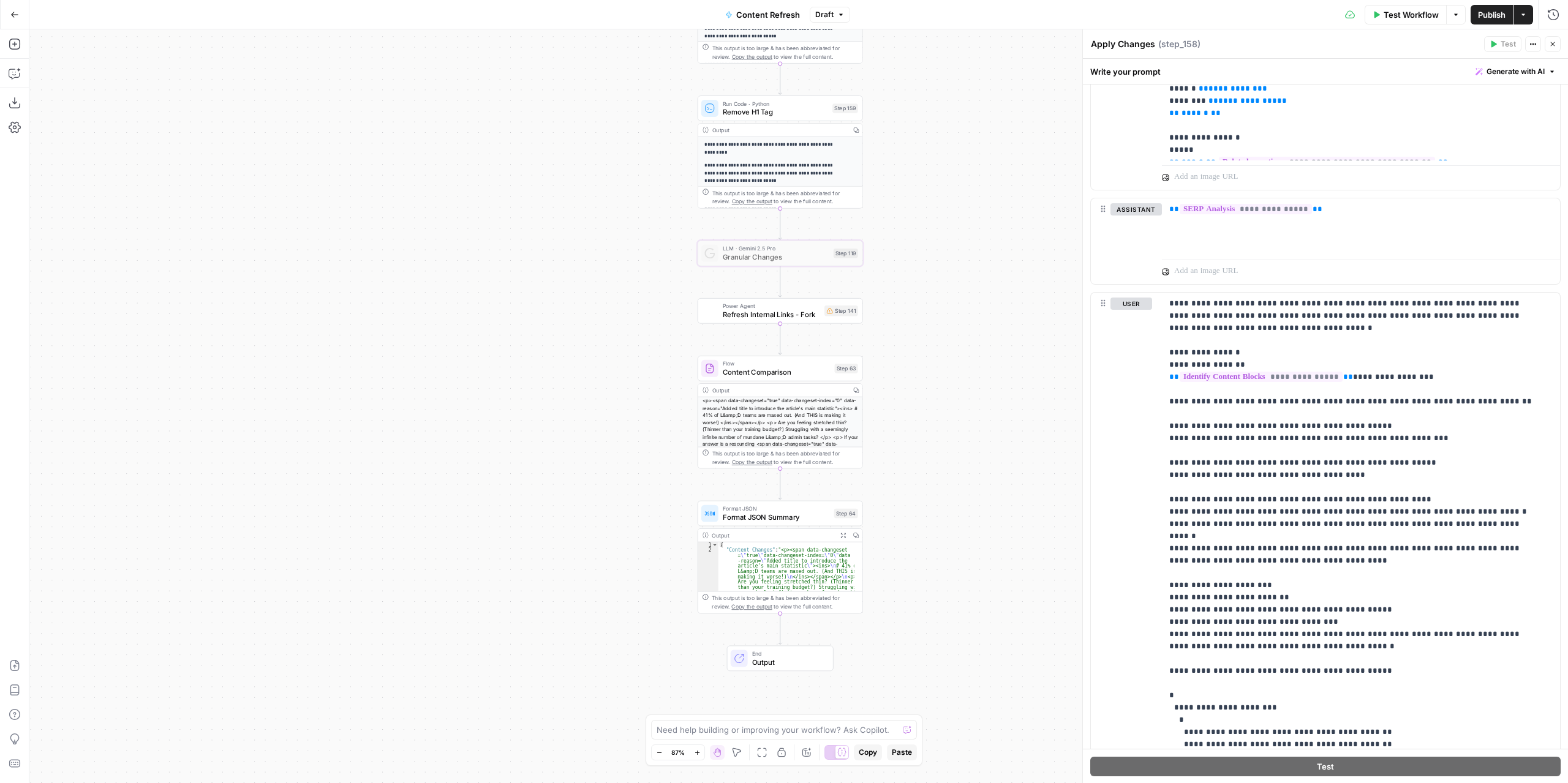
drag, startPoint x: 899, startPoint y: 243, endPoint x: 933, endPoint y: 185, distance: 67.2
click at [934, 185] on div "Workflow Set Inputs Inputs Power Agent Identify target keywords Step 148 Output…" at bounding box center [799, 406] width 1539 height 754
click at [1398, 18] on span "Test Workflow" at bounding box center [1411, 14] width 55 height 12
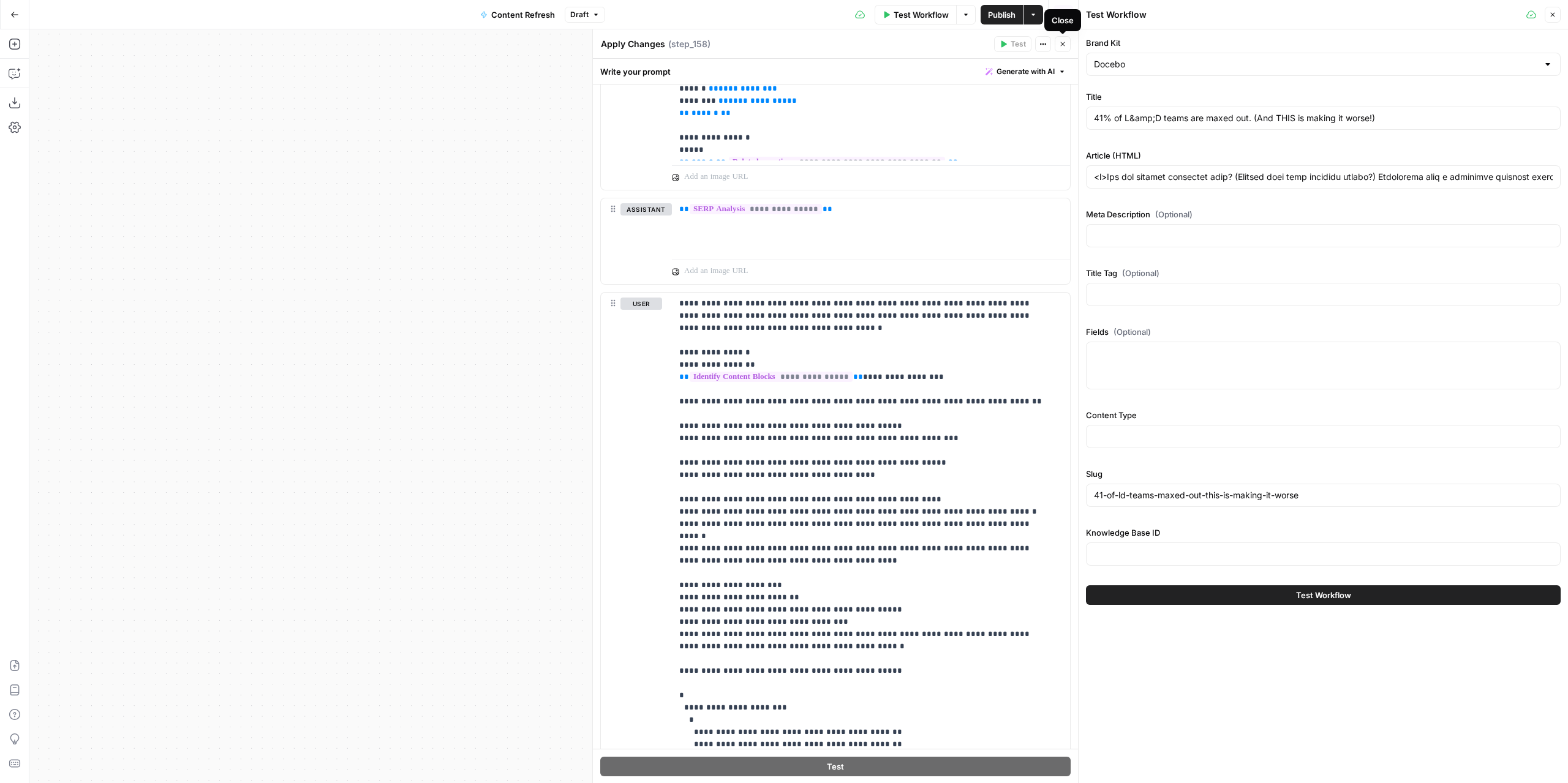
click at [1058, 43] on button "Close" at bounding box center [1062, 44] width 16 height 16
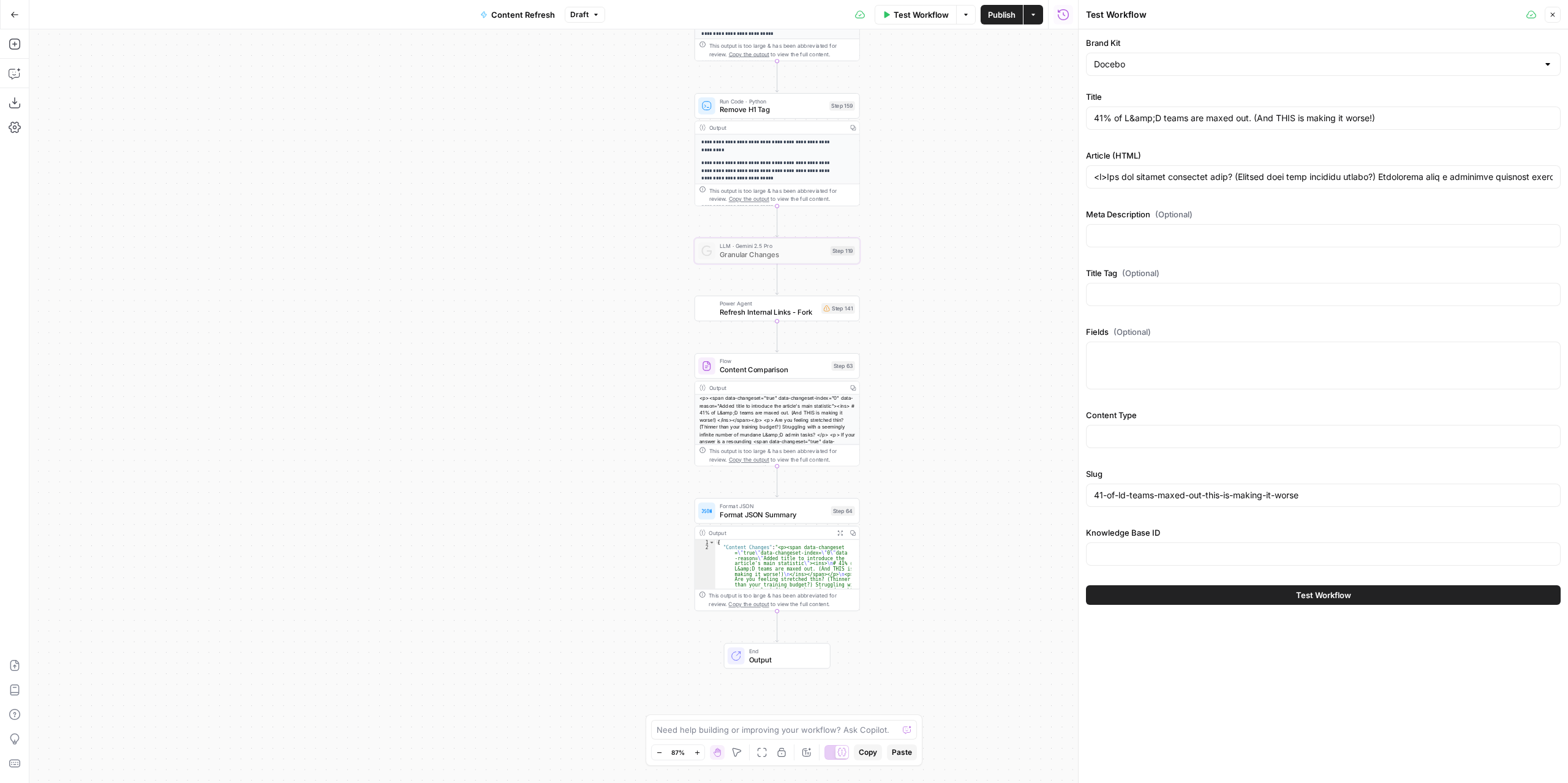
click at [1168, 586] on button "Test Workflow" at bounding box center [1323, 595] width 474 height 20
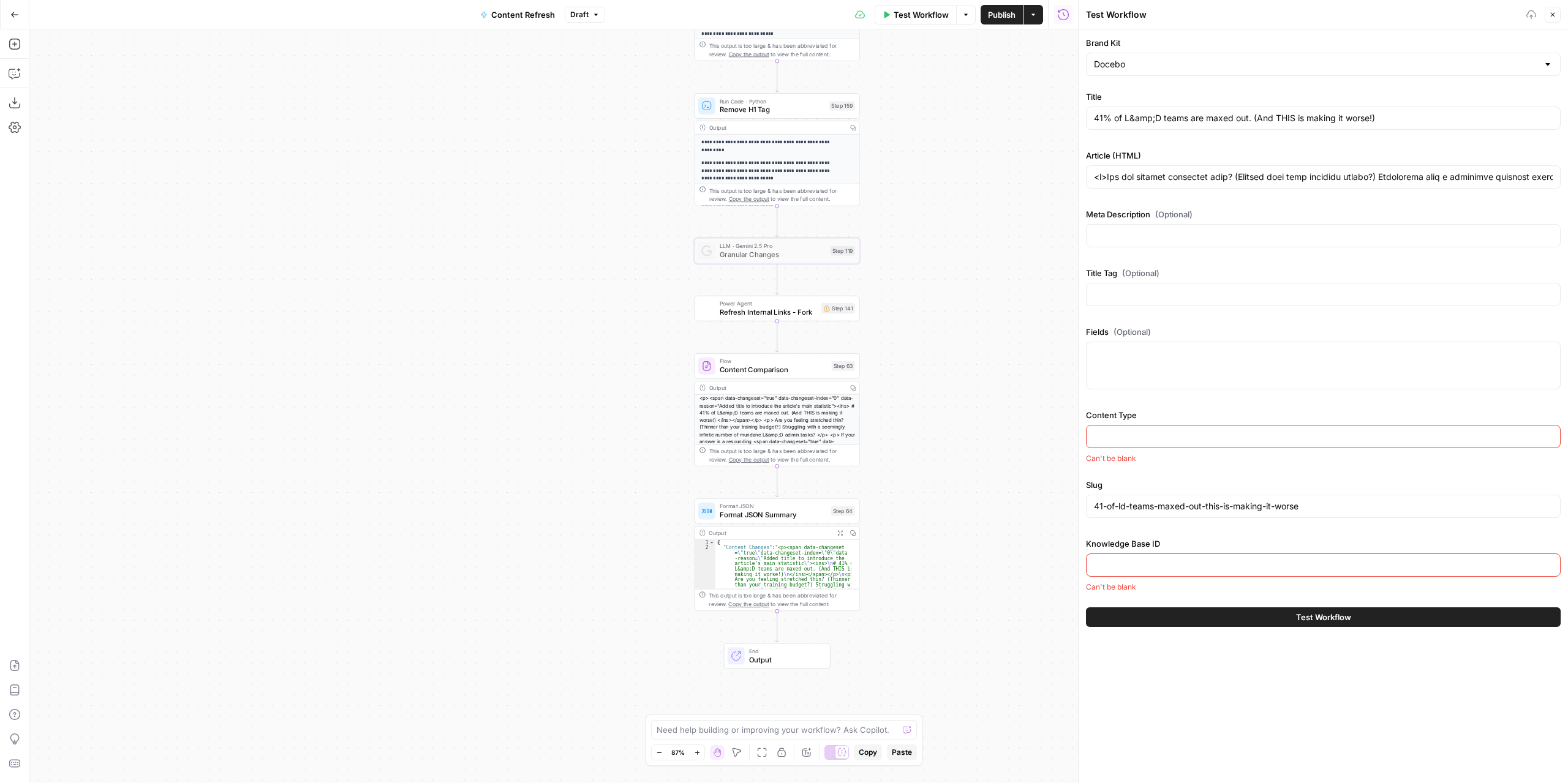
type input "<p>Are you feeling stretched thin? (Thinner than your training budget?) Struggl…"
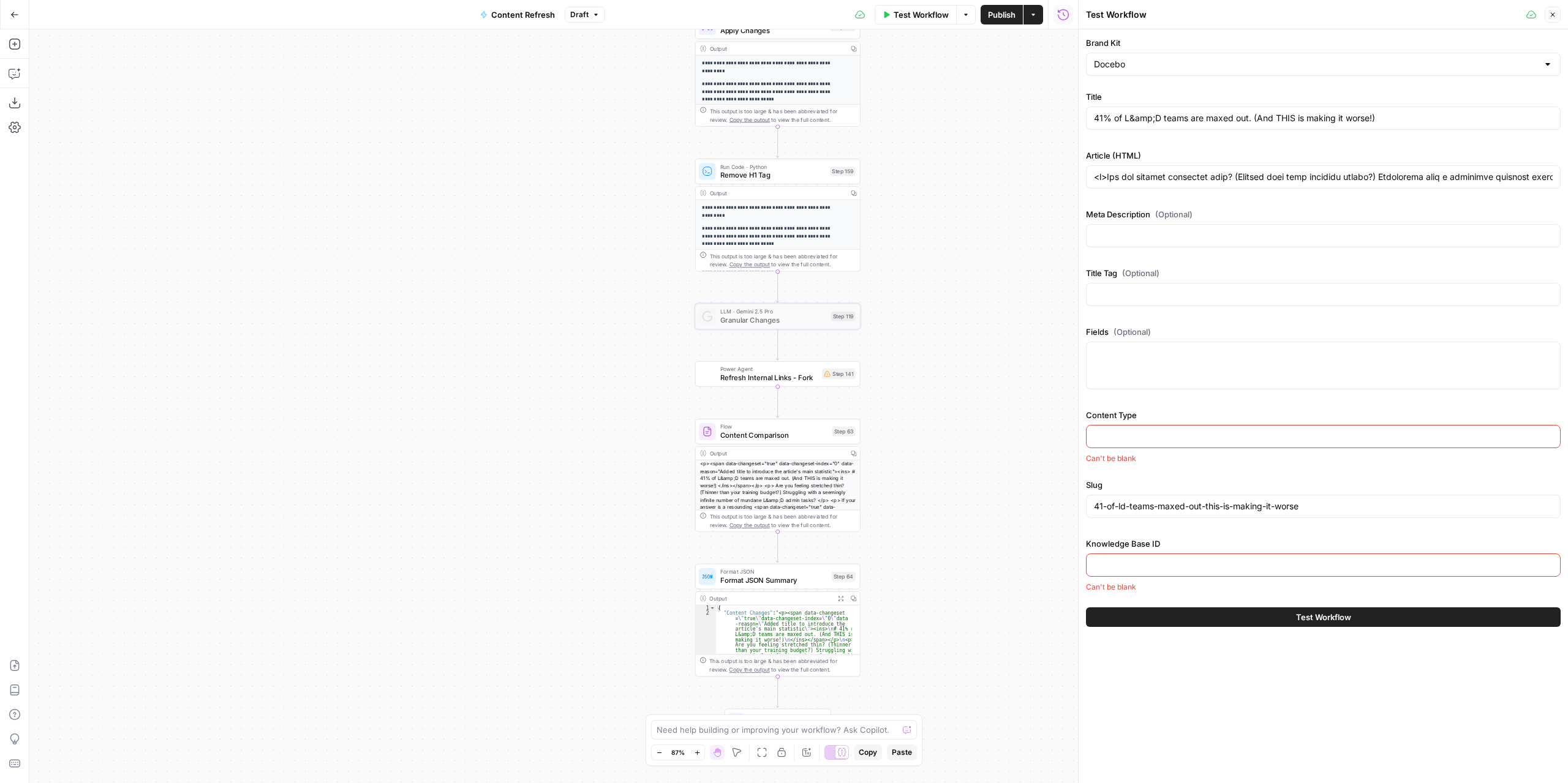
drag, startPoint x: 949, startPoint y: 238, endPoint x: 949, endPoint y: 304, distance: 66.0
click at [949, 304] on div "Workflow Set Inputs Inputs Power Agent Identify target keywords Step 148 Output…" at bounding box center [553, 406] width 1048 height 754
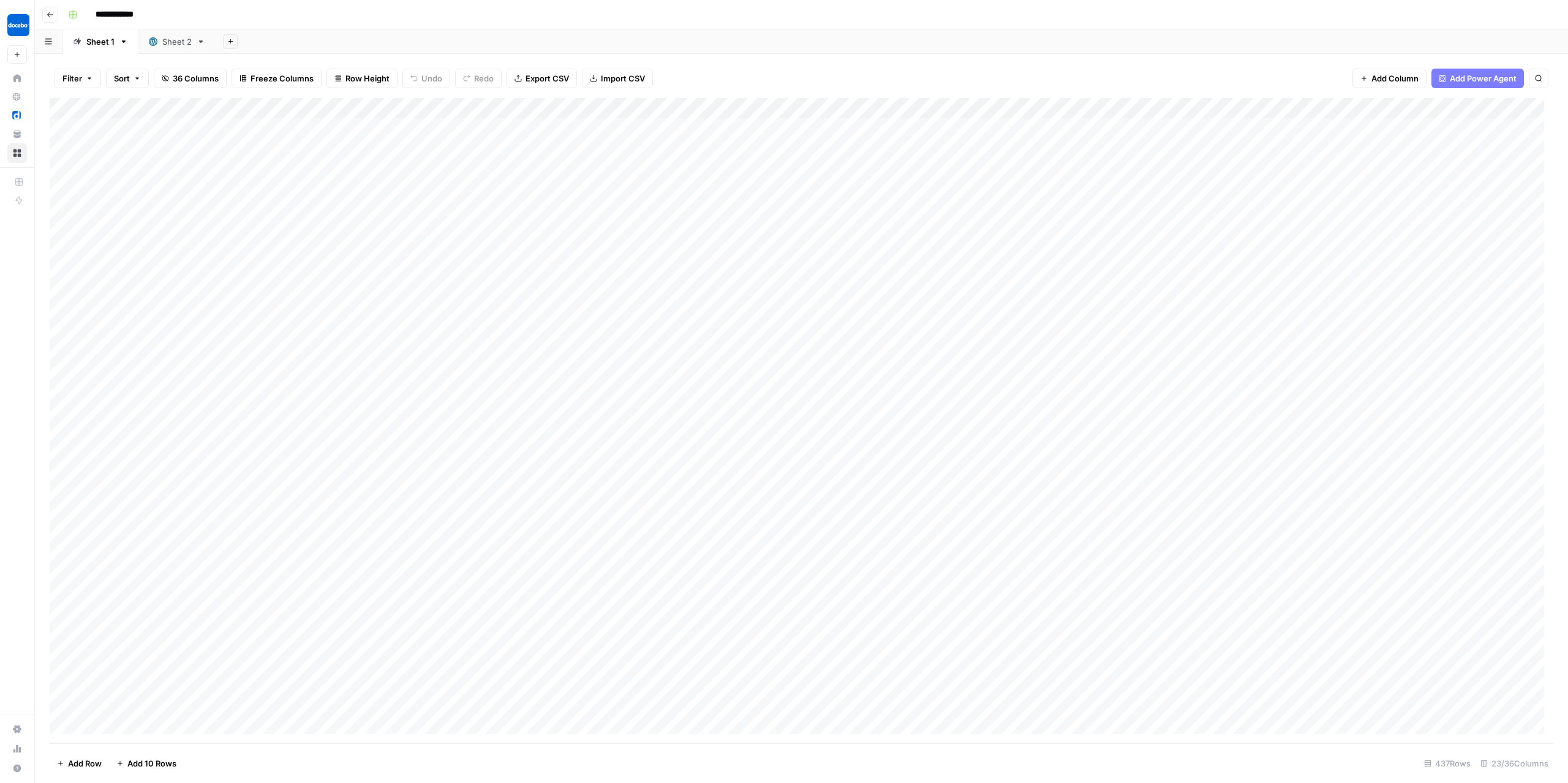
scroll to position [0, 1576]
click at [375, 108] on div "Add Column" at bounding box center [801, 421] width 1504 height 645
click at [379, 227] on span "Edit Workflow" at bounding box center [390, 228] width 107 height 12
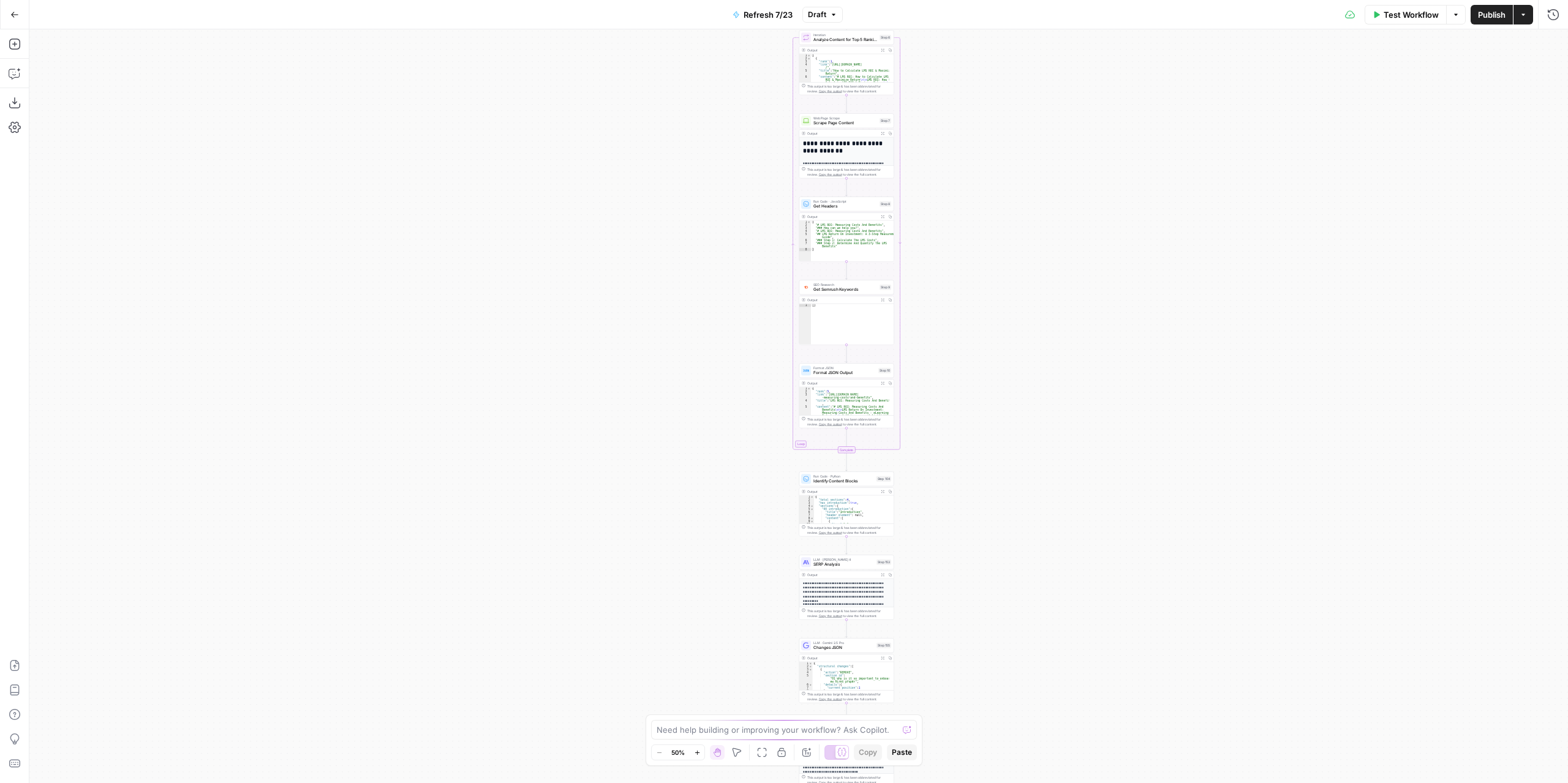
drag, startPoint x: 941, startPoint y: 240, endPoint x: 975, endPoint y: 707, distance: 468.2
click at [975, 707] on div "true false true false true false Workflow Set Inputs Inputs Content Processing …" at bounding box center [799, 406] width 1539 height 754
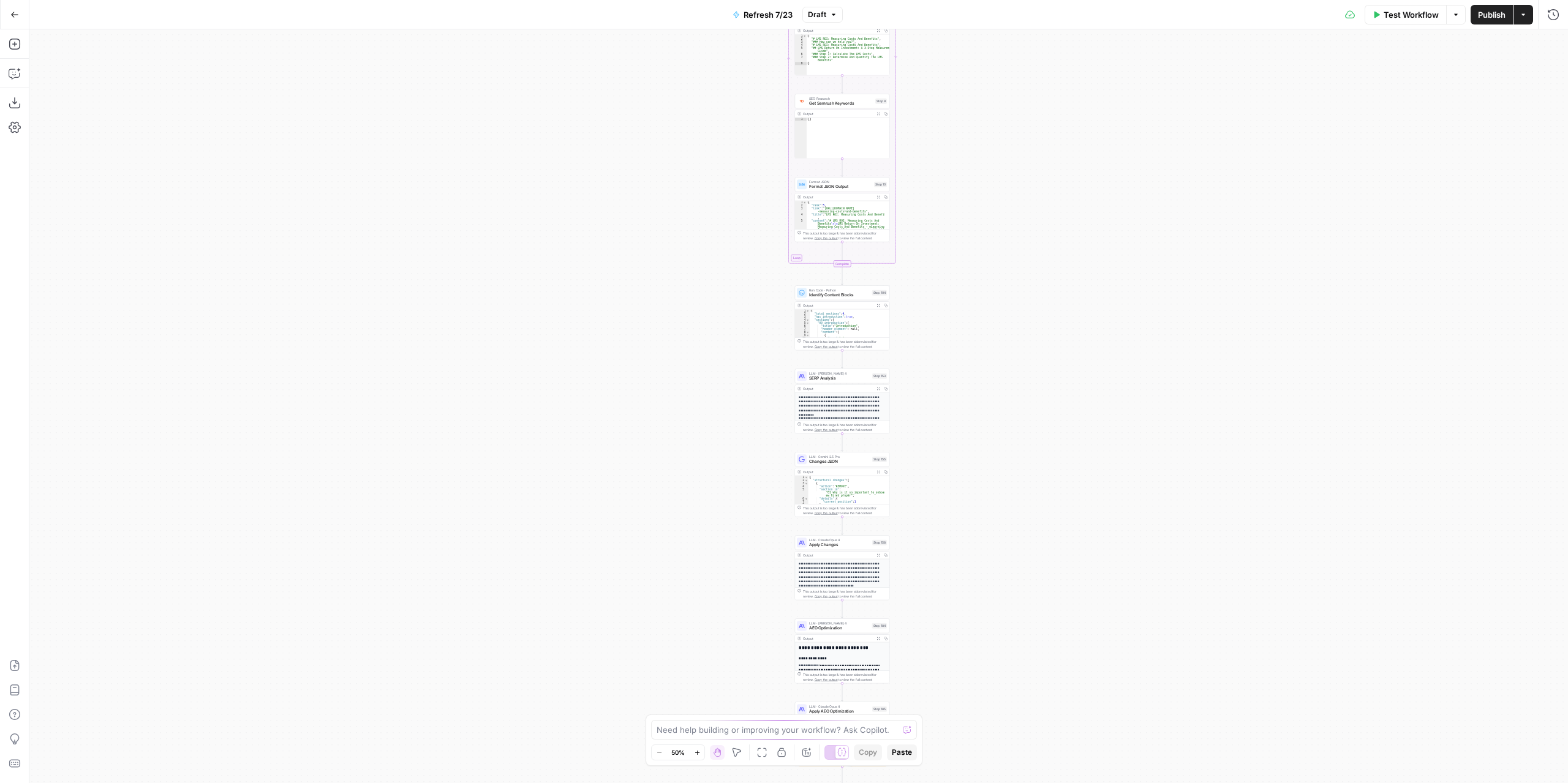
drag, startPoint x: 1012, startPoint y: 336, endPoint x: 1001, endPoint y: 190, distance: 146.4
click at [1005, 112] on div "true false true false true false Workflow Set Inputs Inputs Content Processing …" at bounding box center [799, 406] width 1539 height 754
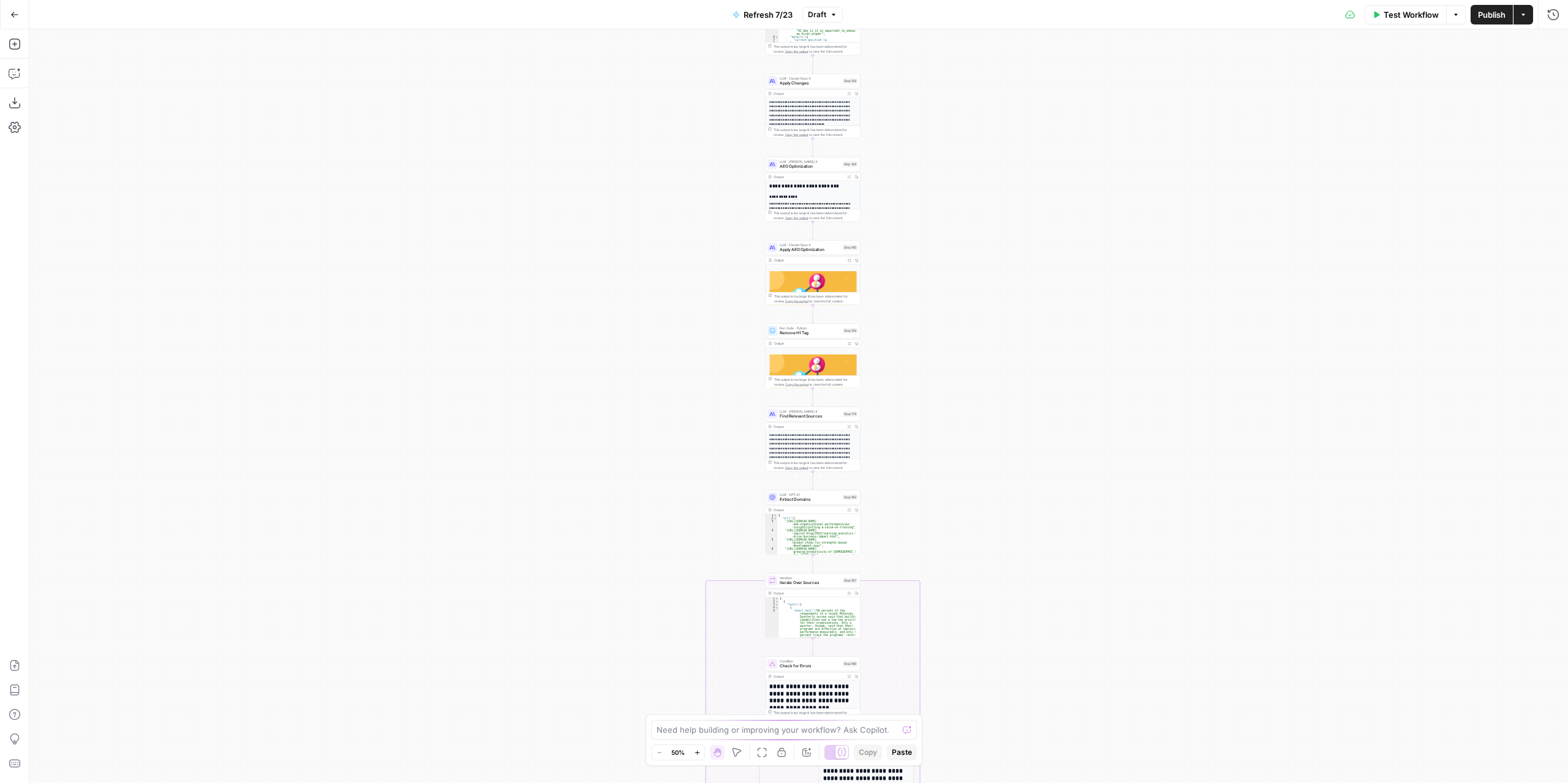
drag, startPoint x: 1009, startPoint y: 510, endPoint x: 983, endPoint y: 62, distance: 448.8
click at [985, 69] on div "true false true false true false Workflow Set Inputs Inputs Content Processing …" at bounding box center [799, 406] width 1539 height 754
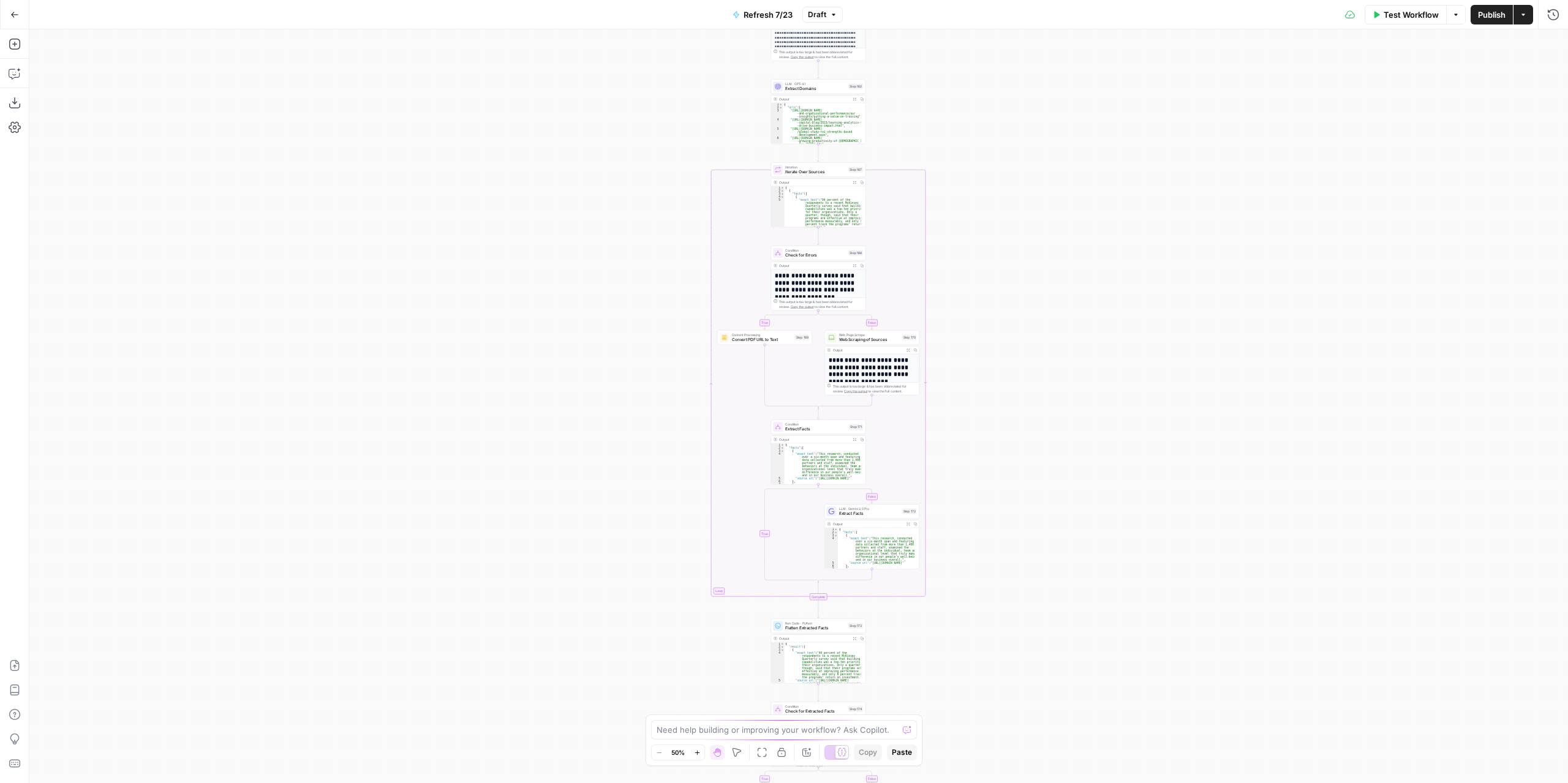
drag, startPoint x: 1002, startPoint y: 218, endPoint x: 1006, endPoint y: 104, distance: 114.1
click at [1006, 104] on div "true false true false true false Workflow Set Inputs Inputs Content Processing …" at bounding box center [799, 406] width 1539 height 754
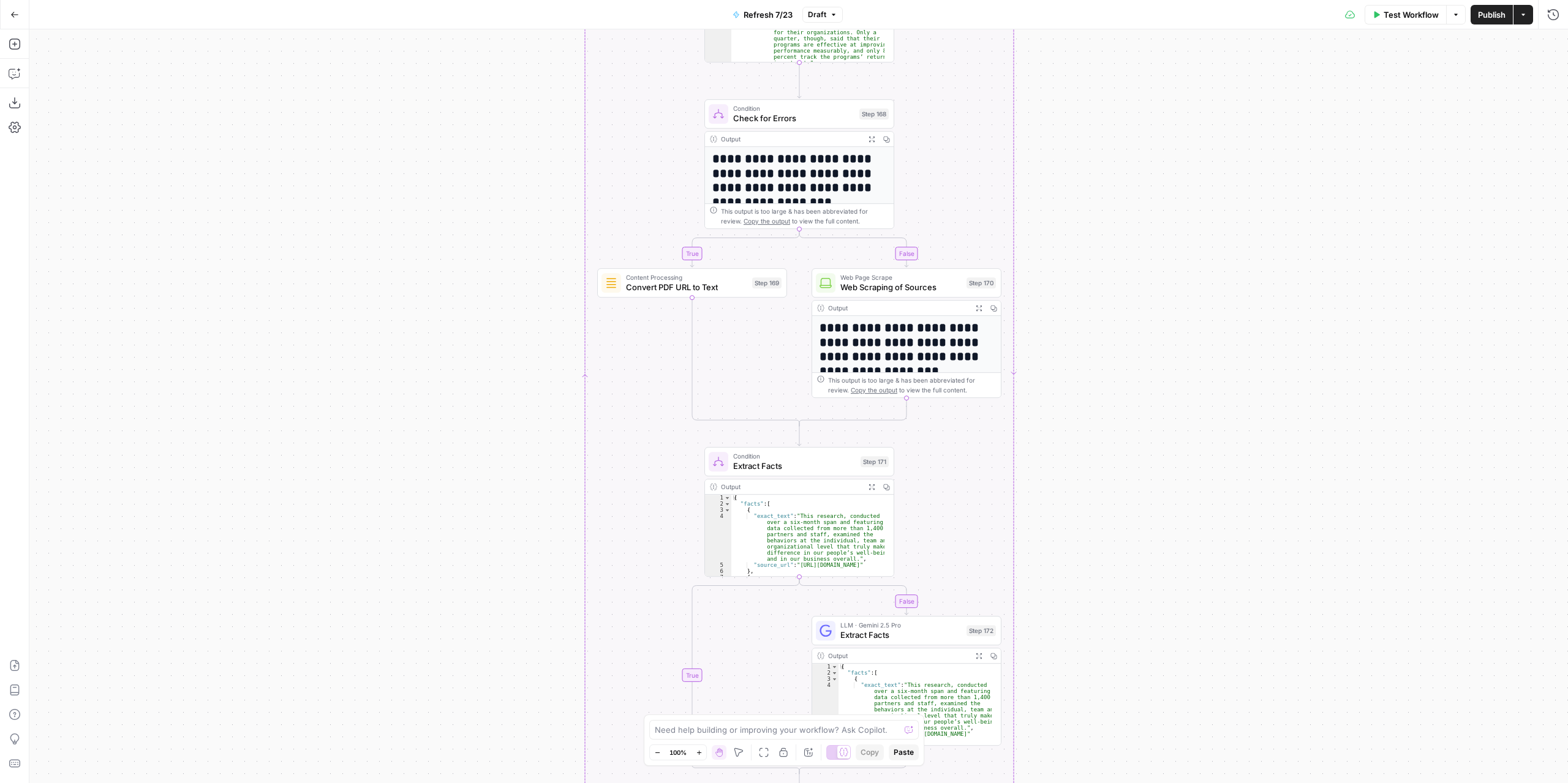
drag, startPoint x: 1062, startPoint y: 355, endPoint x: 1082, endPoint y: 218, distance: 138.5
click at [1082, 218] on div "true false true false true false Workflow Set Inputs Inputs Content Processing …" at bounding box center [799, 406] width 1539 height 754
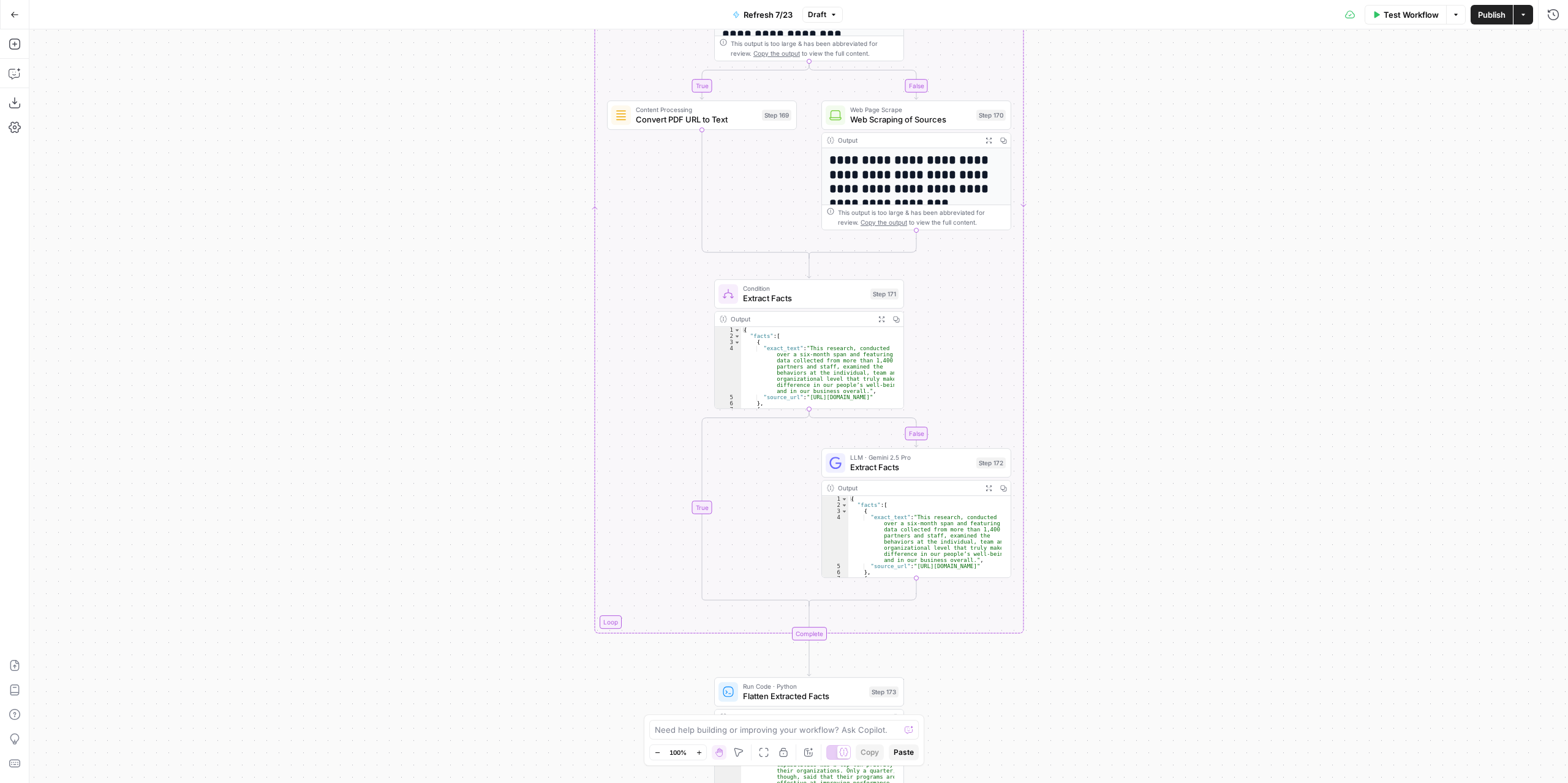
drag, startPoint x: 1078, startPoint y: 311, endPoint x: 1085, endPoint y: 130, distance: 181.1
click at [1085, 130] on div "true false true false true false Workflow Set Inputs Inputs Content Processing …" at bounding box center [799, 406] width 1539 height 754
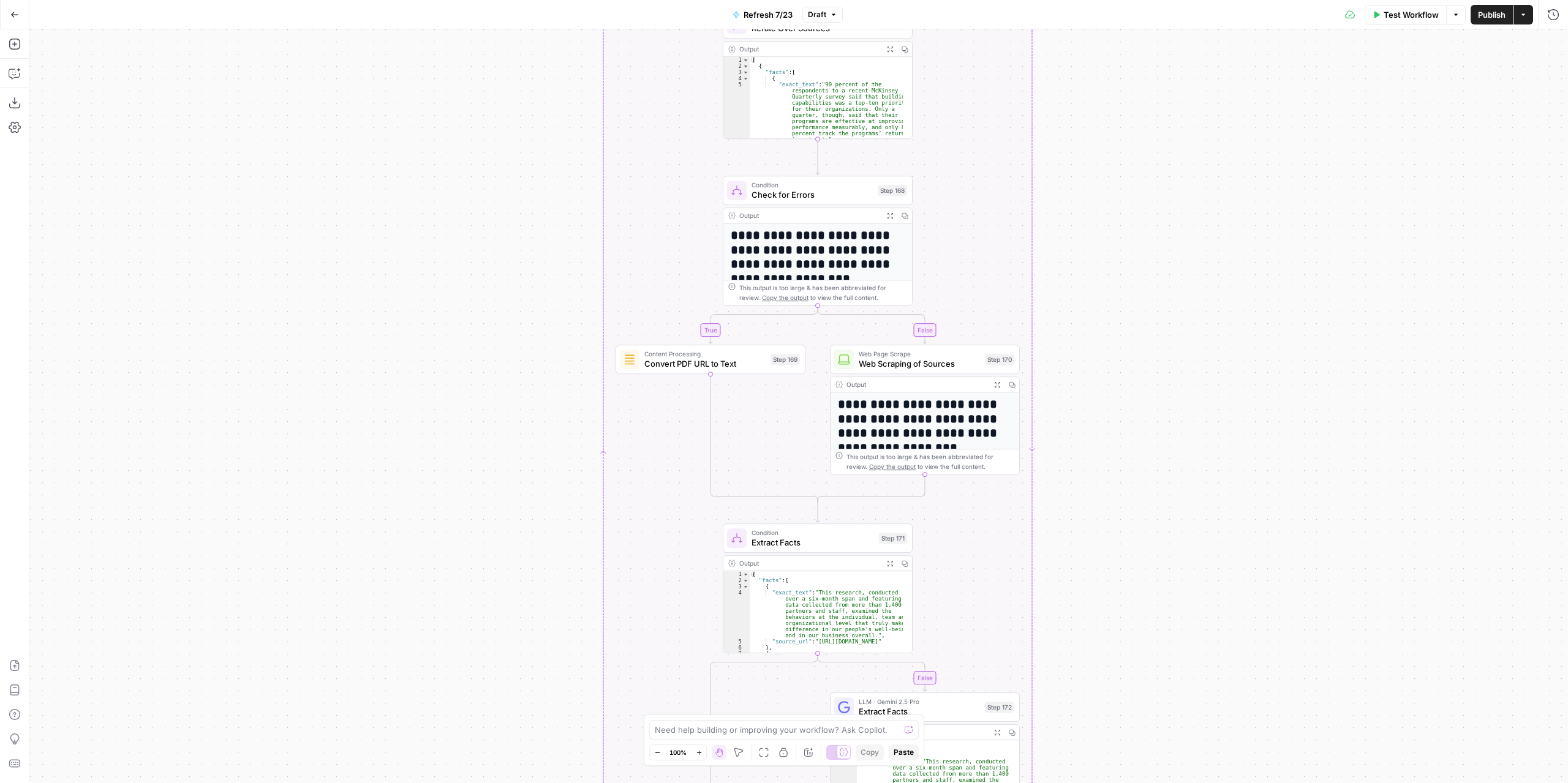
drag, startPoint x: 1085, startPoint y: 130, endPoint x: 1096, endPoint y: 389, distance: 259.2
click at [1096, 390] on div "true false true false true false Workflow Set Inputs Inputs Content Processing …" at bounding box center [799, 406] width 1539 height 754
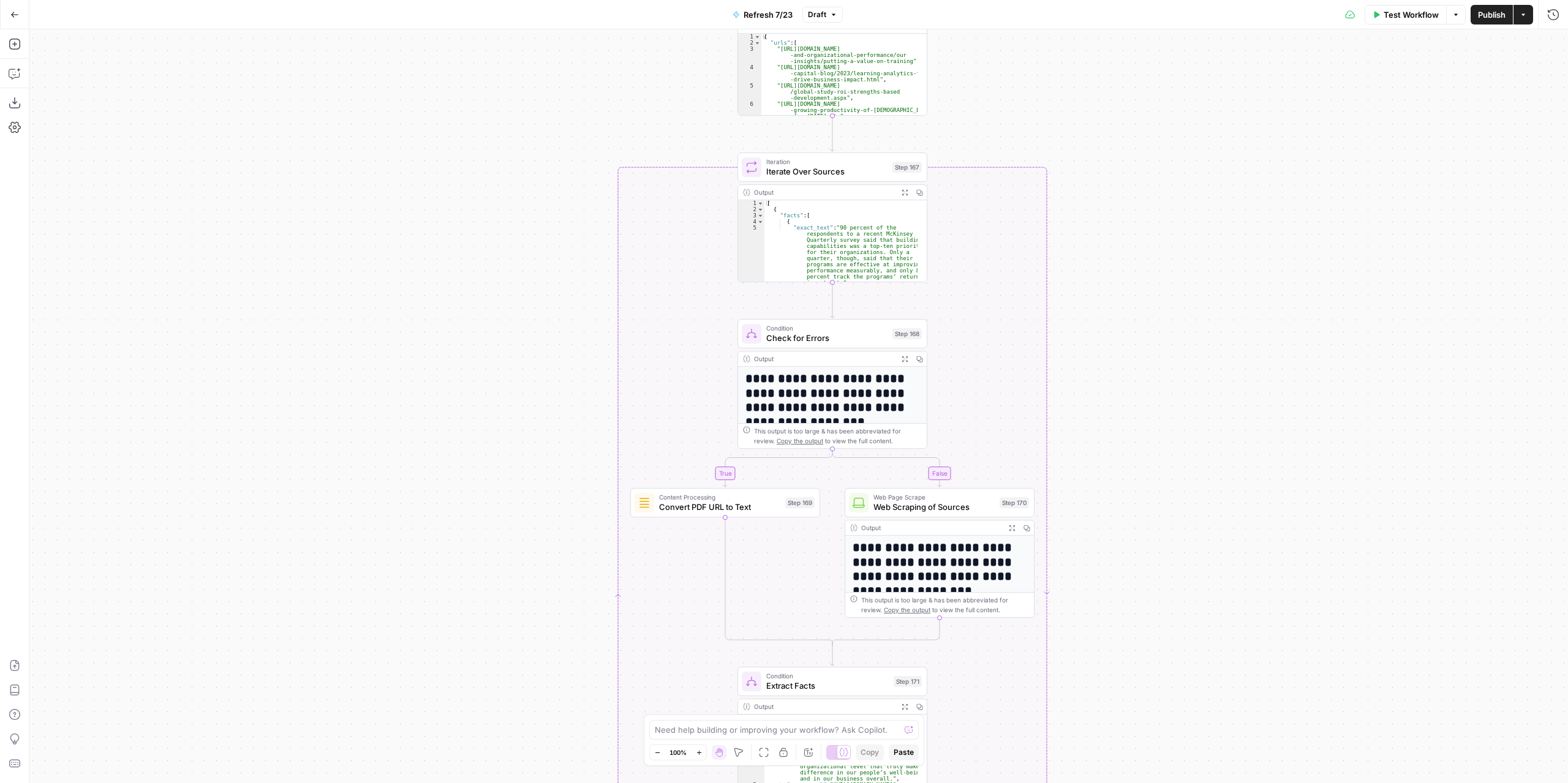
drag, startPoint x: 1086, startPoint y: 149, endPoint x: 1101, endPoint y: 278, distance: 129.9
click at [1101, 278] on div "true false true false true false Workflow Set Inputs Inputs Content Processing …" at bounding box center [799, 406] width 1539 height 754
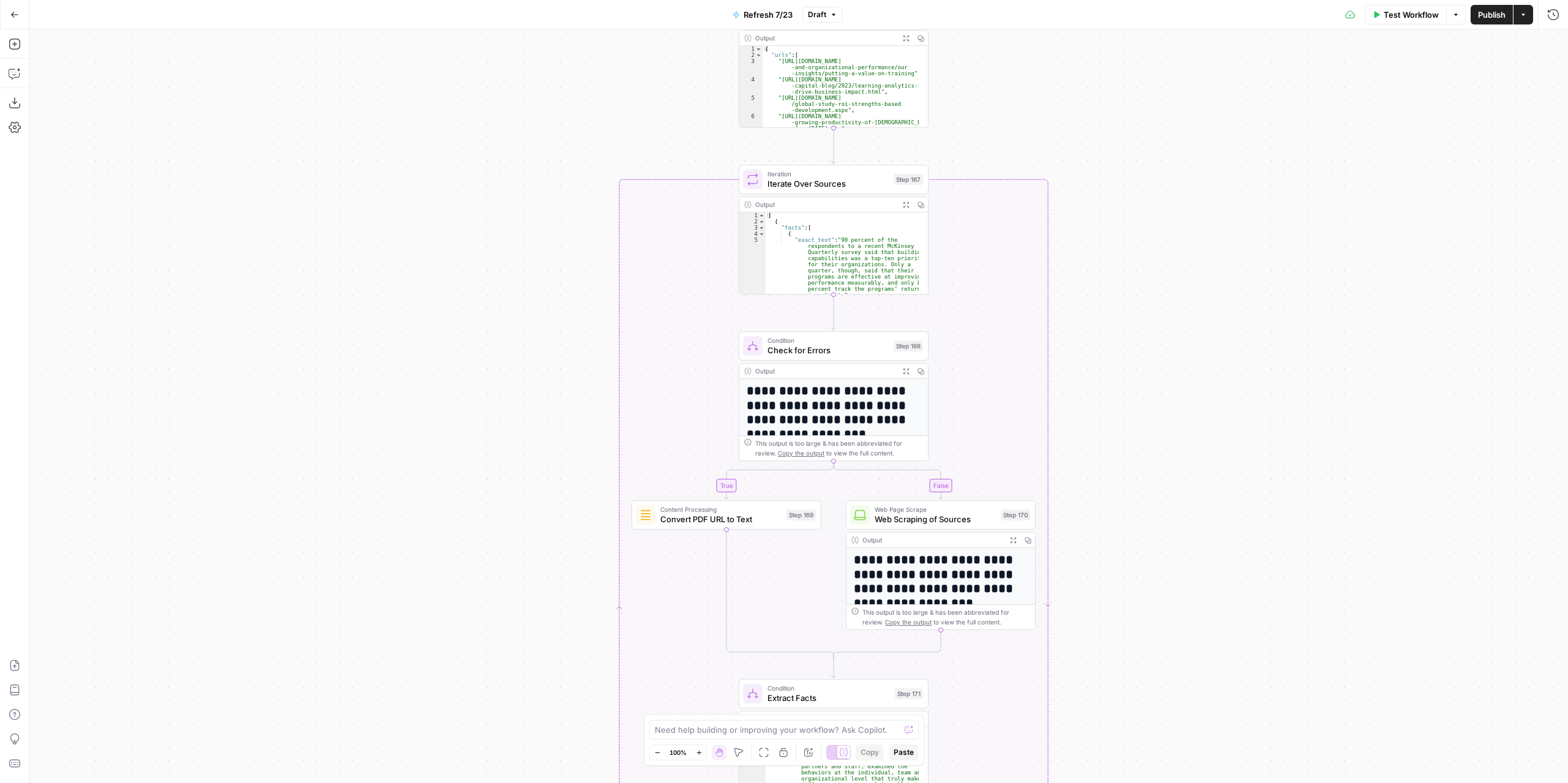
drag, startPoint x: 1125, startPoint y: 169, endPoint x: 1137, endPoint y: 476, distance: 307.2
click at [1141, 476] on div "true false true false true false Workflow Set Inputs Inputs Content Processing …" at bounding box center [799, 406] width 1539 height 754
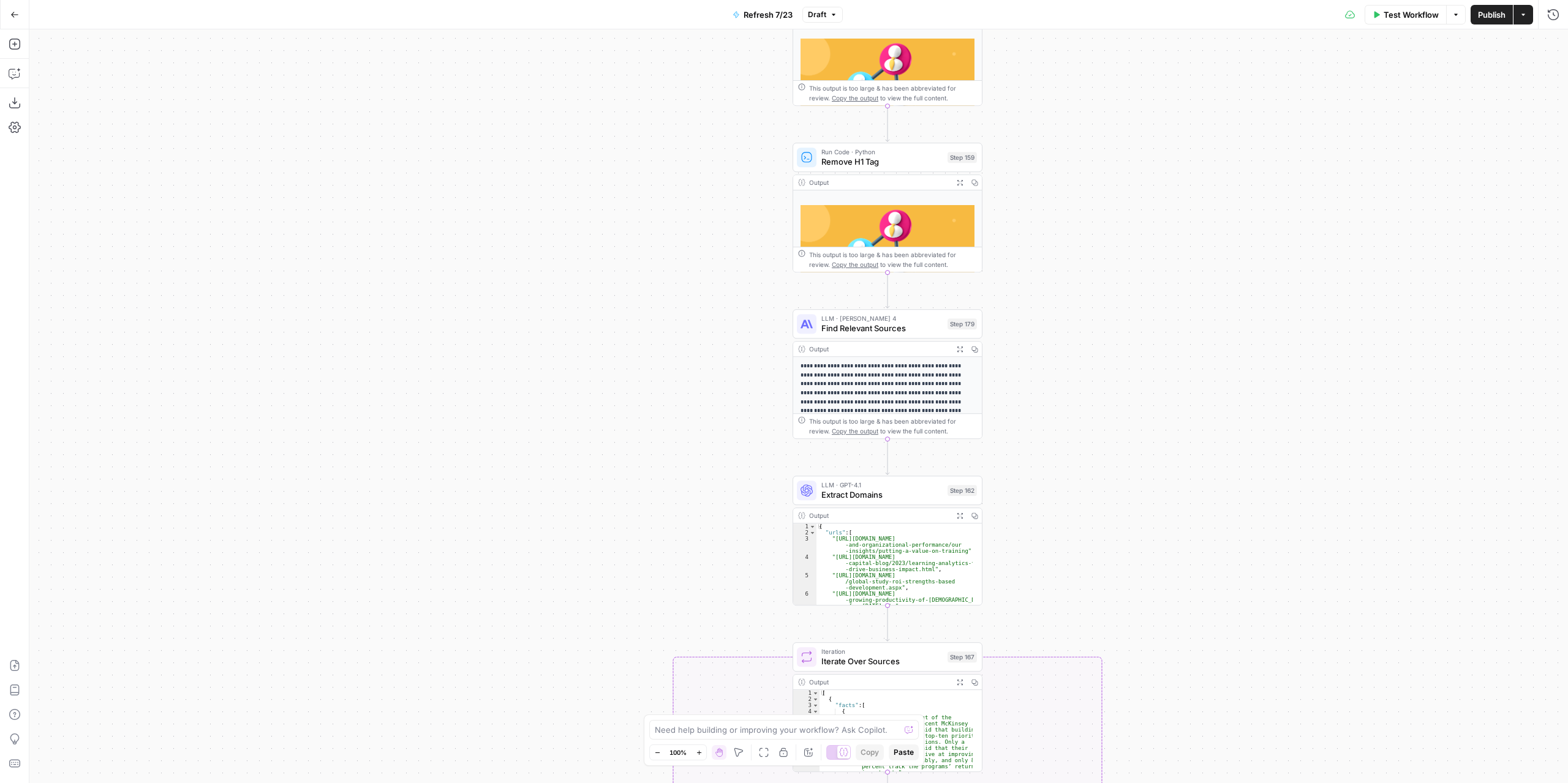
drag, startPoint x: 1064, startPoint y: 206, endPoint x: 1104, endPoint y: 377, distance: 175.6
click at [1104, 377] on div "true false true false true false Workflow Set Inputs Inputs Content Processing …" at bounding box center [799, 406] width 1539 height 754
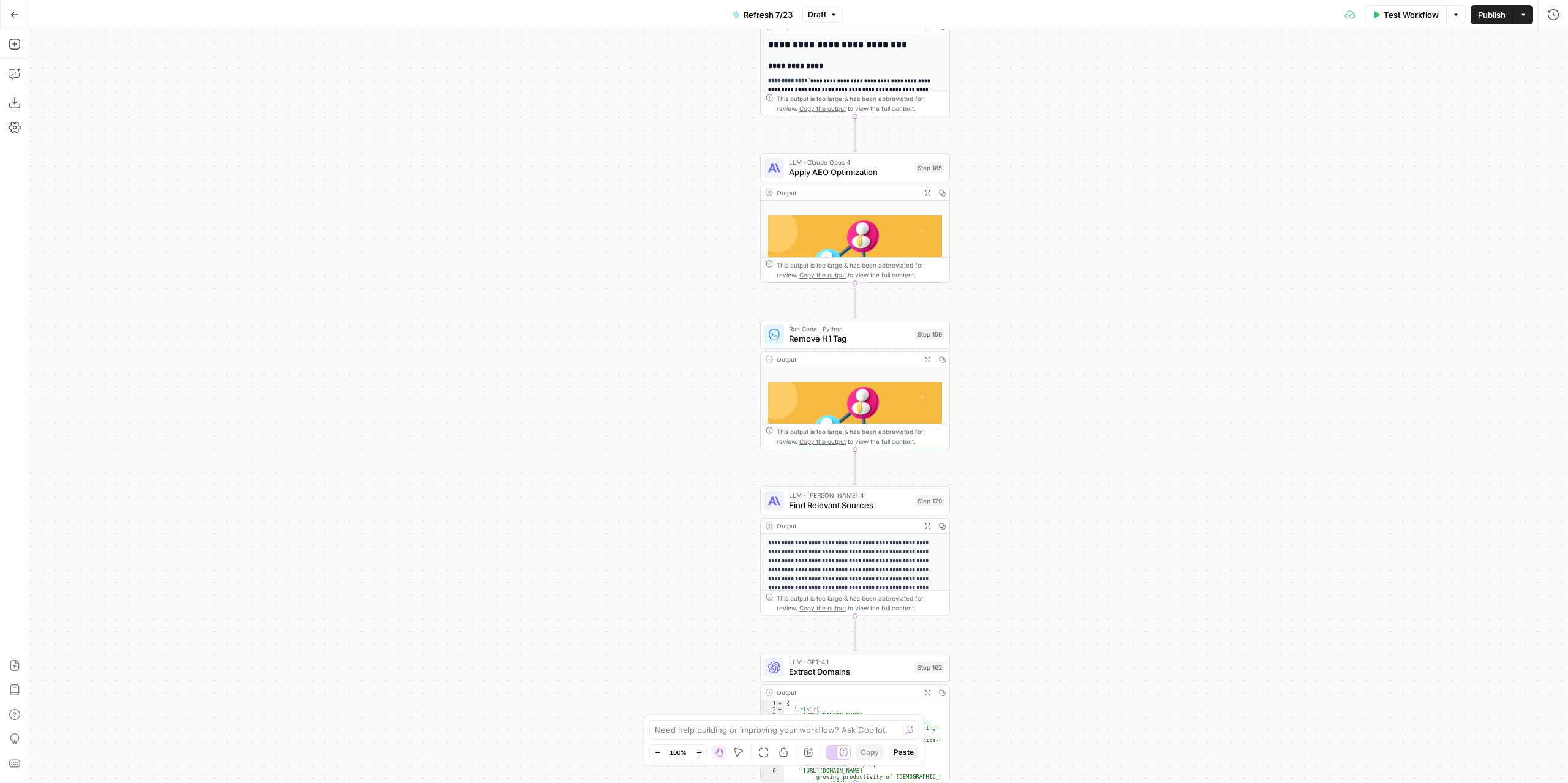
drag, startPoint x: 1101, startPoint y: 250, endPoint x: 1081, endPoint y: 384, distance: 135.5
click at [1081, 384] on div "true false true false true false Workflow Set Inputs Inputs Content Processing …" at bounding box center [799, 406] width 1539 height 754
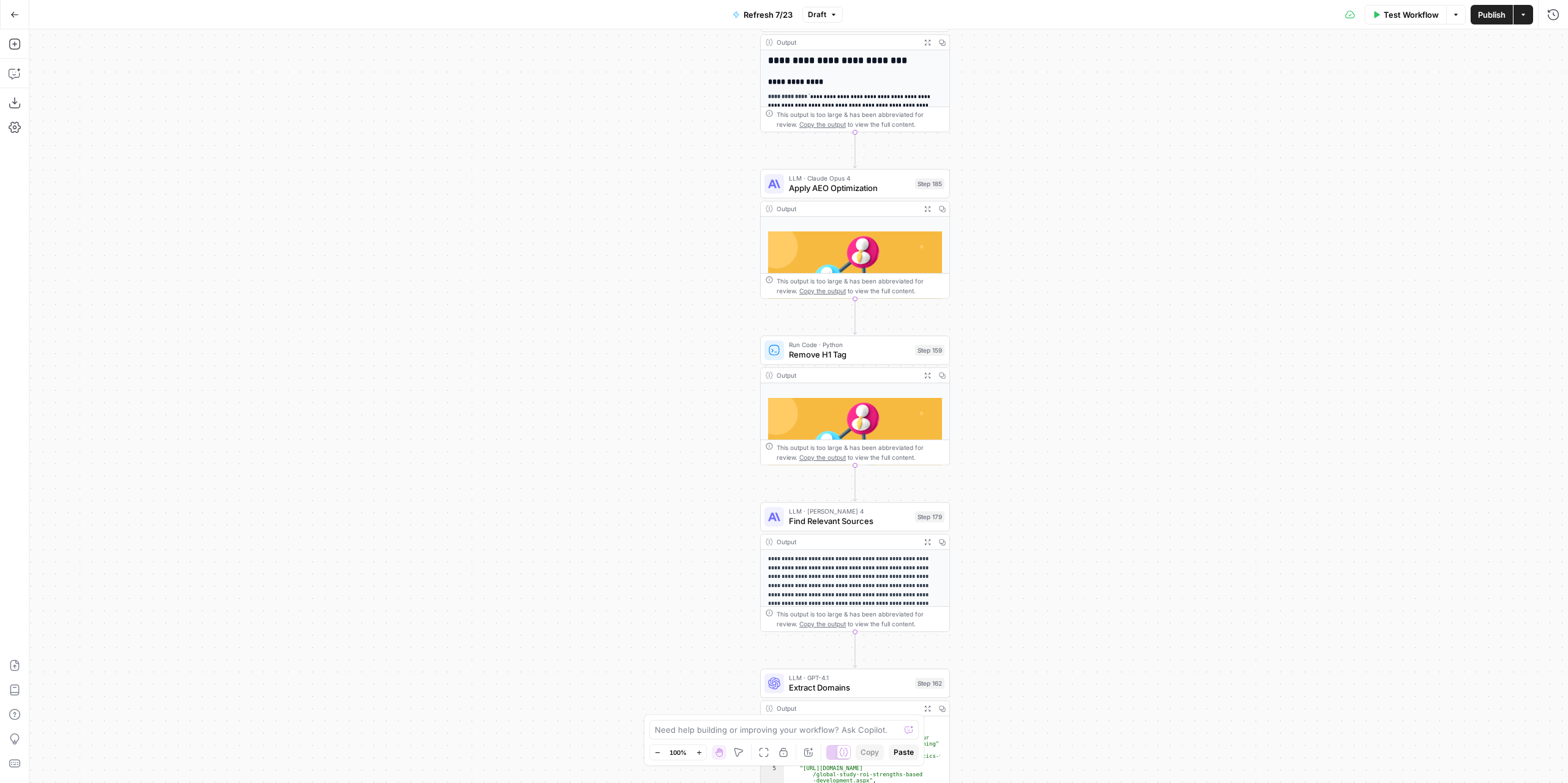
drag, startPoint x: 1081, startPoint y: 169, endPoint x: 1083, endPoint y: 370, distance: 201.0
click at [1083, 370] on div "true false true false true false Workflow Set Inputs Inputs Content Processing …" at bounding box center [799, 406] width 1539 height 754
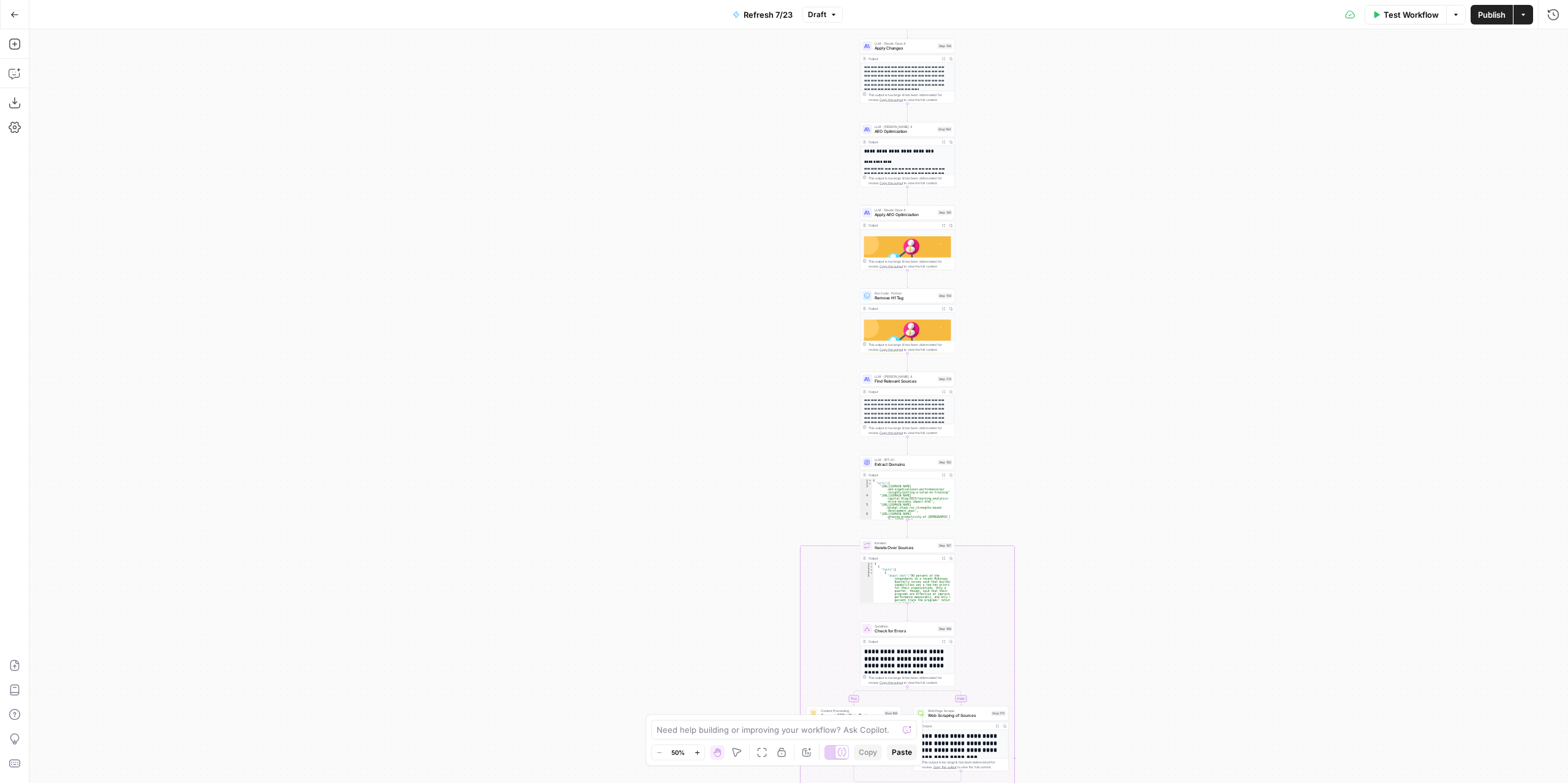
drag, startPoint x: 1127, startPoint y: 255, endPoint x: 1041, endPoint y: 104, distance: 173.8
click at [1041, 102] on div "true false true false true false Workflow Set Inputs Inputs Content Processing …" at bounding box center [799, 406] width 1539 height 754
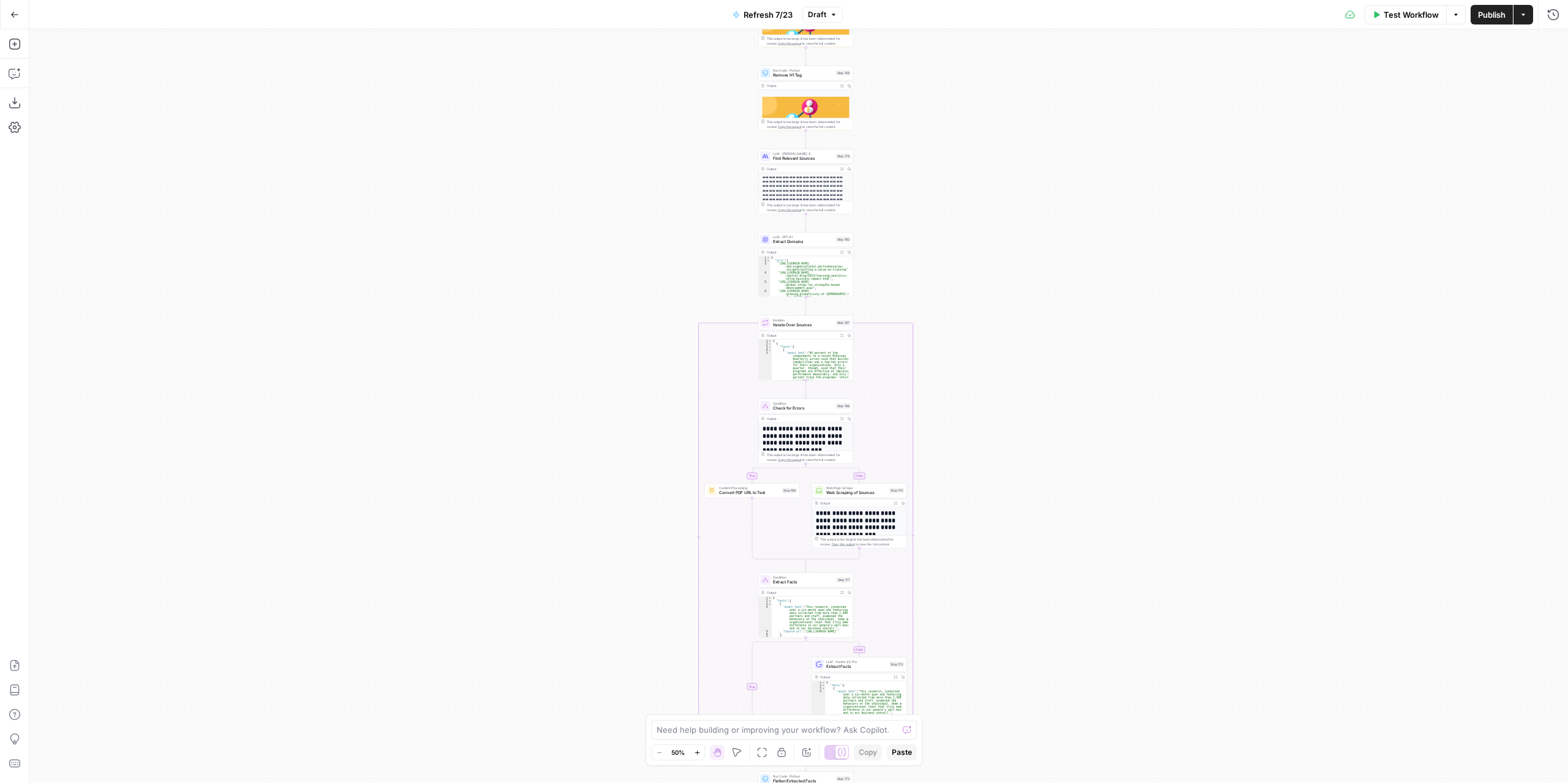
drag, startPoint x: 1085, startPoint y: 330, endPoint x: 1069, endPoint y: 190, distance: 140.9
click at [1070, 194] on div "true false true false true false Workflow Set Inputs Inputs Content Processing …" at bounding box center [799, 406] width 1539 height 754
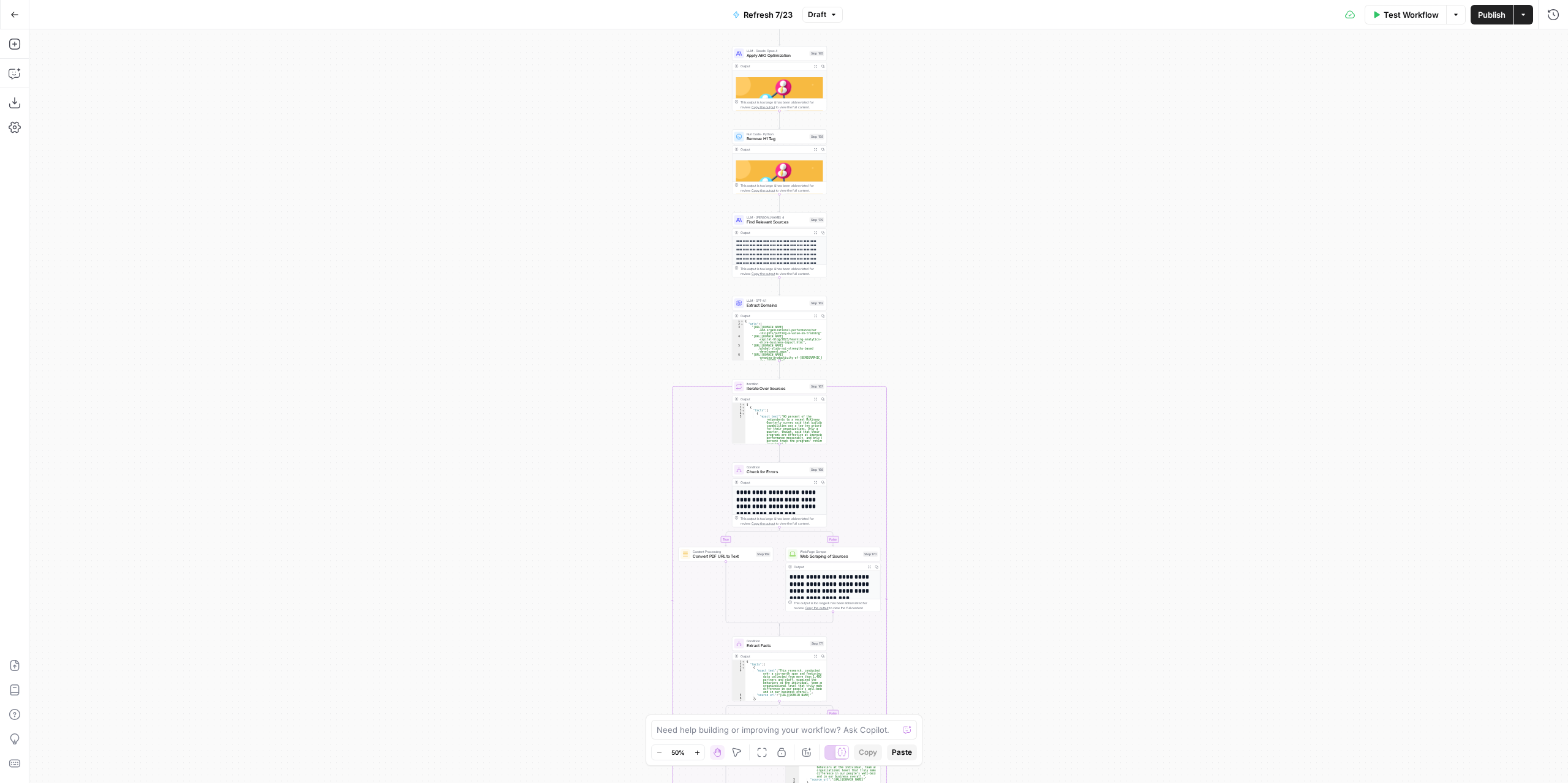
drag, startPoint x: 980, startPoint y: 159, endPoint x: 966, endPoint y: 399, distance: 240.4
click at [966, 399] on div "true false true false true false Workflow Set Inputs Inputs Content Processing …" at bounding box center [799, 406] width 1539 height 754
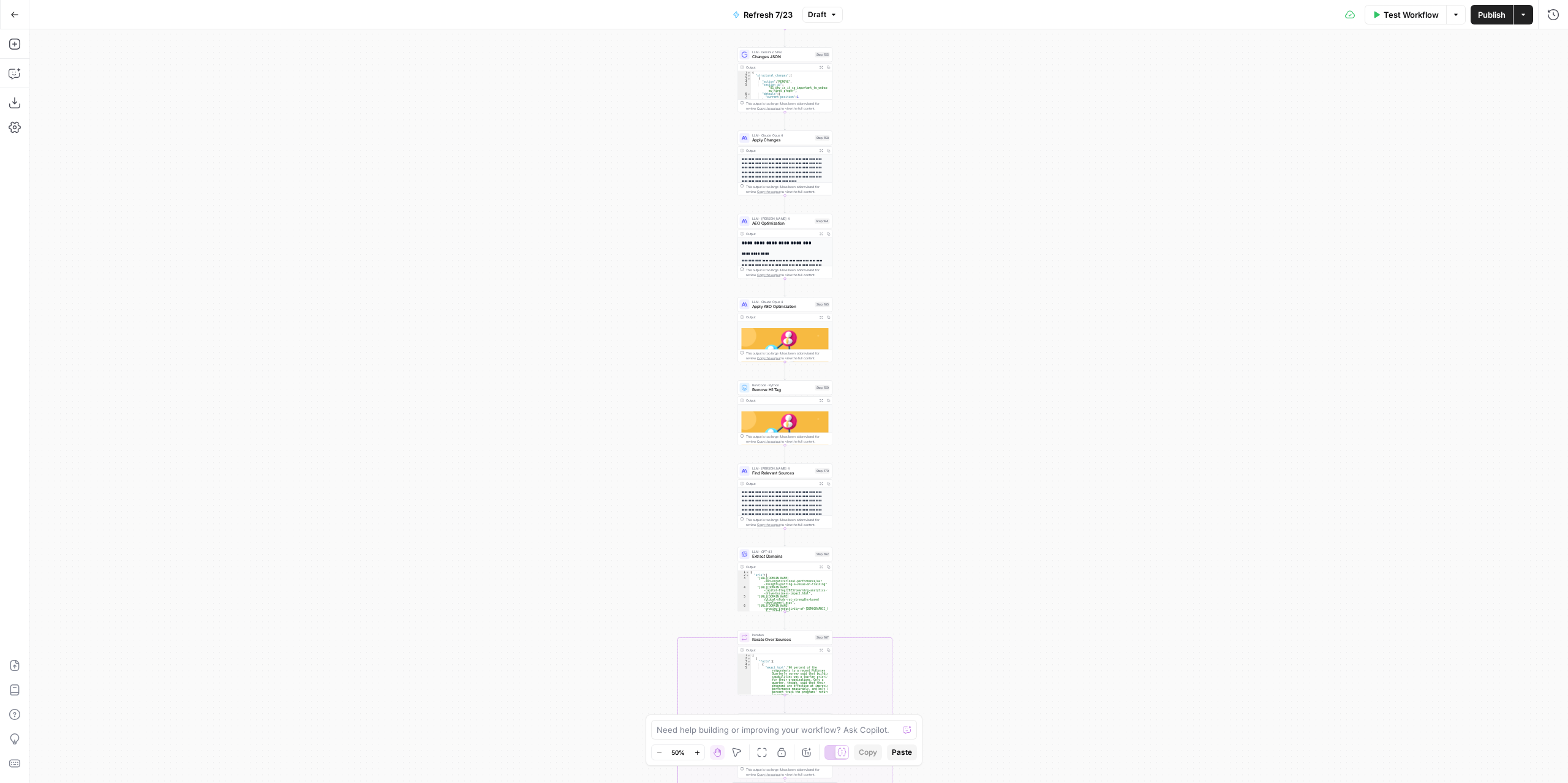
drag, startPoint x: 926, startPoint y: 160, endPoint x: 934, endPoint y: 366, distance: 206.2
click at [934, 366] on div "true false true false true false Workflow Set Inputs Inputs Content Processing …" at bounding box center [799, 406] width 1539 height 754
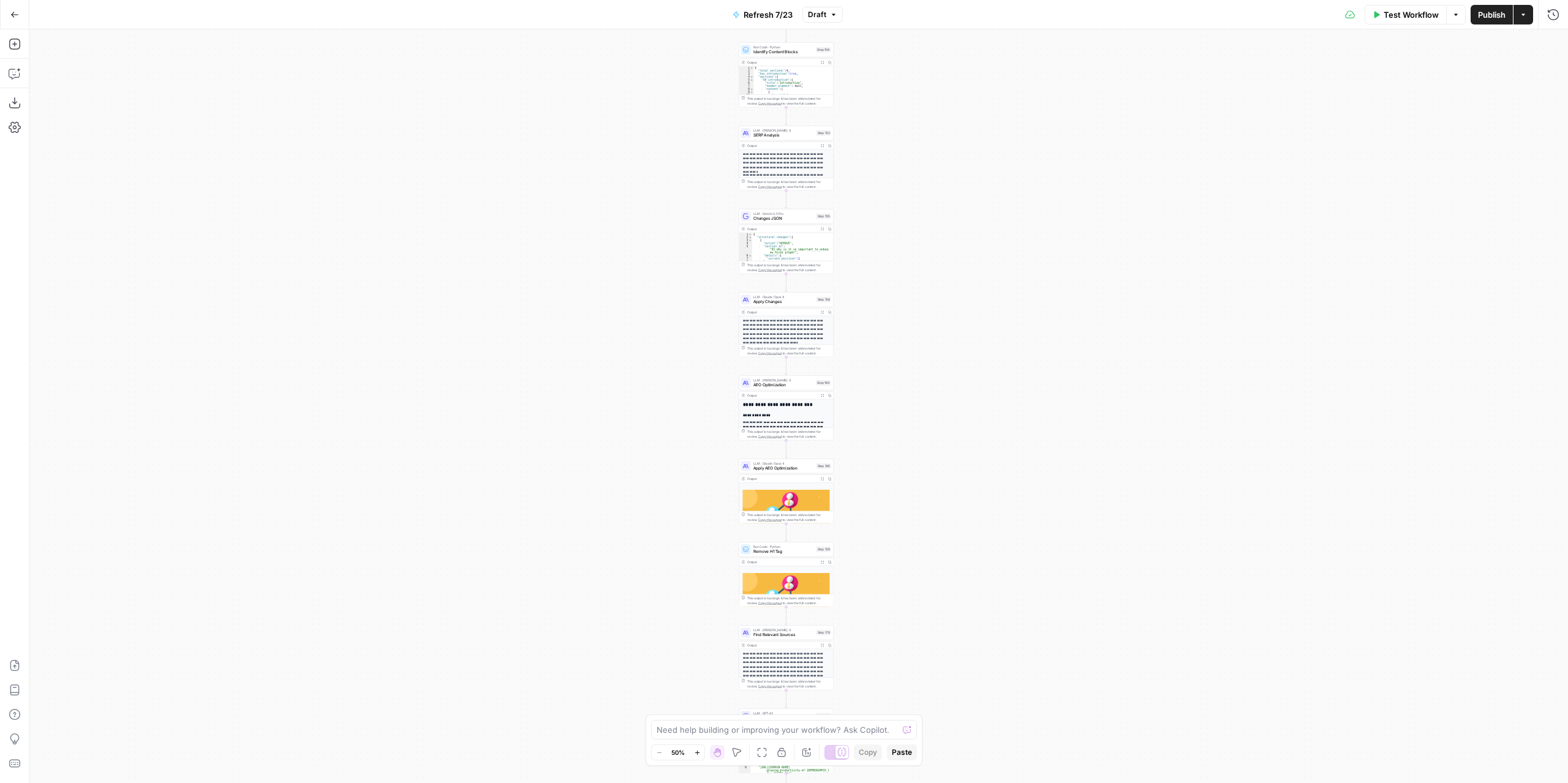
drag, startPoint x: 894, startPoint y: 168, endPoint x: 909, endPoint y: 427, distance: 259.4
click at [909, 427] on div "true false true false true false Workflow Set Inputs Inputs Content Processing …" at bounding box center [799, 406] width 1539 height 754
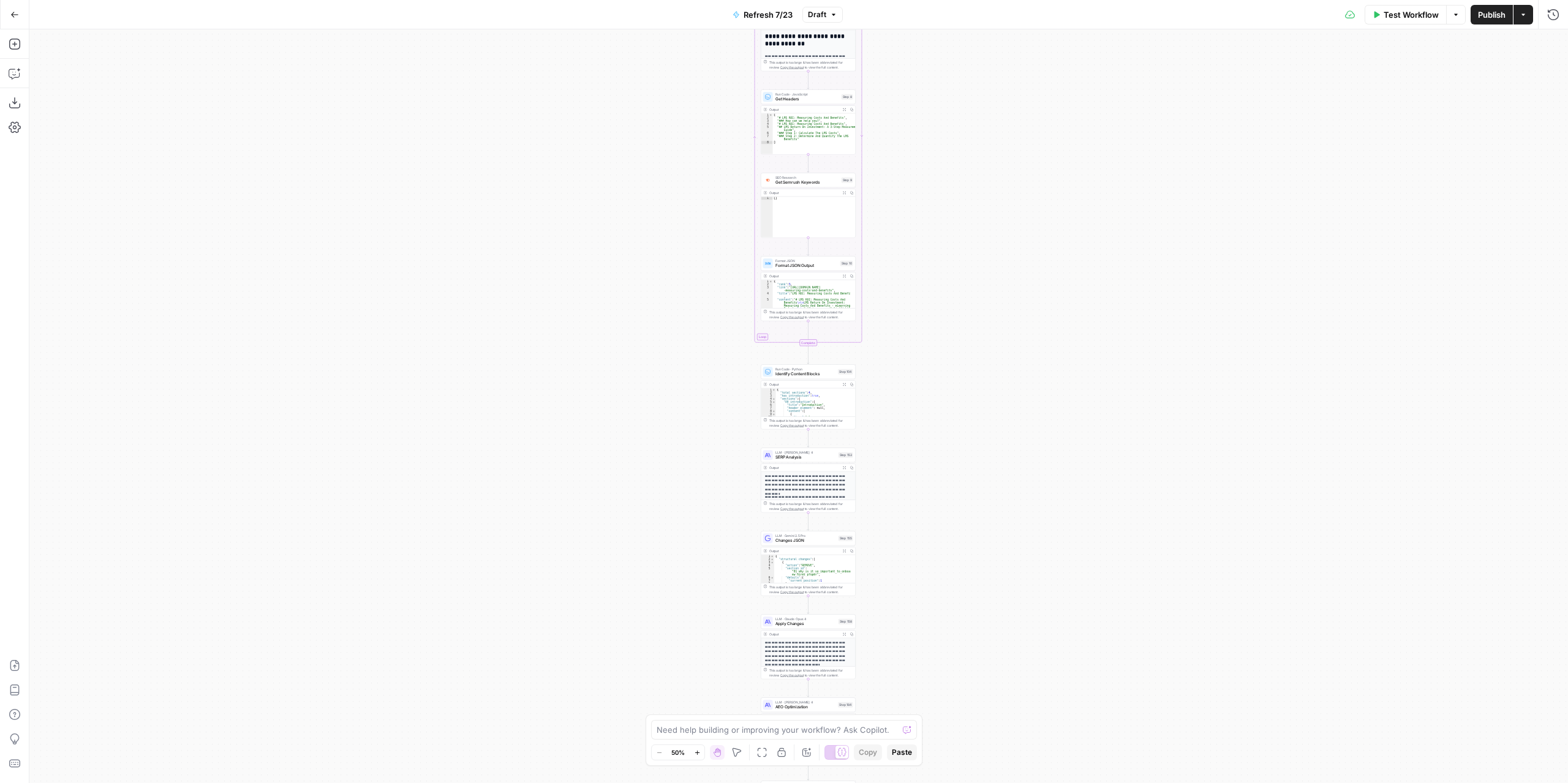
drag, startPoint x: 902, startPoint y: 261, endPoint x: 911, endPoint y: 437, distance: 176.2
click at [911, 437] on div "true false true false true false Workflow Set Inputs Inputs Content Processing …" at bounding box center [799, 406] width 1539 height 754
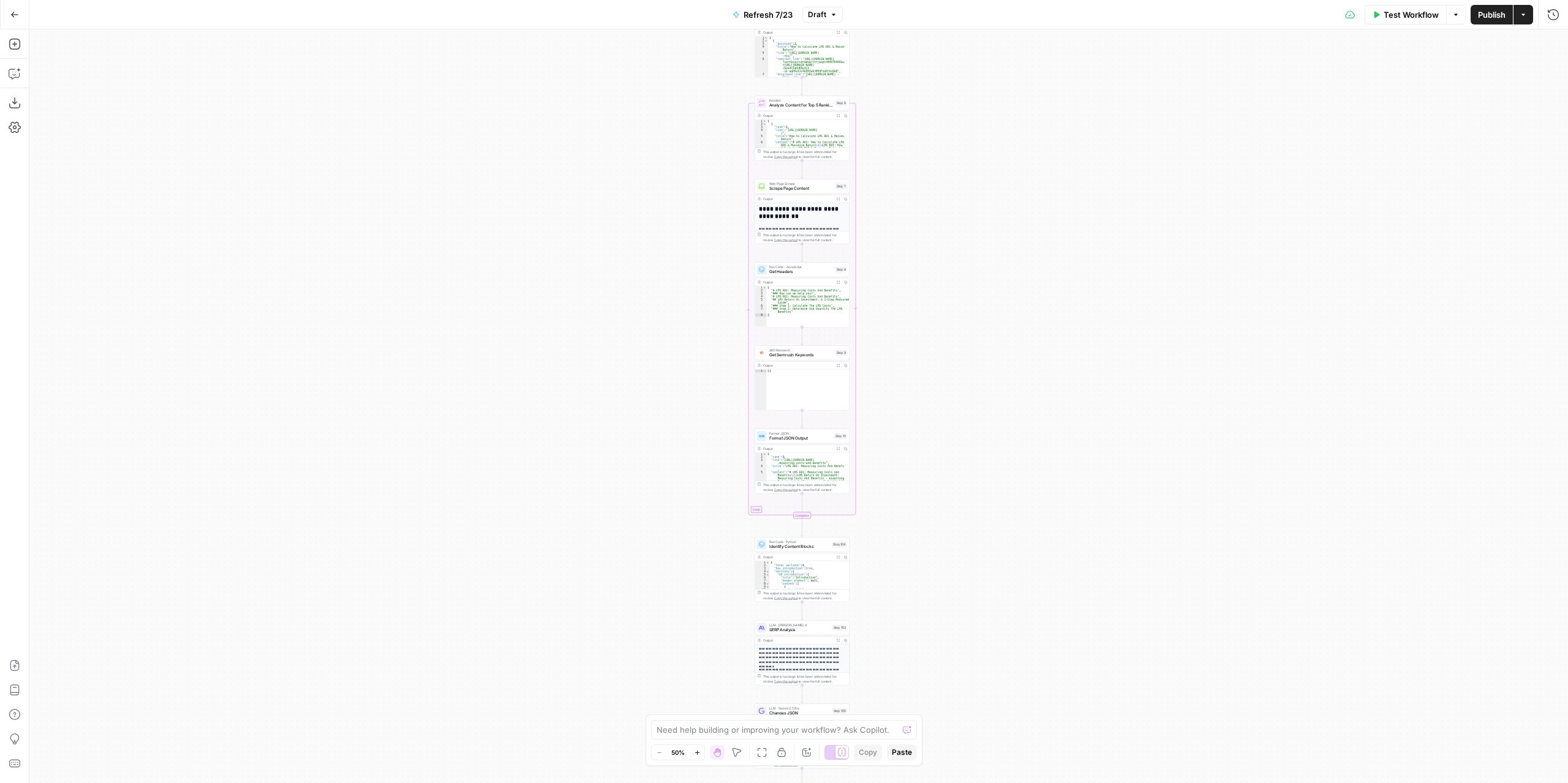
drag, startPoint x: 930, startPoint y: 279, endPoint x: 941, endPoint y: 46, distance: 233.3
click at [940, 38] on div "true false true false true false Workflow Set Inputs Inputs Content Processing …" at bounding box center [799, 406] width 1539 height 754
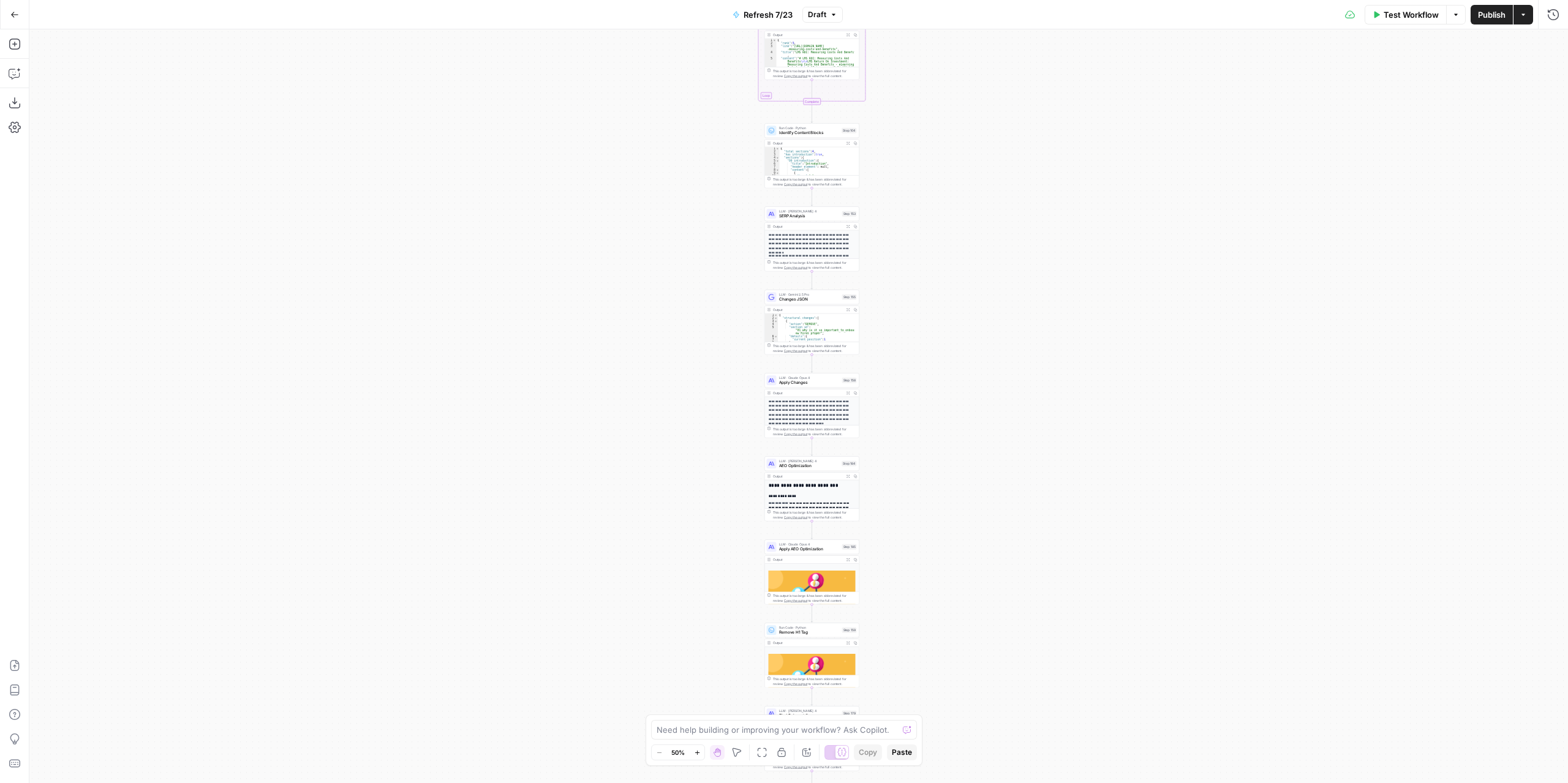
drag, startPoint x: 985, startPoint y: 335, endPoint x: 966, endPoint y: 107, distance: 228.8
click at [967, 104] on div "true false true false true false Workflow Set Inputs Inputs Content Processing …" at bounding box center [799, 406] width 1539 height 754
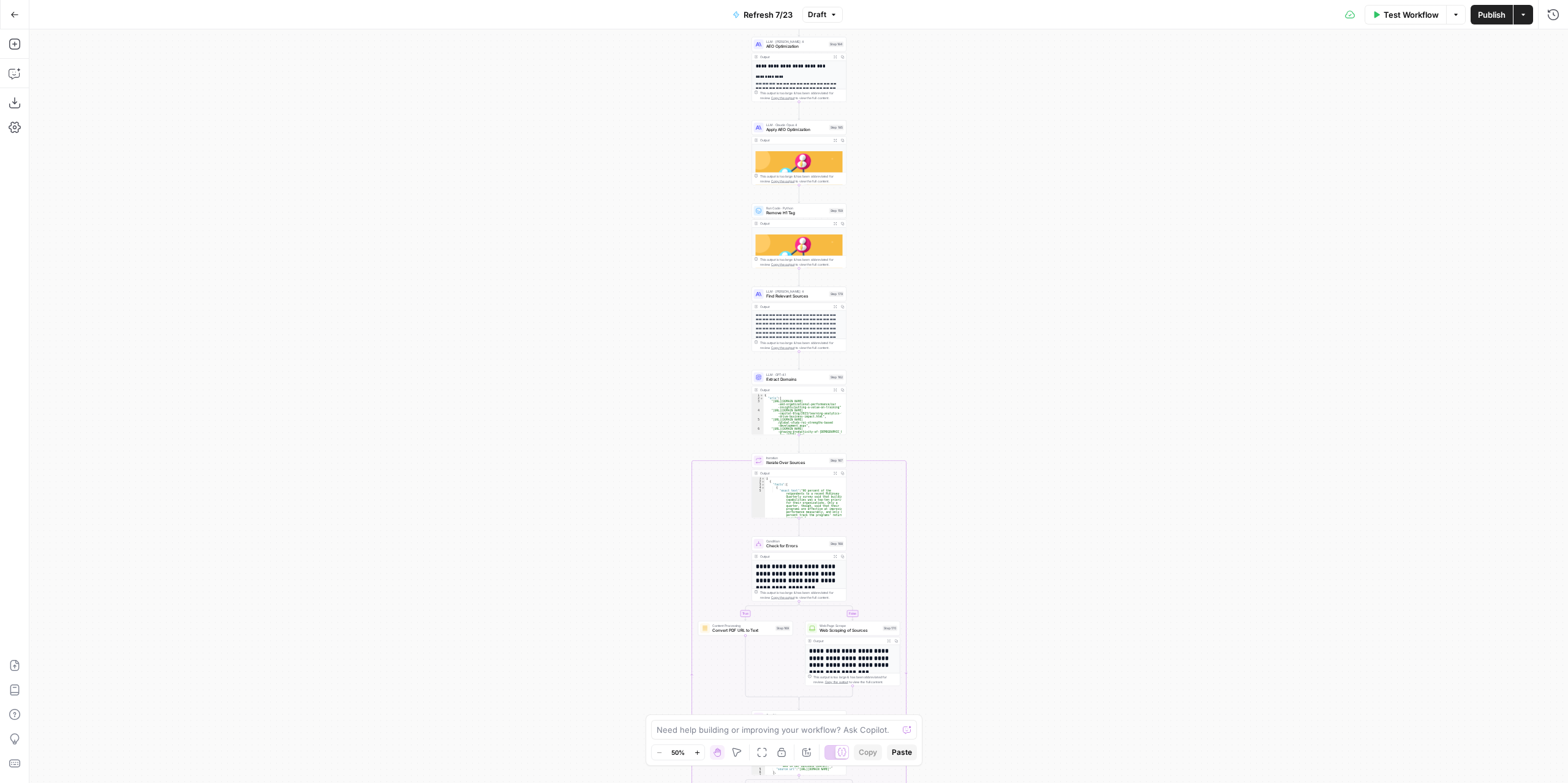
drag, startPoint x: 957, startPoint y: 206, endPoint x: 957, endPoint y: 181, distance: 25.0
click at [954, 117] on div "true false true false true false Workflow Set Inputs Inputs Content Processing …" at bounding box center [799, 406] width 1539 height 754
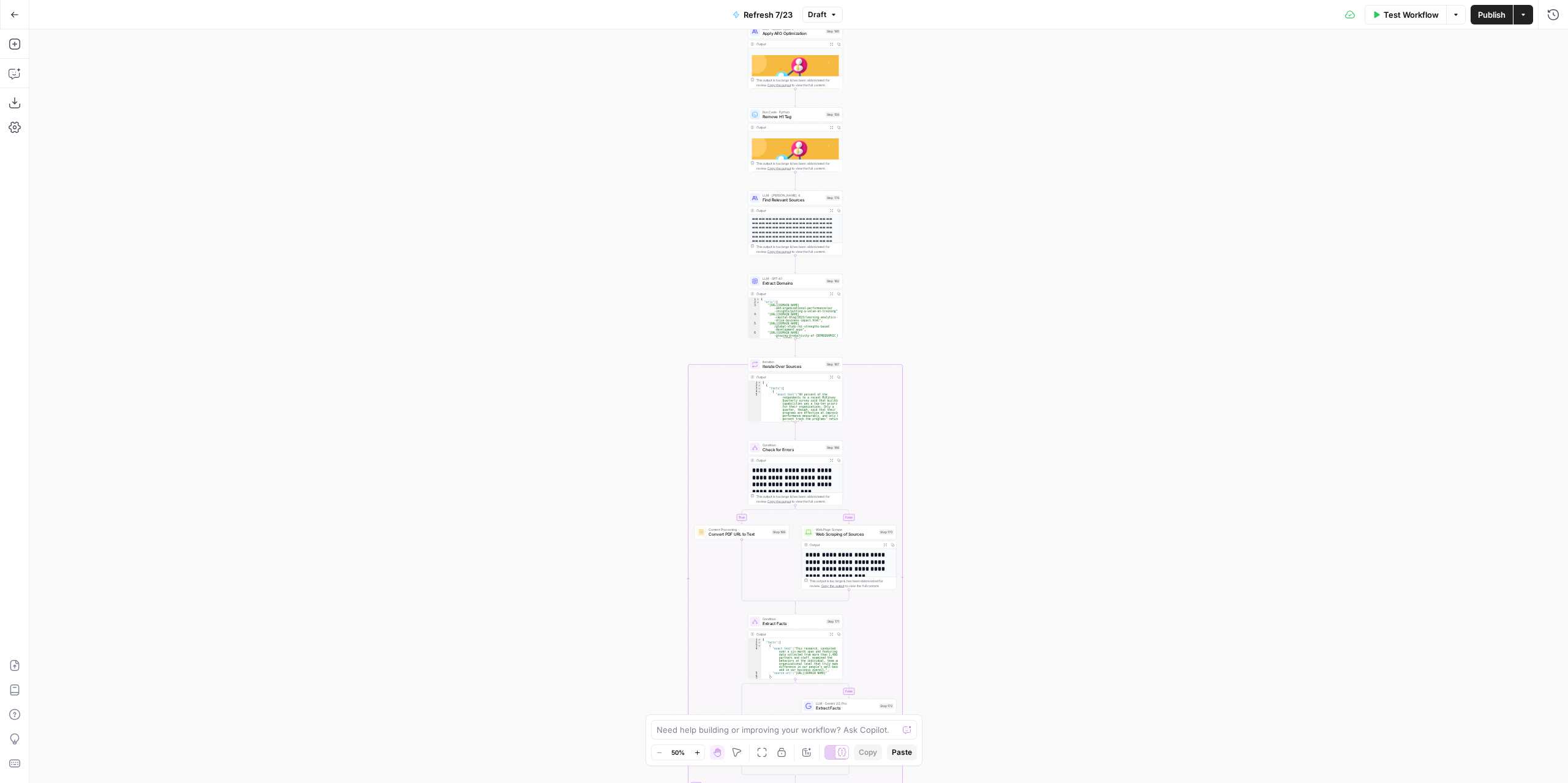
drag, startPoint x: 950, startPoint y: 248, endPoint x: 951, endPoint y: 226, distance: 22.0
click at [951, 229] on div "true false true false true false Workflow Set Inputs Inputs Content Processing …" at bounding box center [799, 406] width 1539 height 754
